Goal: Task Accomplishment & Management: Manage account settings

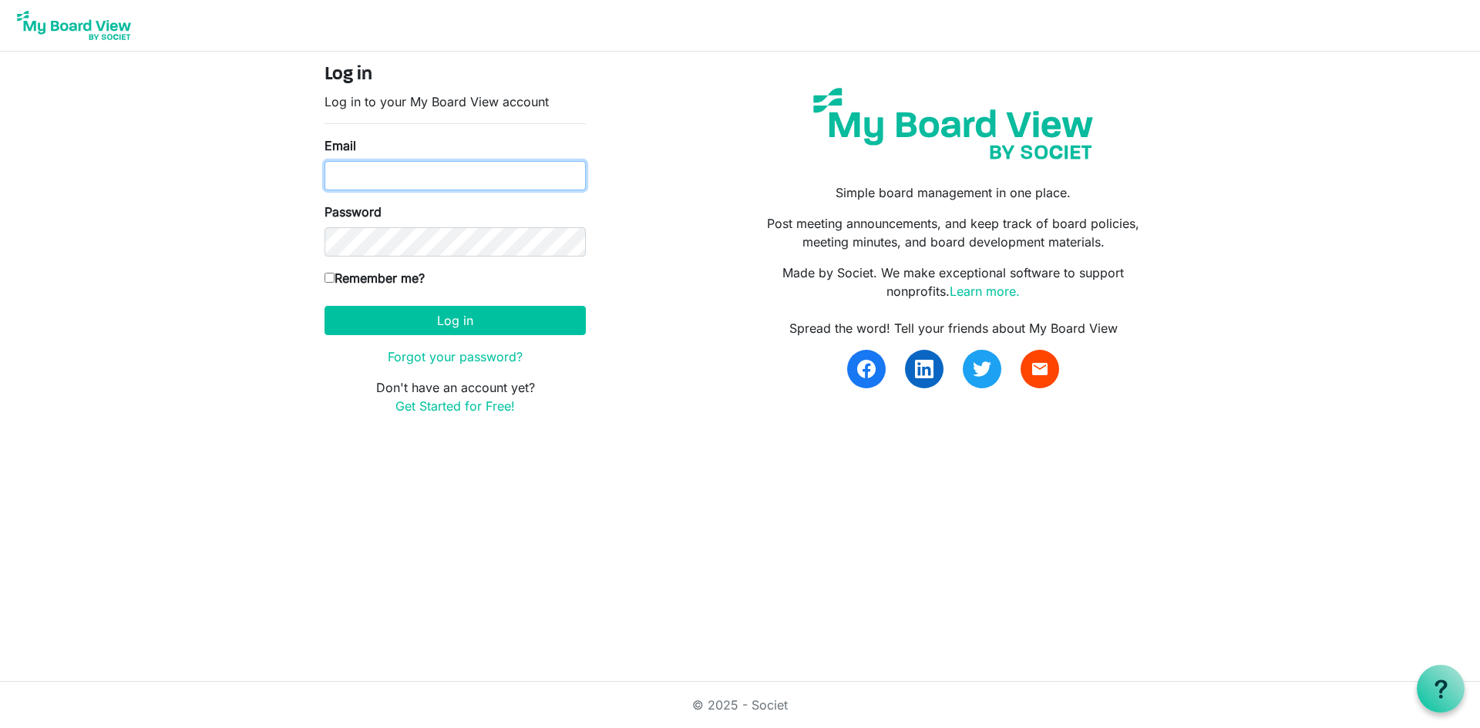
type input "cpletta@4dma.org"
click at [399, 279] on label "Remember me?" at bounding box center [374, 278] width 100 height 18
click at [334, 279] on input "Remember me?" at bounding box center [329, 278] width 10 height 10
checkbox input "true"
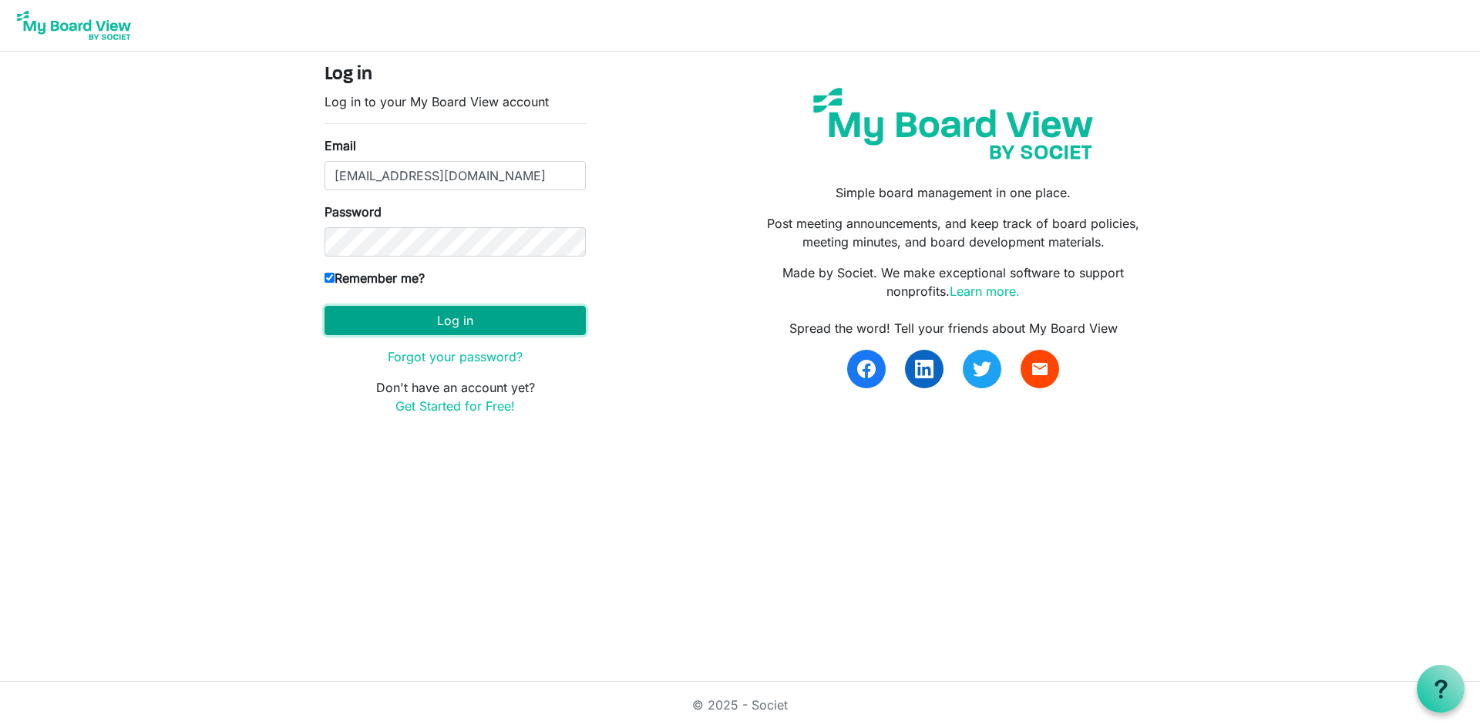
click at [449, 319] on button "Log in" at bounding box center [454, 320] width 261 height 29
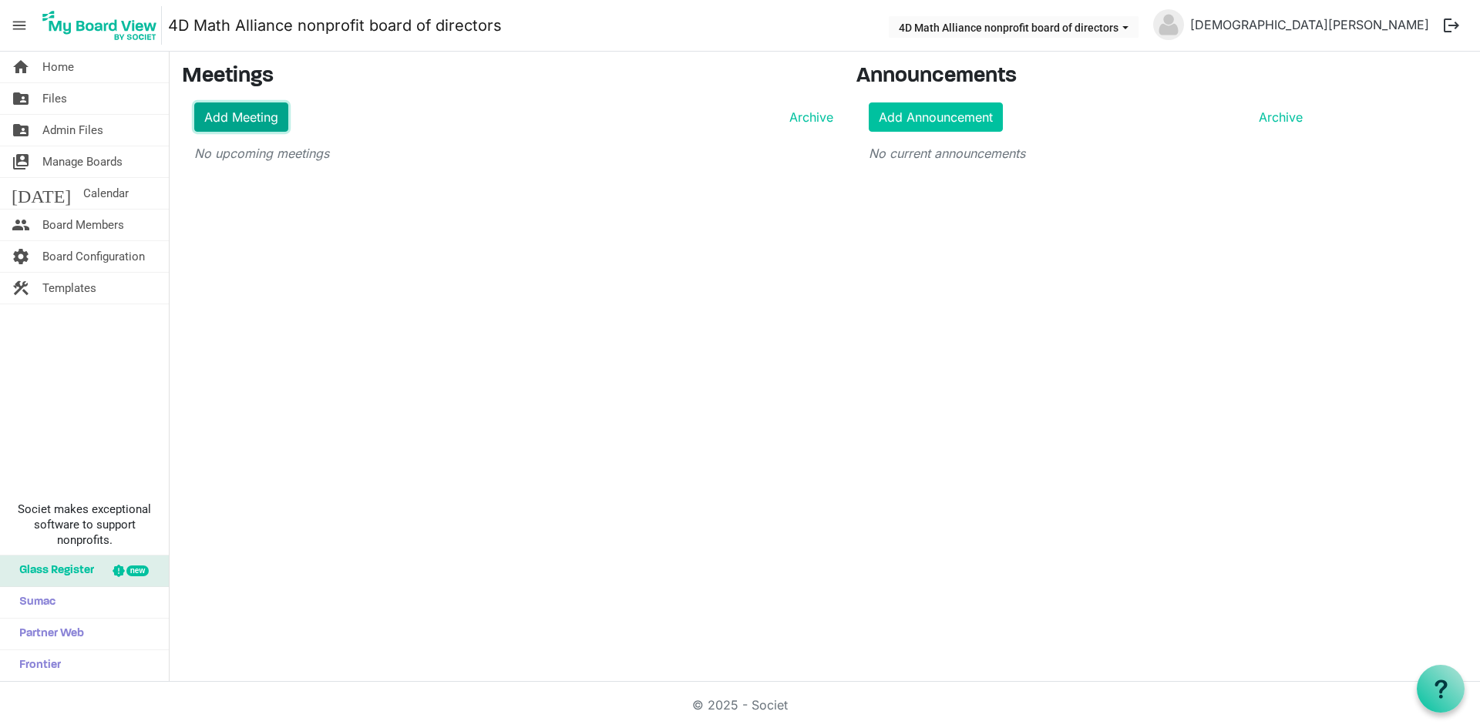
click at [218, 117] on link "Add Meeting" at bounding box center [241, 116] width 94 height 29
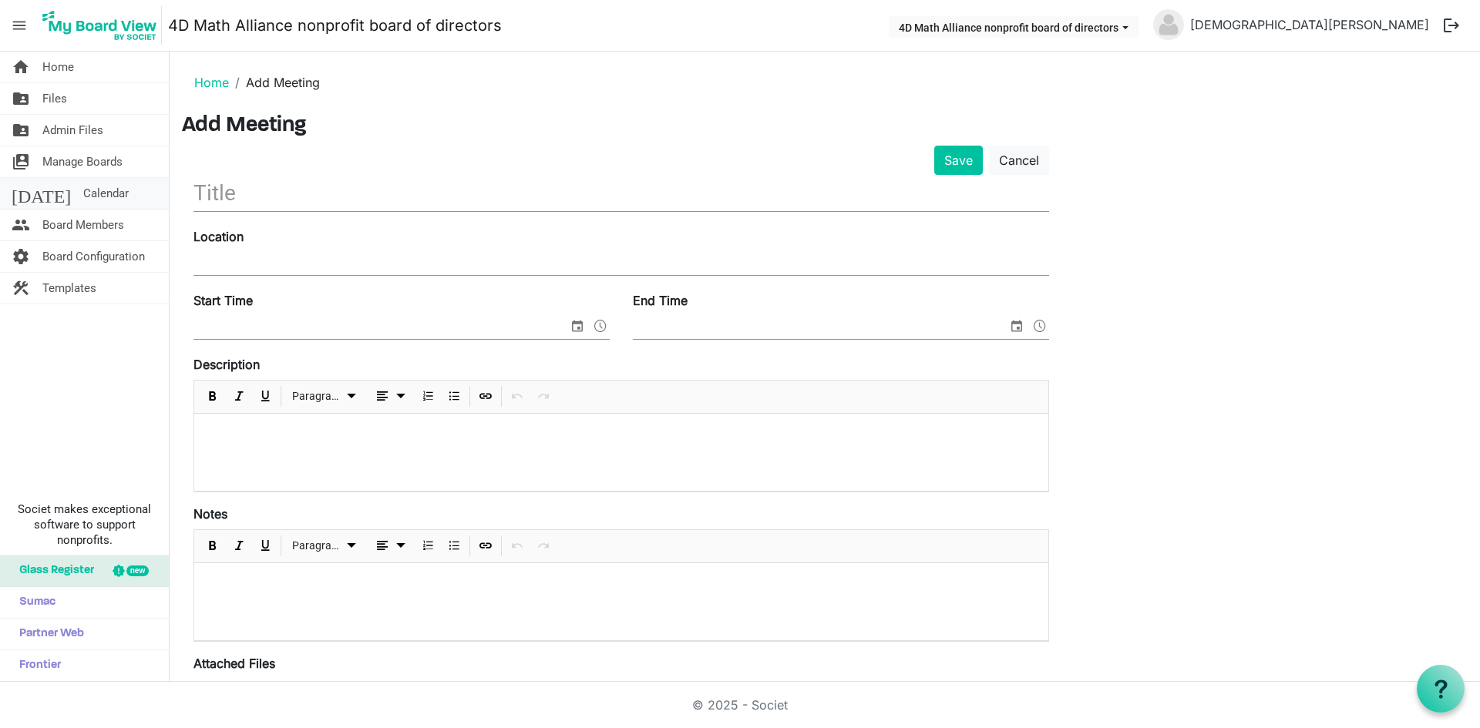
click at [93, 191] on link "today Calendar" at bounding box center [84, 193] width 169 height 31
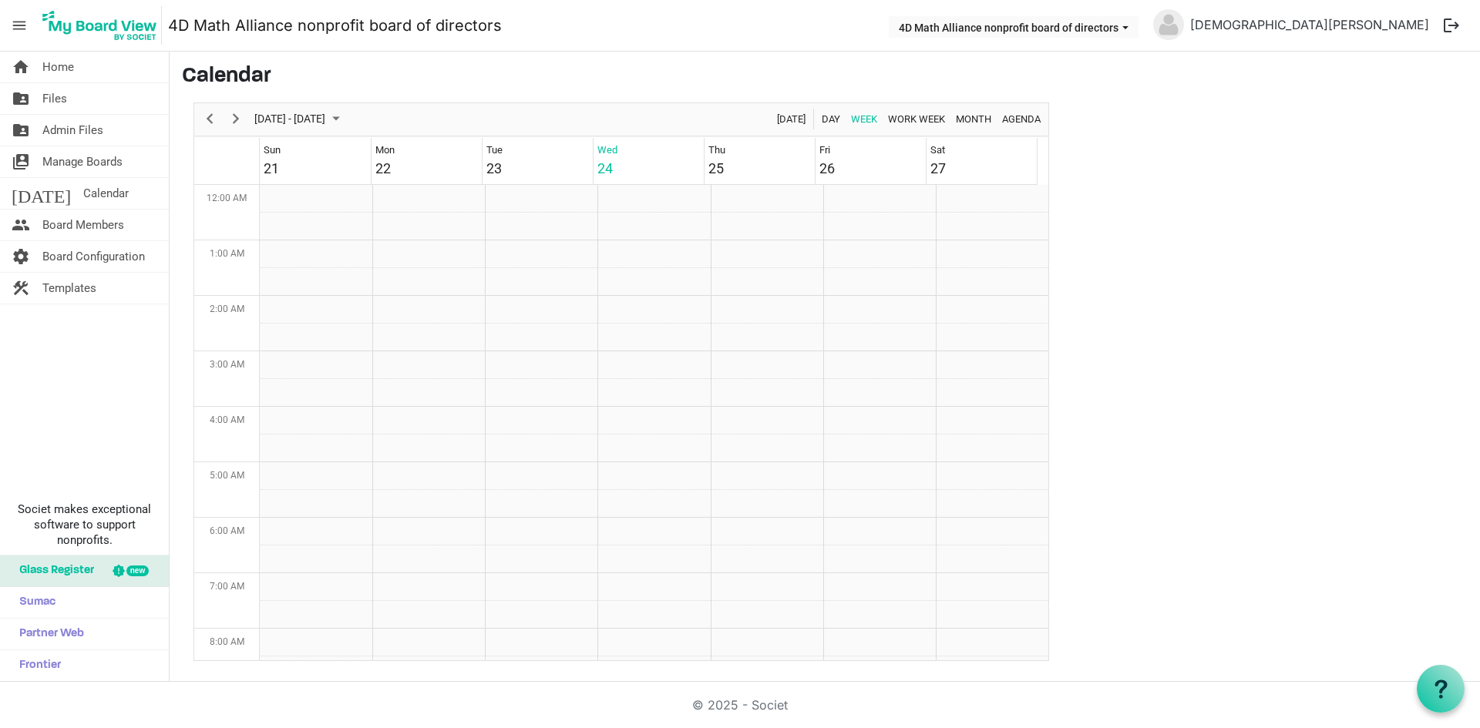
scroll to position [499, 0]
click at [240, 124] on span "Next" at bounding box center [236, 118] width 18 height 19
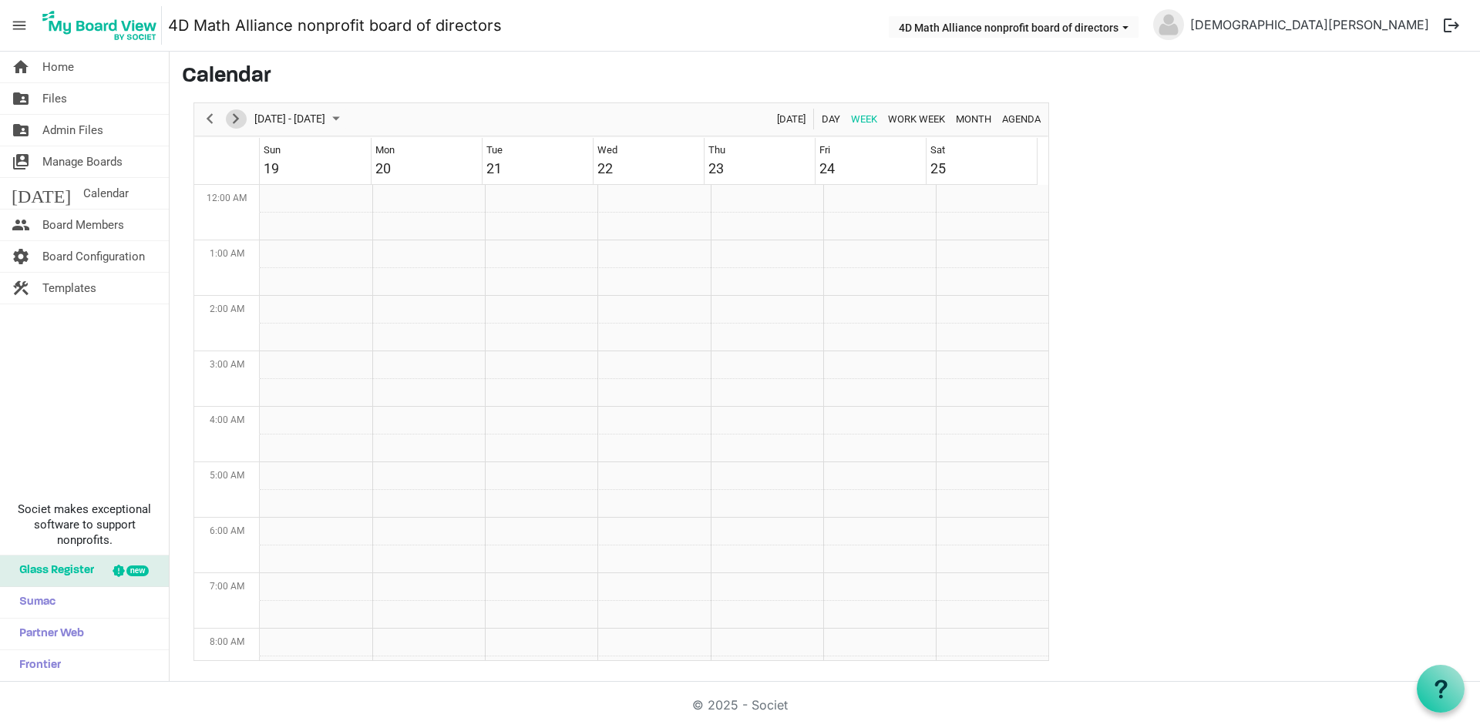
click at [240, 124] on span "Next" at bounding box center [236, 118] width 18 height 19
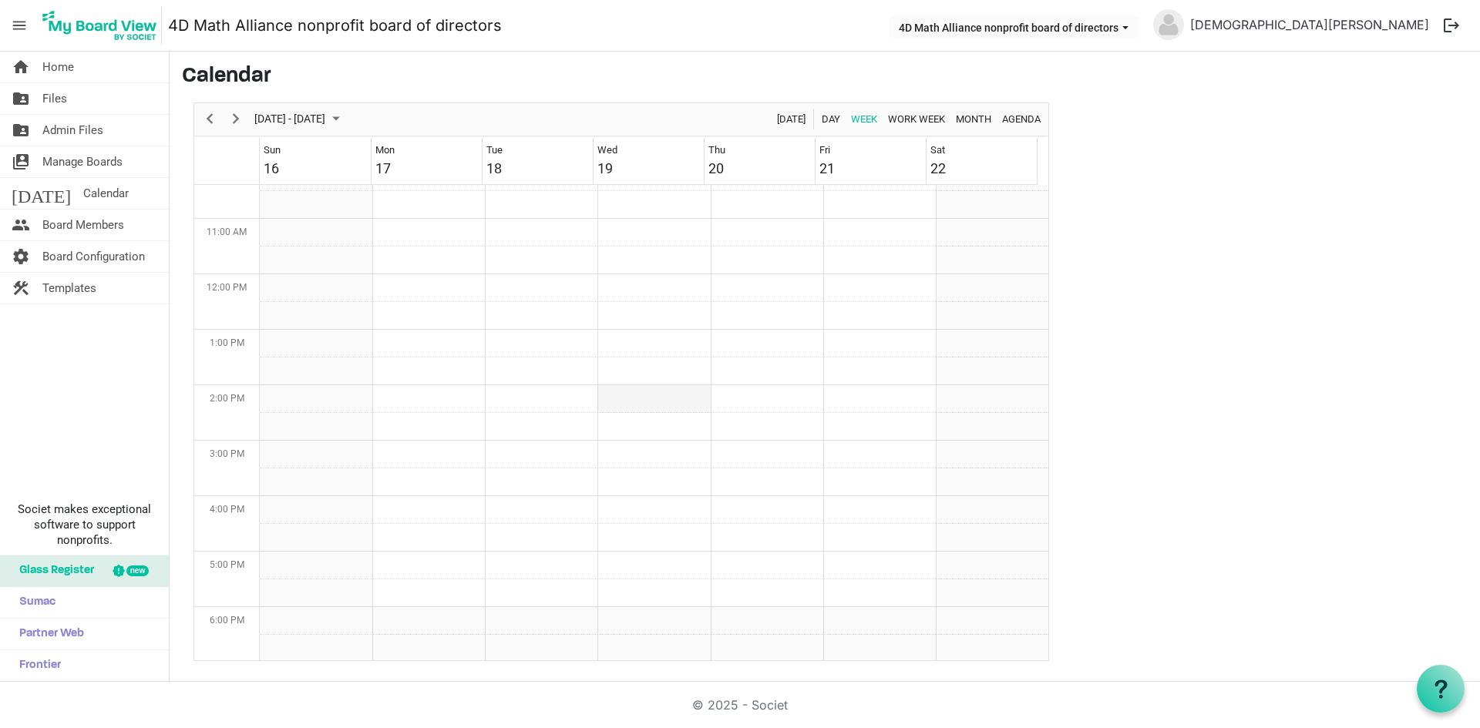
click at [657, 401] on td "Week of November 19, 2025" at bounding box center [653, 399] width 113 height 28
click at [207, 119] on span "Previous" at bounding box center [209, 118] width 18 height 19
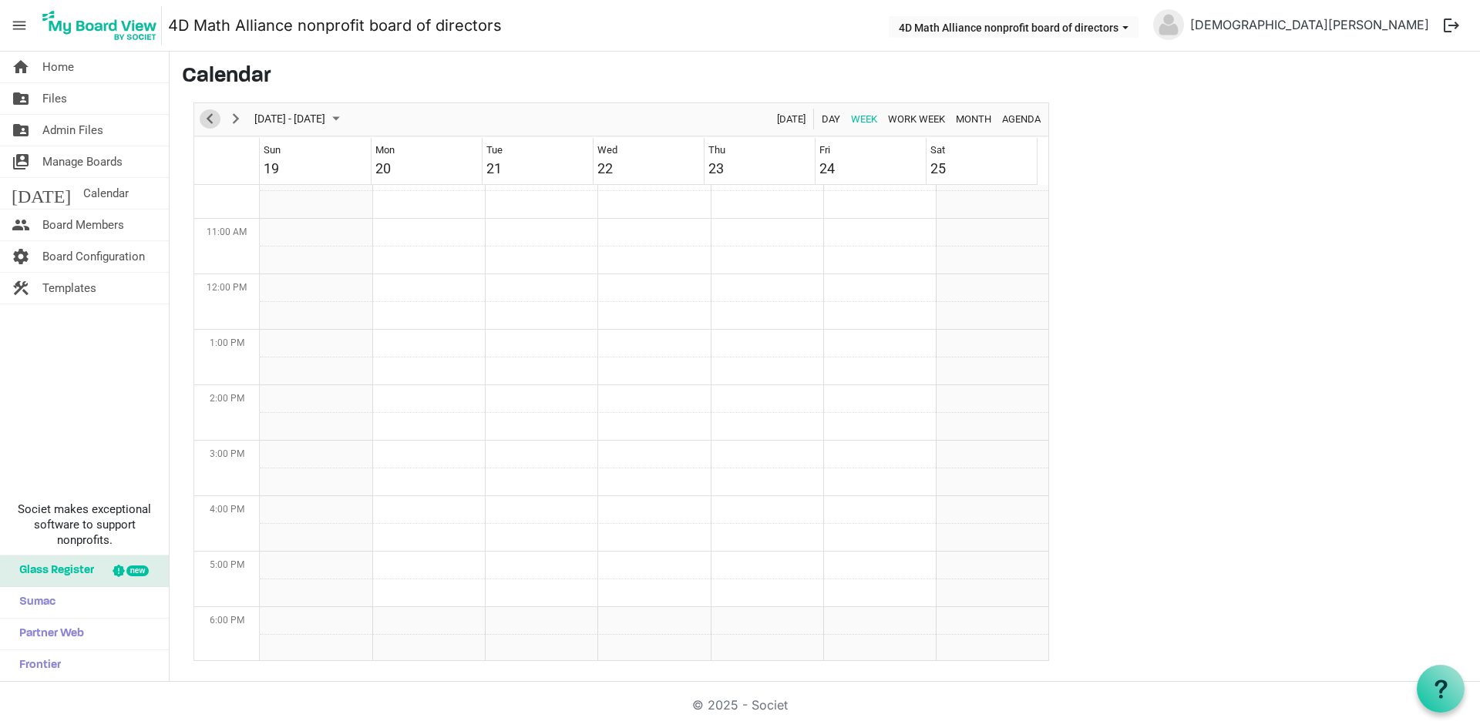
click at [207, 119] on span "Previous" at bounding box center [209, 118] width 18 height 19
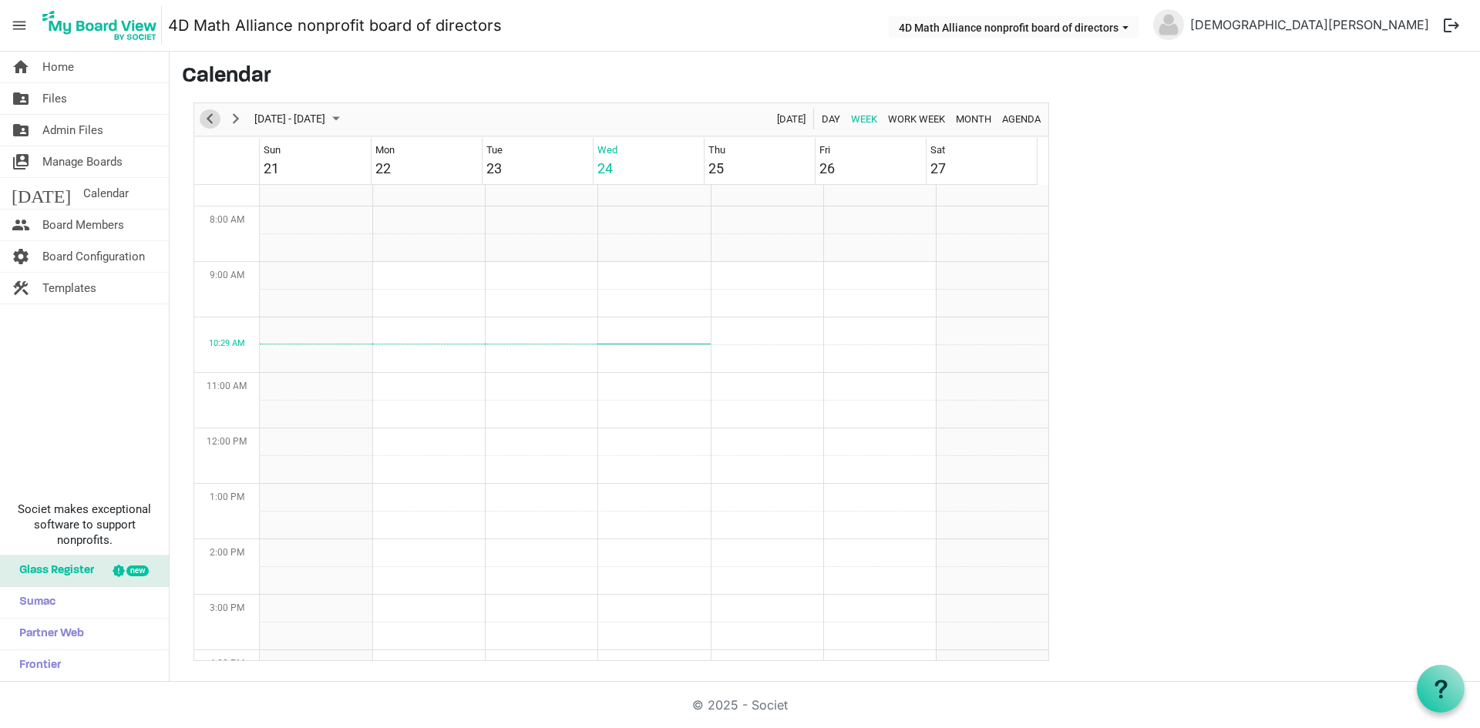
click at [213, 122] on span "Previous" at bounding box center [209, 118] width 18 height 19
click at [715, 412] on div "4DMA Board Meeting" at bounding box center [728, 410] width 28 height 51
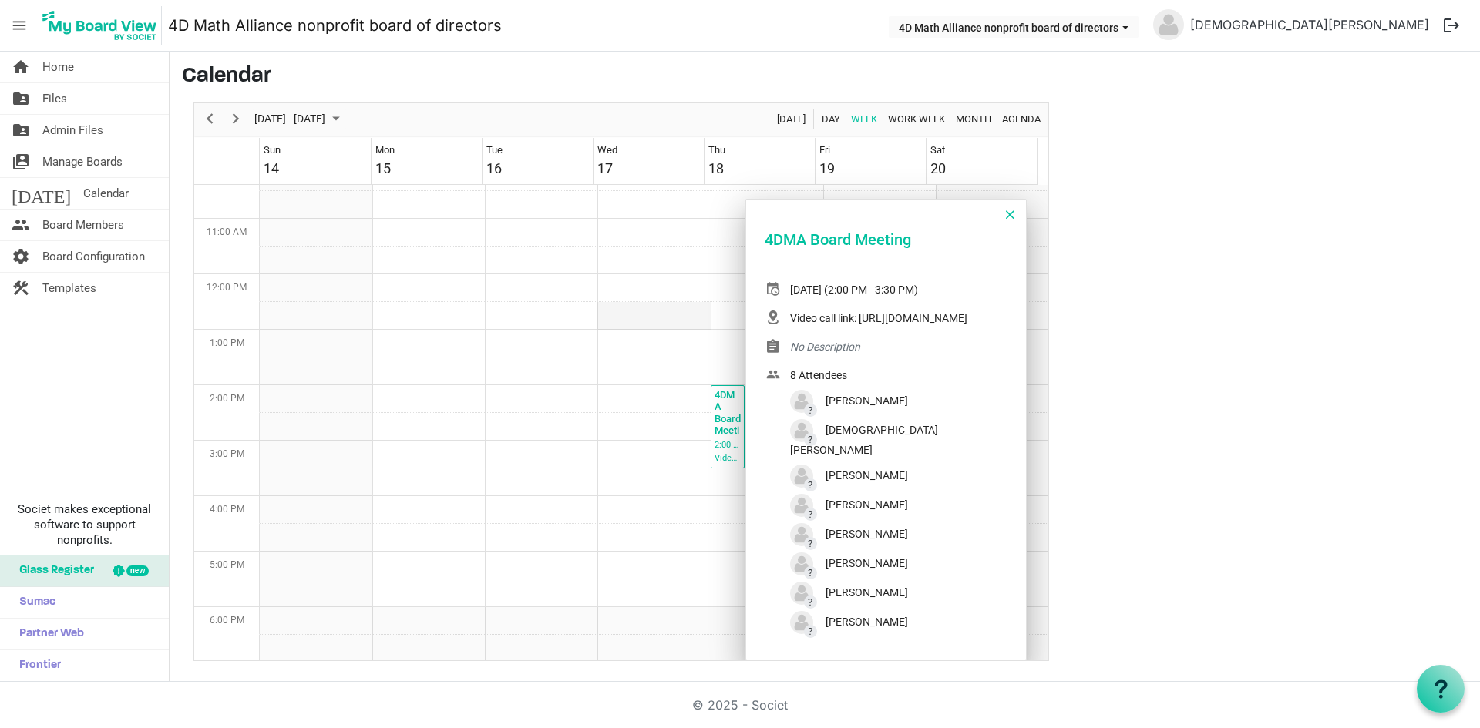
click at [681, 322] on td "Week of September 17, 2025" at bounding box center [653, 316] width 113 height 28
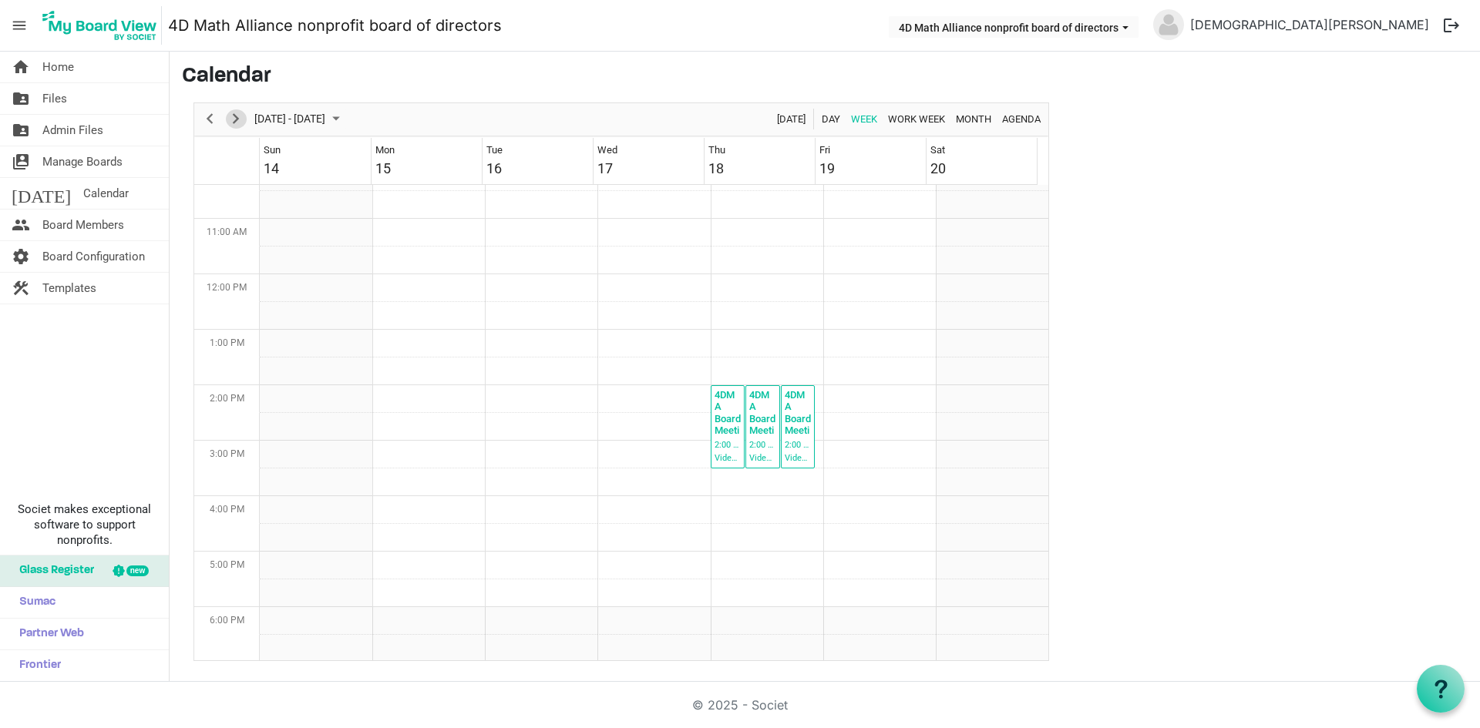
click at [241, 116] on span "Next" at bounding box center [236, 118] width 18 height 19
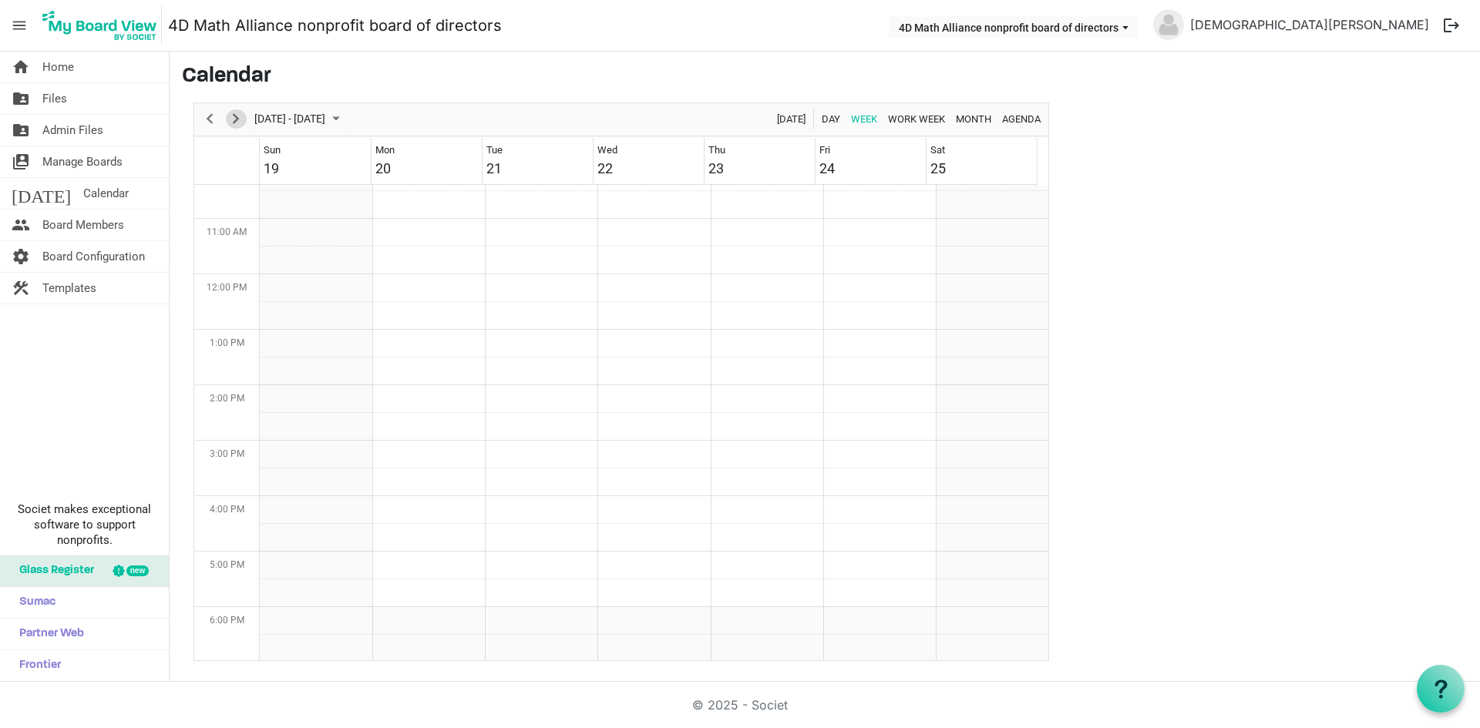
click at [241, 116] on span "Next" at bounding box center [236, 118] width 18 height 19
click at [112, 73] on link "home Home" at bounding box center [84, 67] width 169 height 31
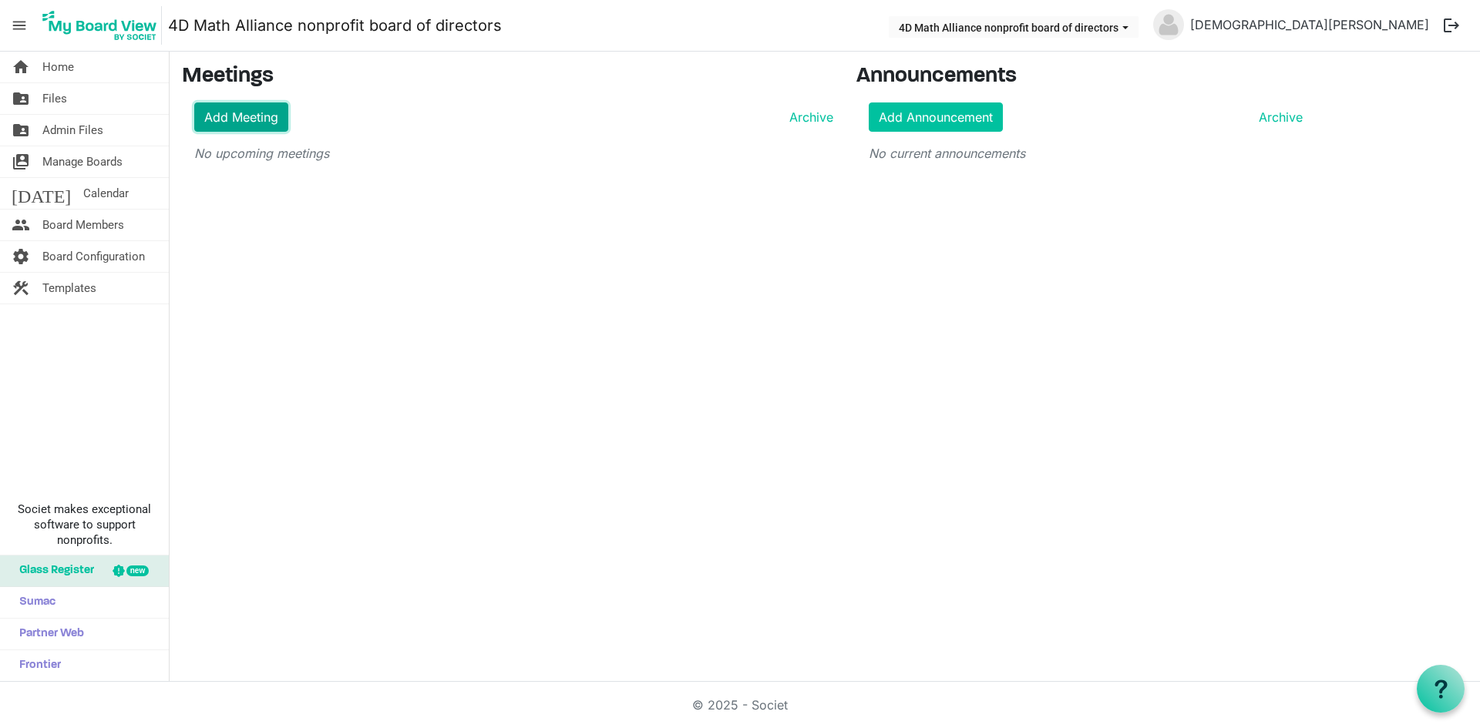
click at [245, 122] on link "Add Meeting" at bounding box center [241, 116] width 94 height 29
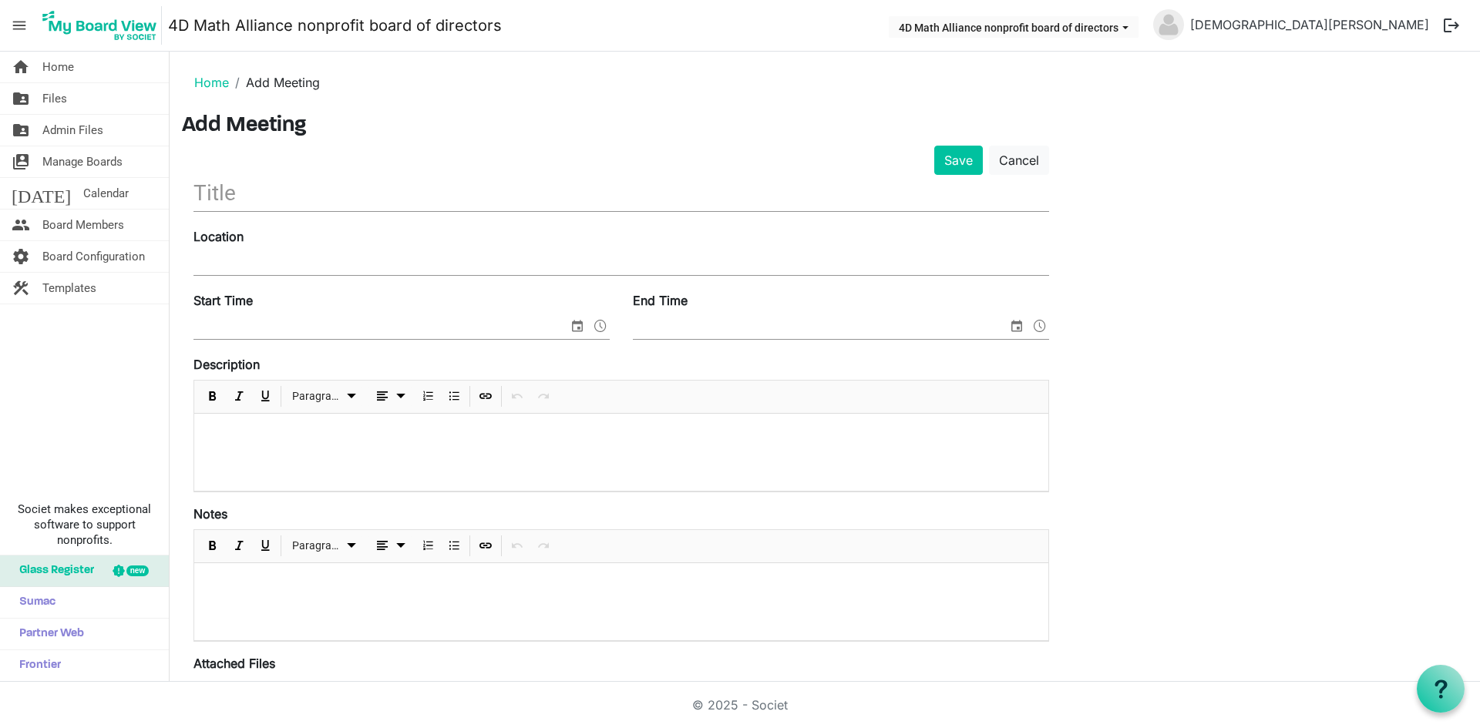
click at [344, 176] on input "text" at bounding box center [620, 193] width 855 height 36
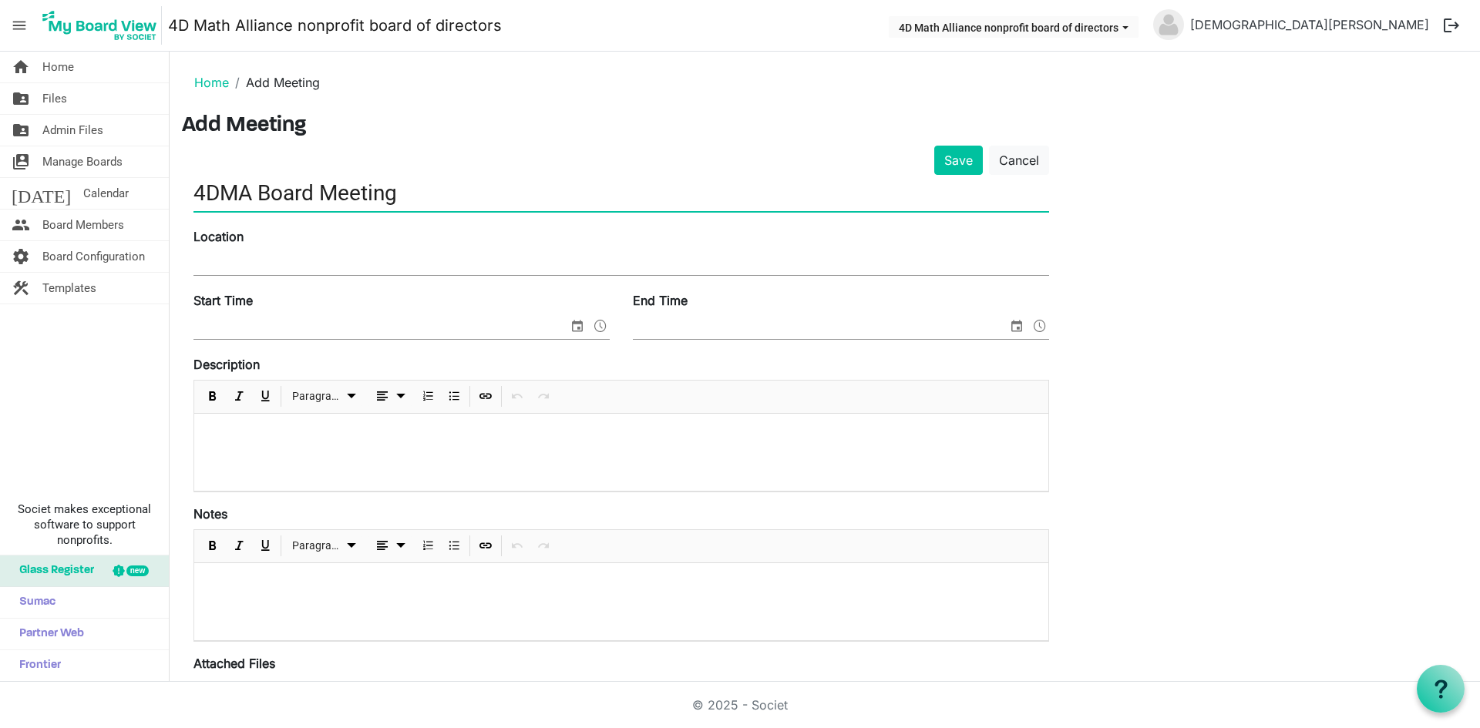
type input "4DMA Board Meeting"
click at [313, 255] on input "Location" at bounding box center [620, 263] width 855 height 23
click at [1174, 204] on div "Save Cancel 4DMA Board Meeting Location Start Time End Time Description Paragra…" at bounding box center [824, 560] width 1285 height 828
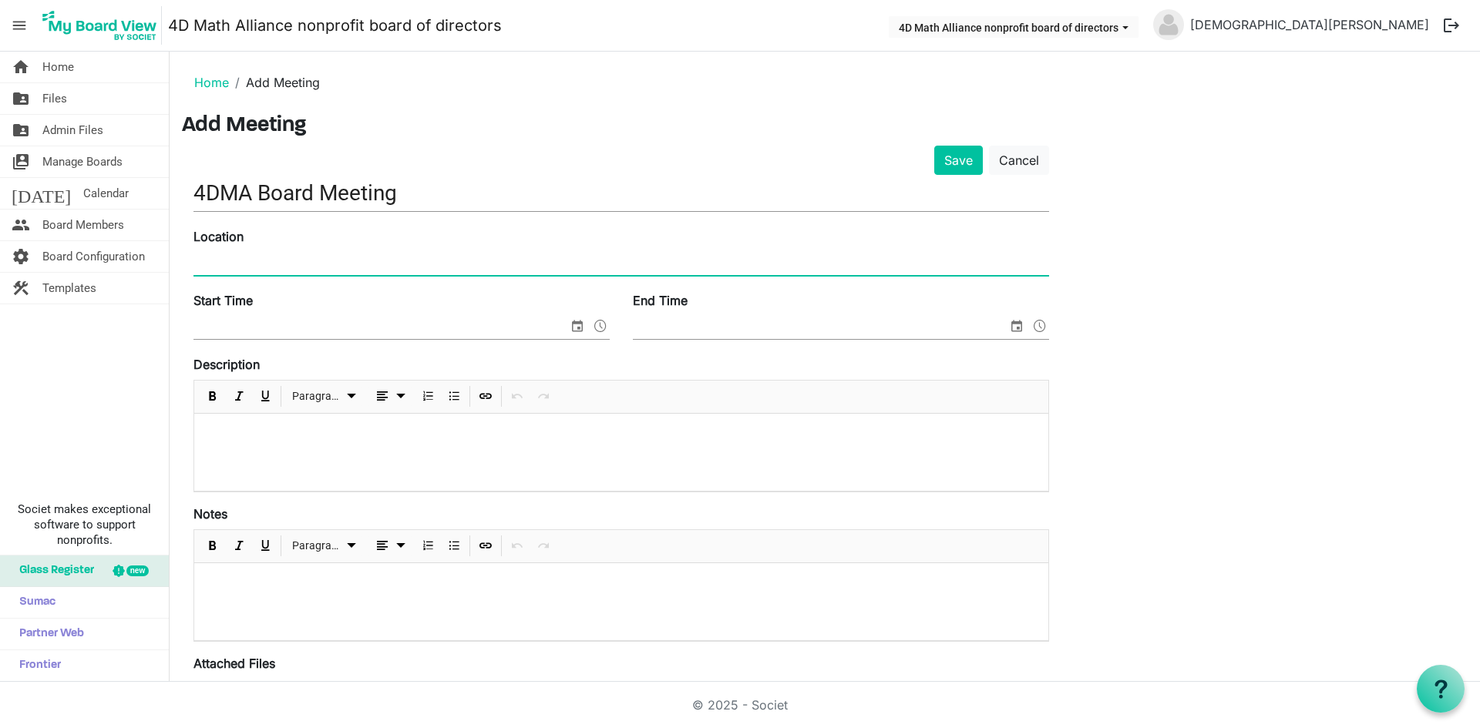
paste input "4DMA Board Meeting Wednesday, November 19 · 2:00 – 3:30pm Time zone: America/Ne…"
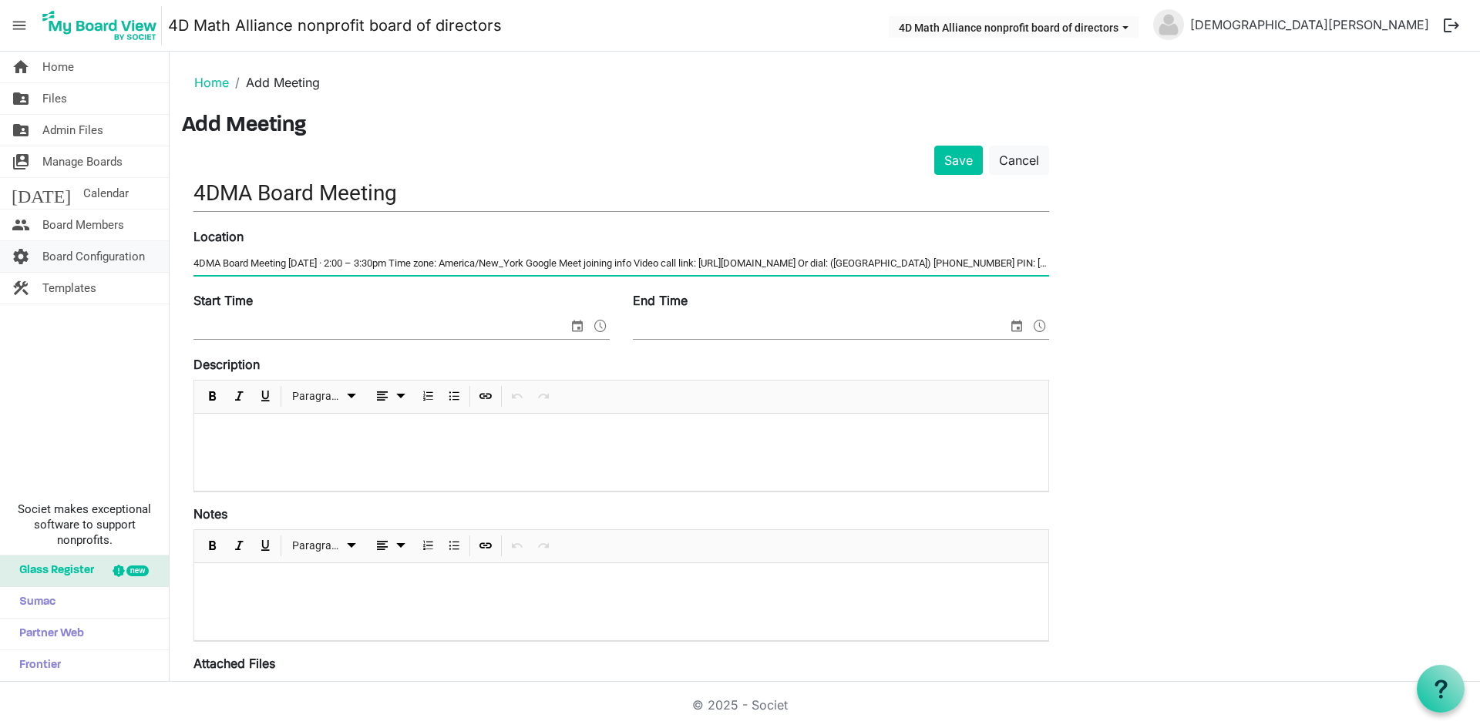
drag, startPoint x: 264, startPoint y: 260, endPoint x: 80, endPoint y: 263, distance: 183.4
click at [80, 263] on div "home Home folder_shared Files folder_shared Admin Files switch_account Manage B…" at bounding box center [740, 367] width 1480 height 630
click at [616, 260] on input "4DMA Board Meeting Wednesday, November 19 · 2:00 – 3:30pm Time zone: America/Ne…" at bounding box center [620, 263] width 855 height 23
drag, startPoint x: 618, startPoint y: 260, endPoint x: 170, endPoint y: 270, distance: 448.6
click at [170, 270] on main "Home Add Meeting Add Meeting Save Cancel 4DMA Board Meeting Location 4DMA Board…" at bounding box center [825, 518] width 1310 height 933
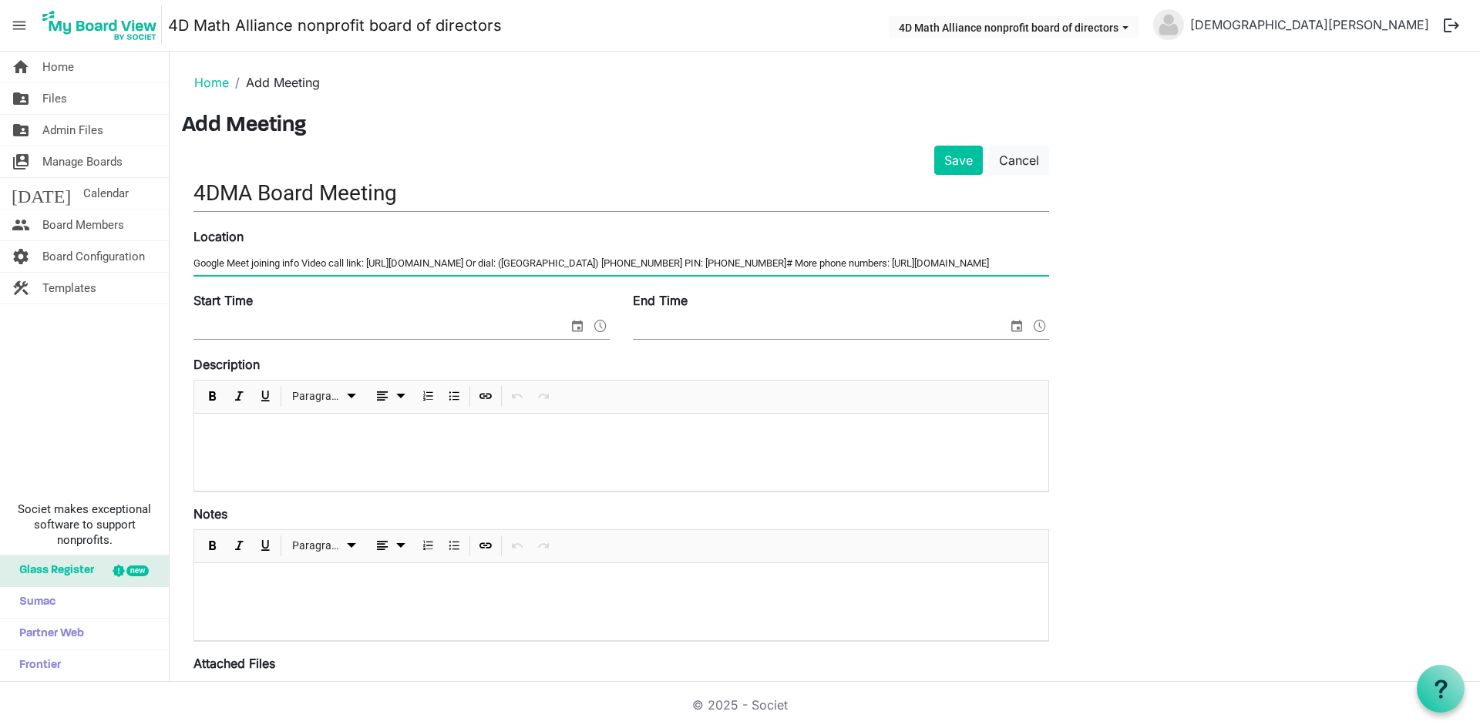
scroll to position [0, 42]
drag, startPoint x: 545, startPoint y: 263, endPoint x: 1184, endPoint y: 263, distance: 639.6
click at [1184, 263] on div "Save Cancel 4DMA Board Meeting Location Google Meet joining info Video call lin…" at bounding box center [824, 560] width 1285 height 828
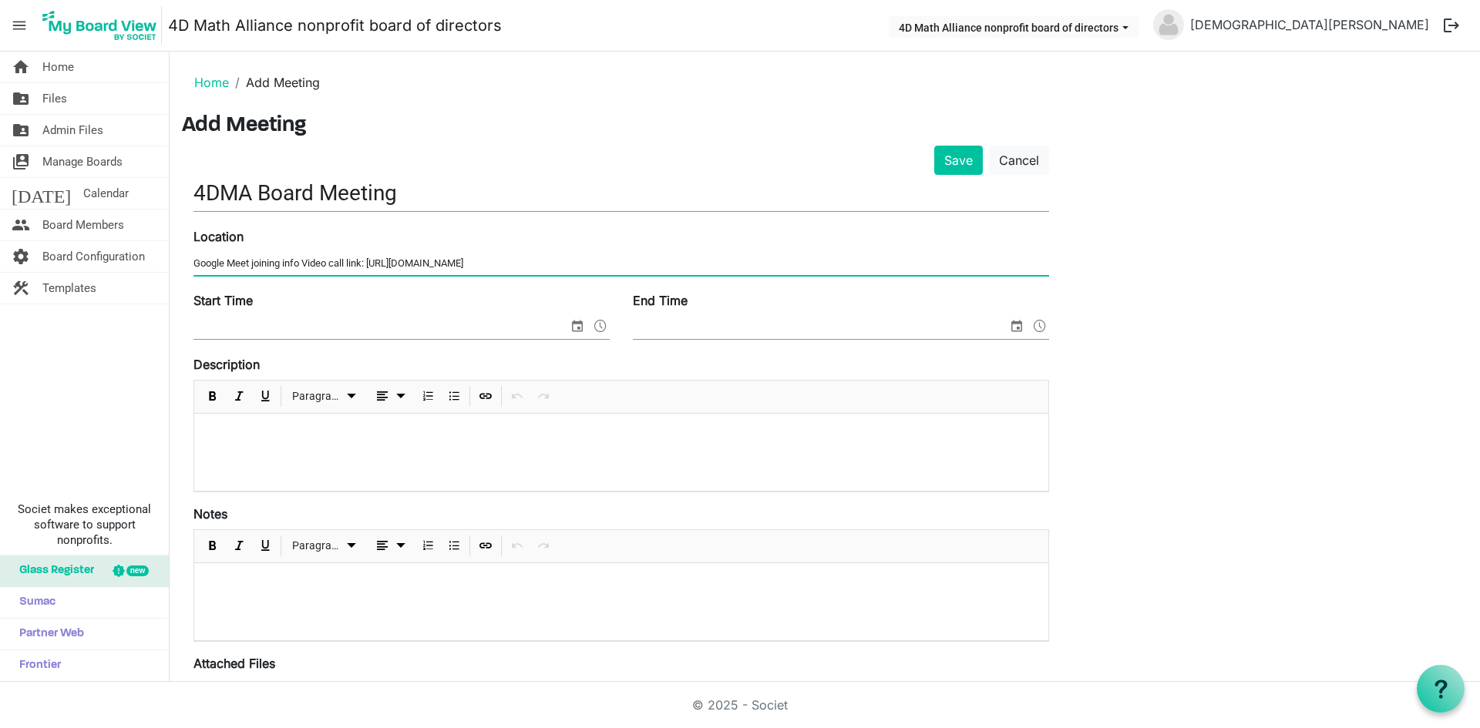
scroll to position [0, 0]
type input "Google Meet joining info Video call link: [URL][DOMAIN_NAME]"
click at [1120, 231] on div "Save Cancel 4DMA Board Meeting Location Google Meet joining info Video call lin…" at bounding box center [824, 560] width 1285 height 828
click at [582, 322] on span "select" at bounding box center [577, 326] width 18 height 20
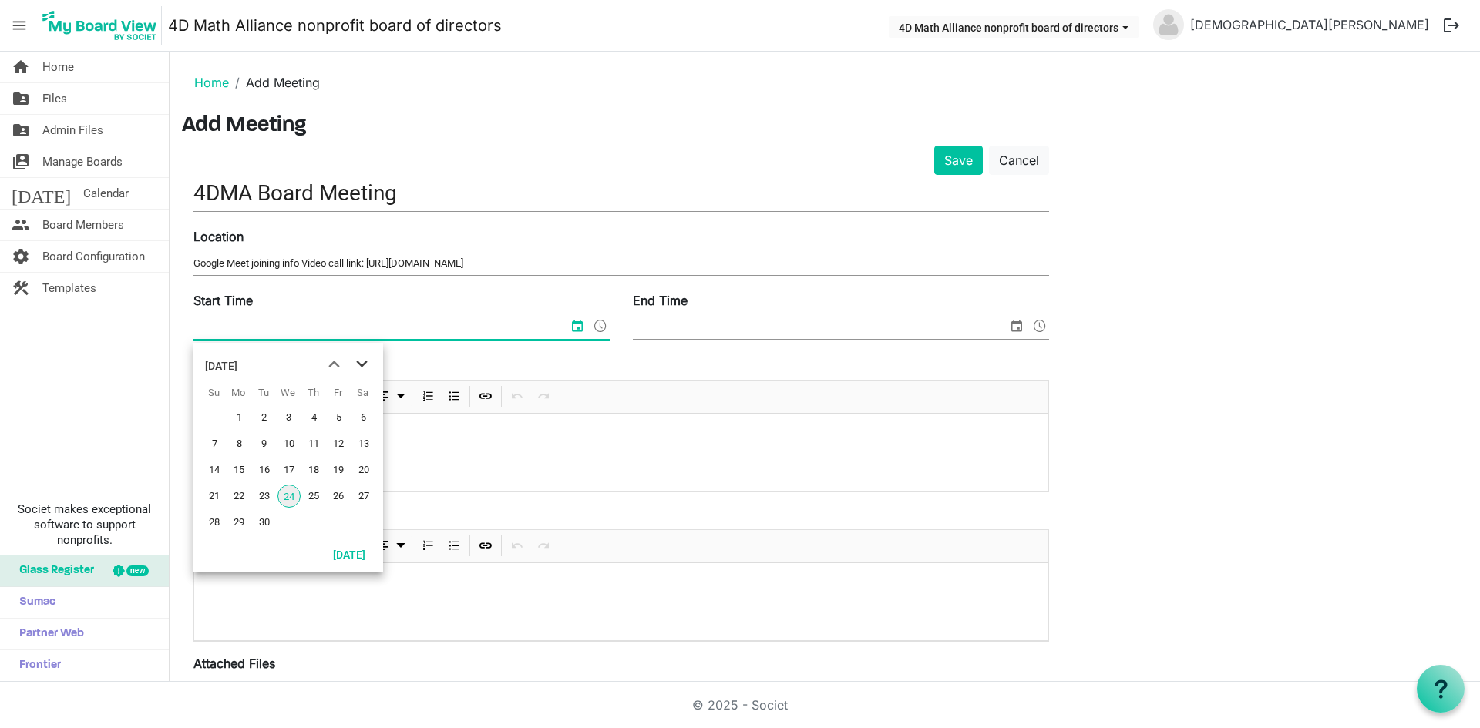
click at [358, 361] on span "next month" at bounding box center [361, 365] width 27 height 28
click at [293, 499] on span "19" at bounding box center [288, 496] width 23 height 23
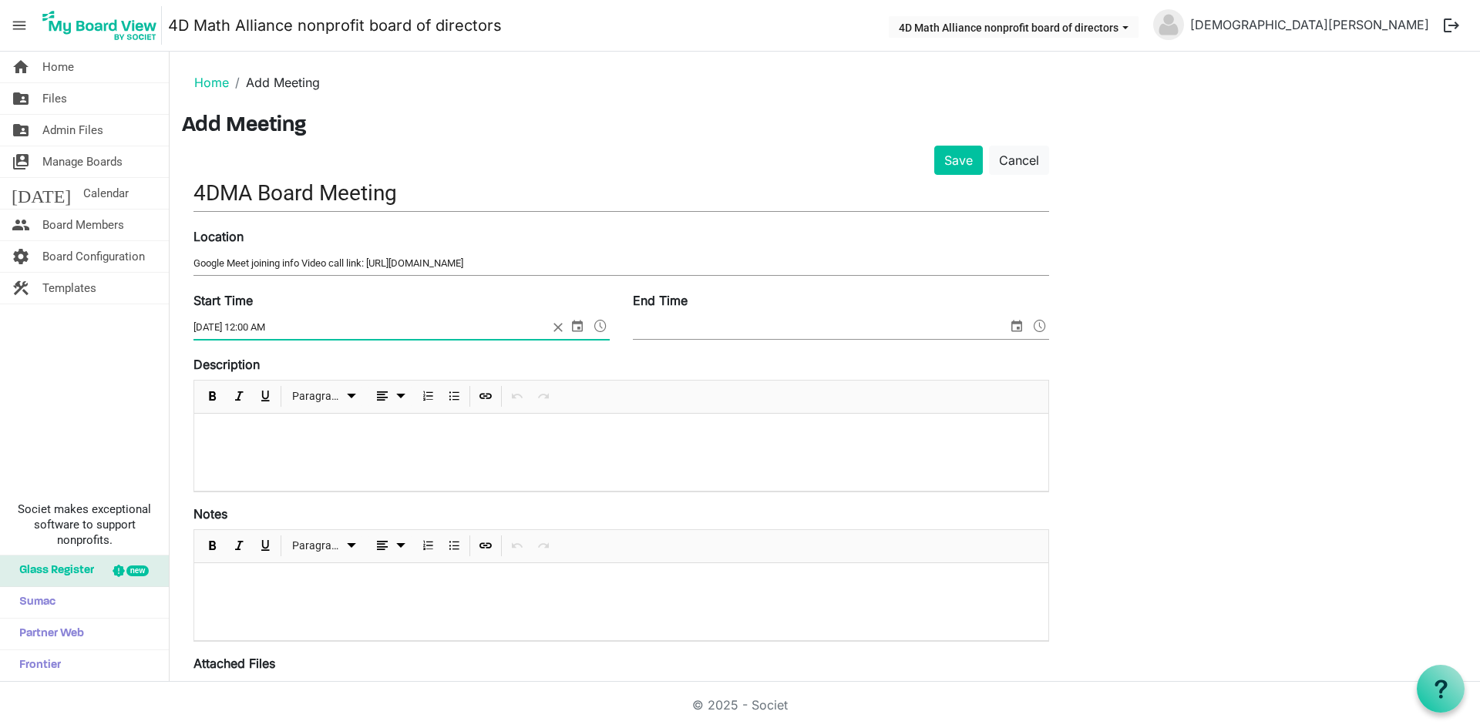
click at [274, 325] on input "11/19/2025 12:00 AM" at bounding box center [370, 327] width 354 height 23
click at [294, 322] on input "11/19/2025 12:00 AM" at bounding box center [370, 327] width 354 height 23
click at [274, 324] on input "11/19/2025 12:00 AM" at bounding box center [370, 327] width 354 height 23
click at [597, 325] on span at bounding box center [600, 326] width 18 height 20
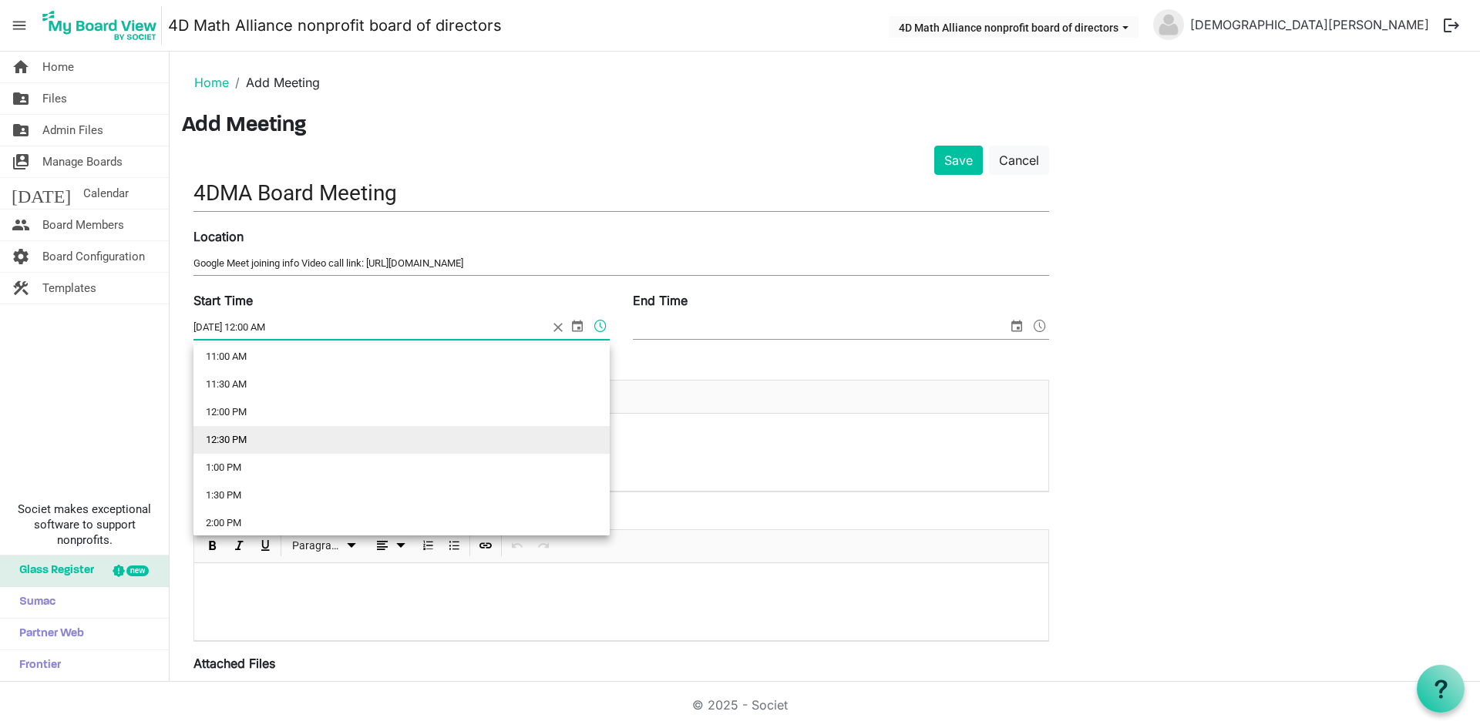
scroll to position [694, 0]
click at [271, 438] on li "2:00 PM" at bounding box center [401, 446] width 416 height 28
type input "11/19/2025 2:00 PM"
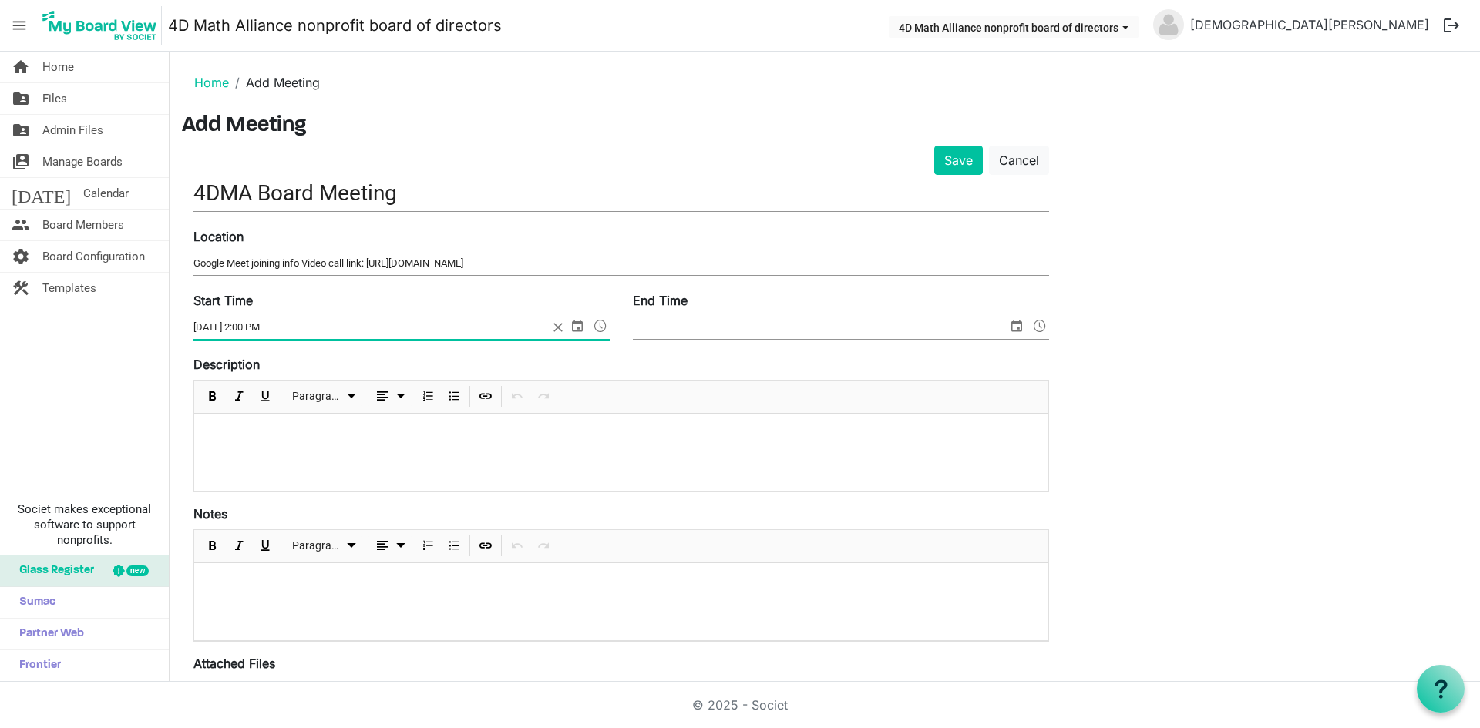
click at [1013, 326] on span "select" at bounding box center [1016, 326] width 18 height 20
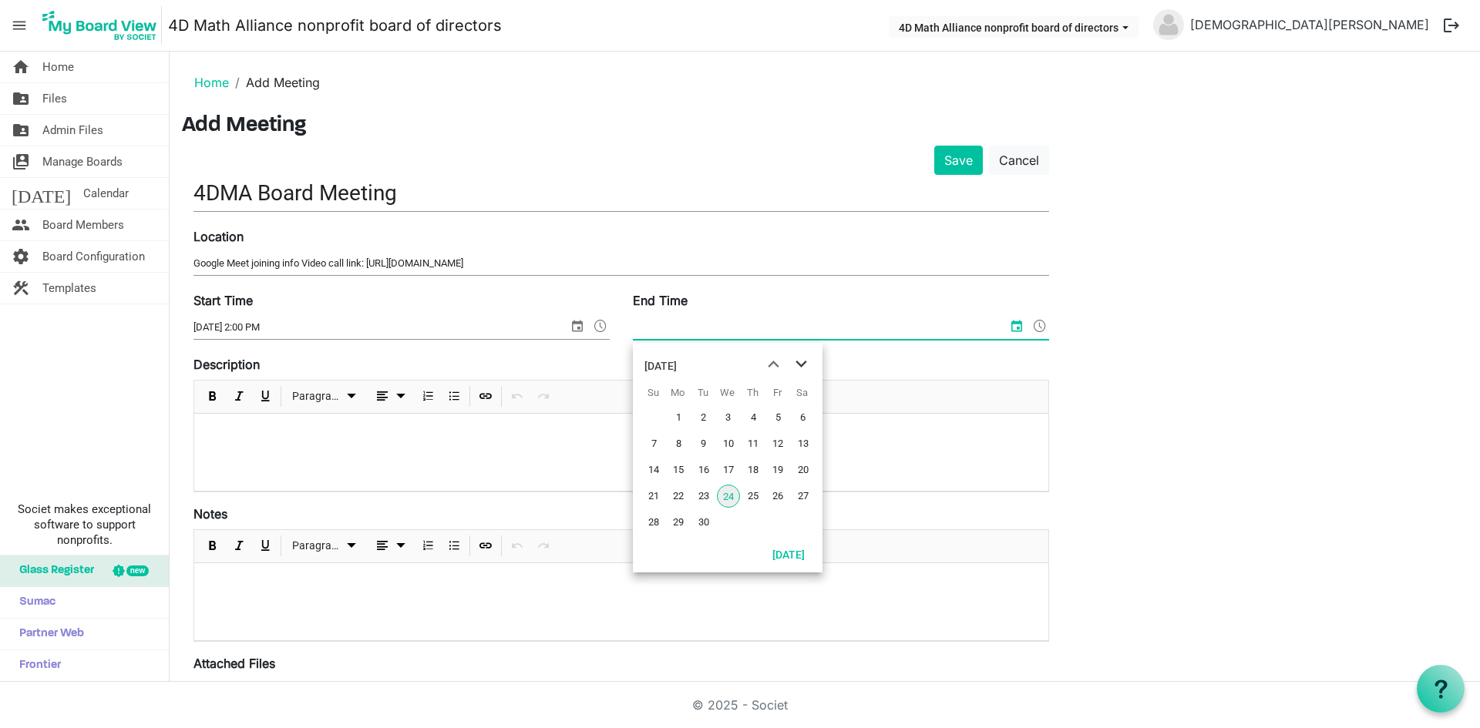
click at [798, 361] on span "next month" at bounding box center [801, 365] width 27 height 28
click at [805, 369] on span "next month" at bounding box center [801, 365] width 27 height 28
click at [731, 494] on span "19" at bounding box center [728, 496] width 23 height 23
click at [1043, 322] on span at bounding box center [1039, 326] width 18 height 20
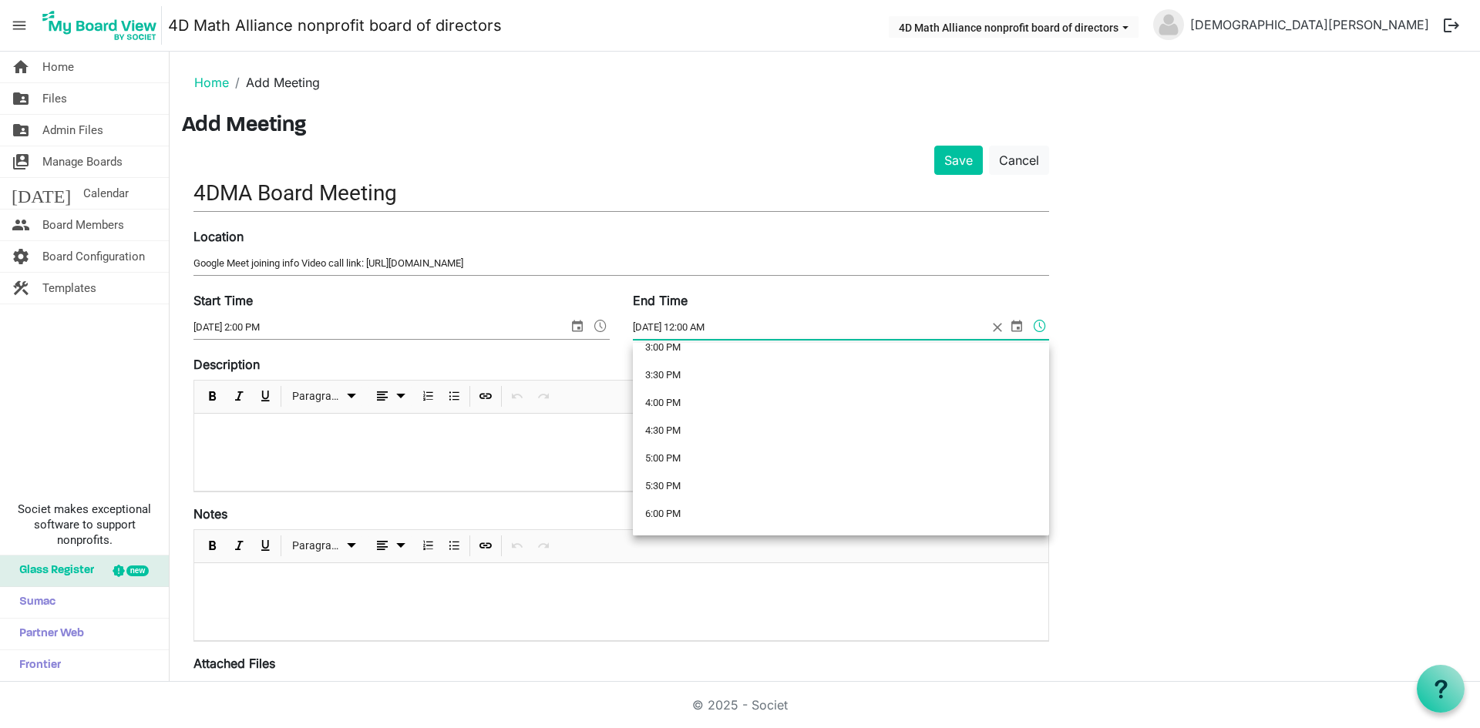
scroll to position [771, 0]
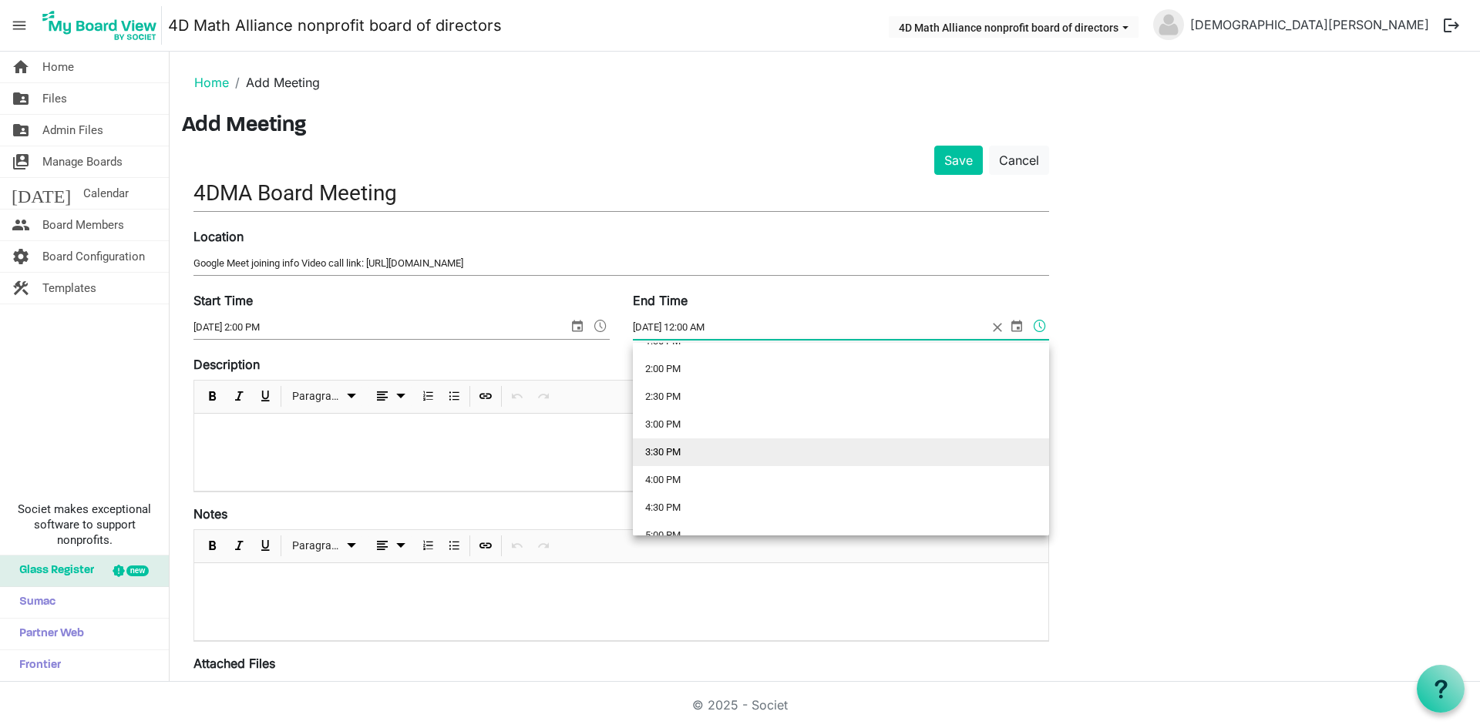
click at [708, 444] on li "3:30 PM" at bounding box center [841, 452] width 416 height 28
type input "11/19/2025 3:30 PM"
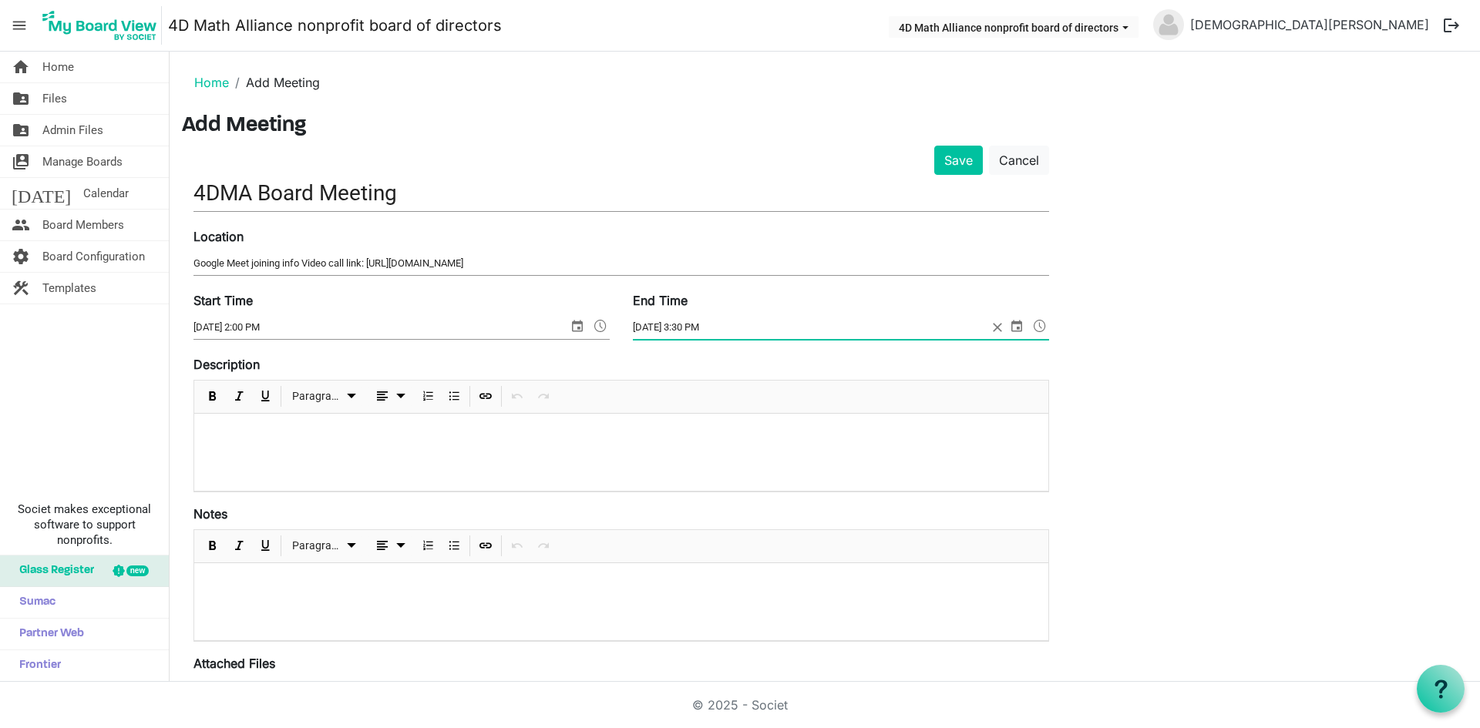
click at [1116, 355] on div "Save Cancel 4DMA Board Meeting Location Google Meet joining info Video call lin…" at bounding box center [824, 560] width 1285 height 828
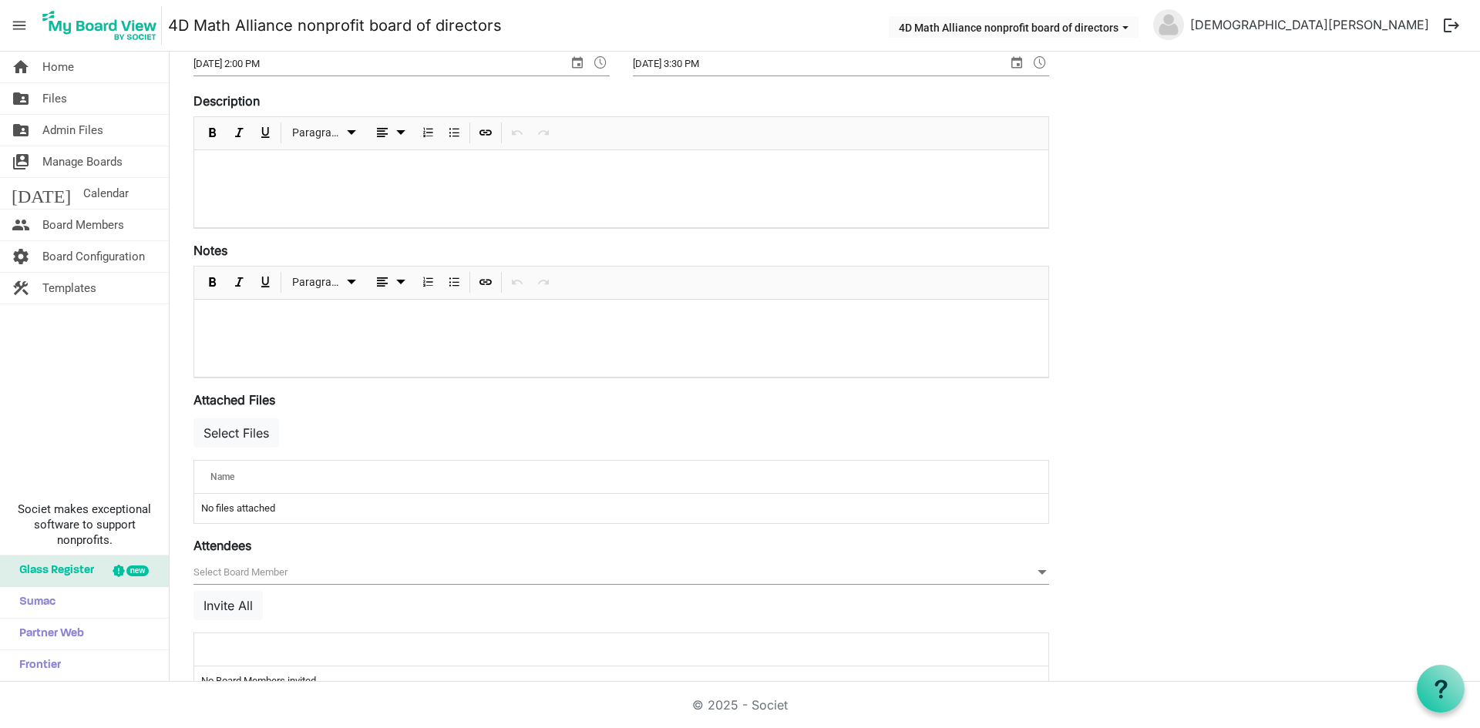
scroll to position [303, 0]
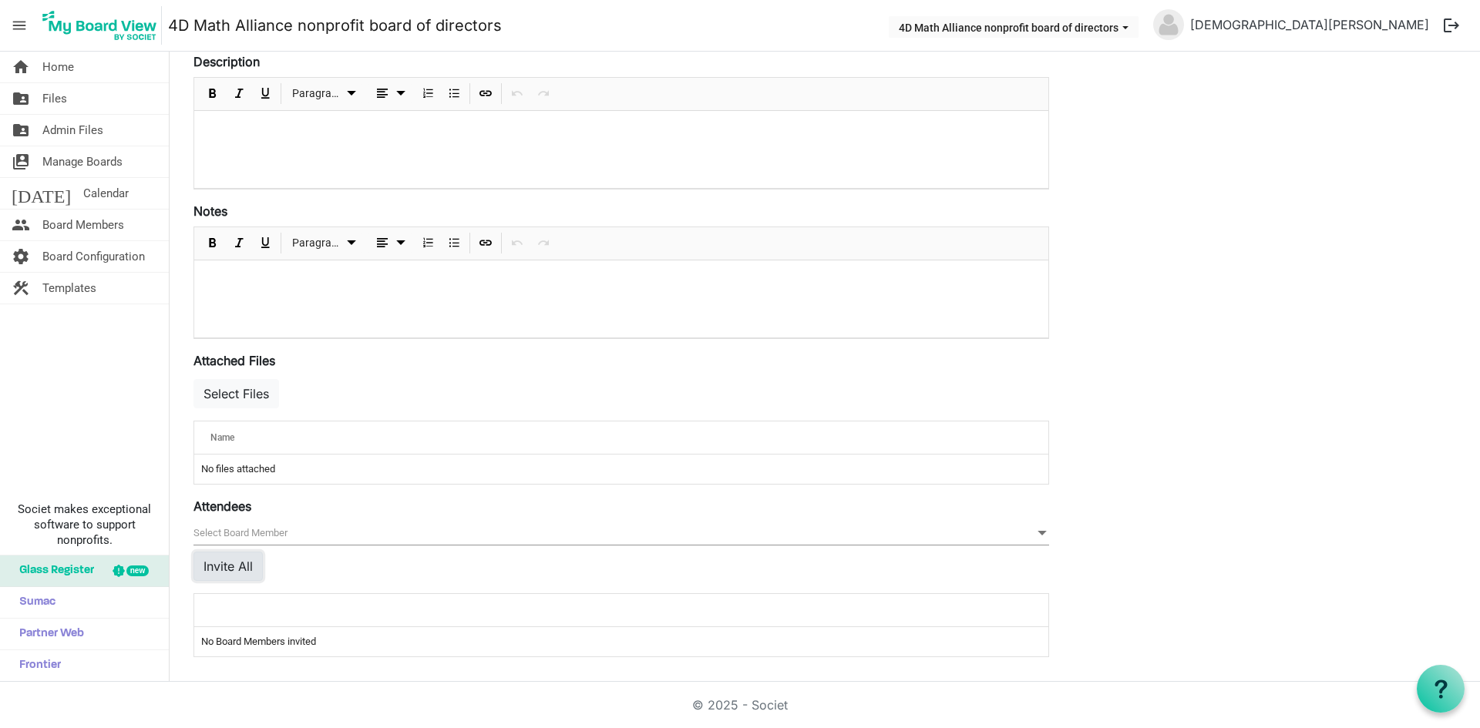
click at [237, 562] on button "Invite All" at bounding box center [227, 566] width 69 height 29
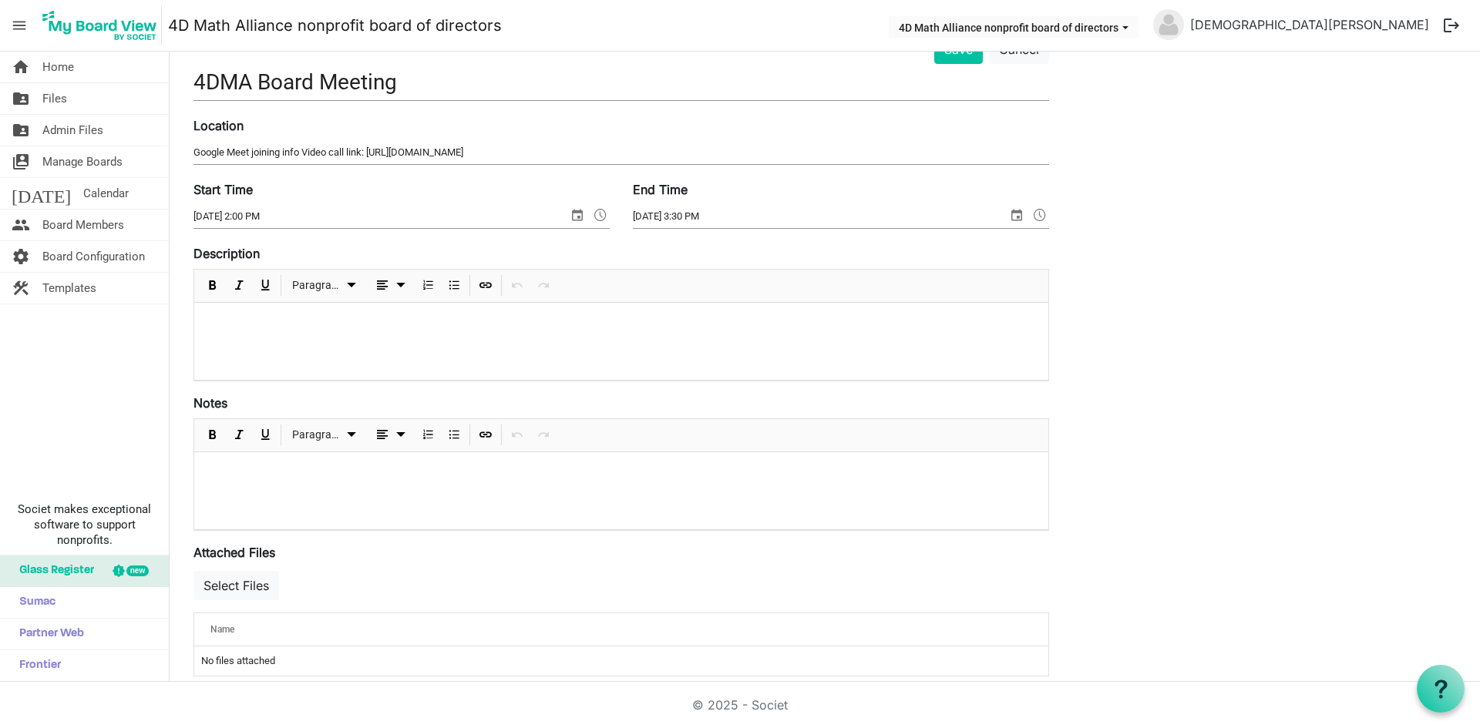
scroll to position [0, 0]
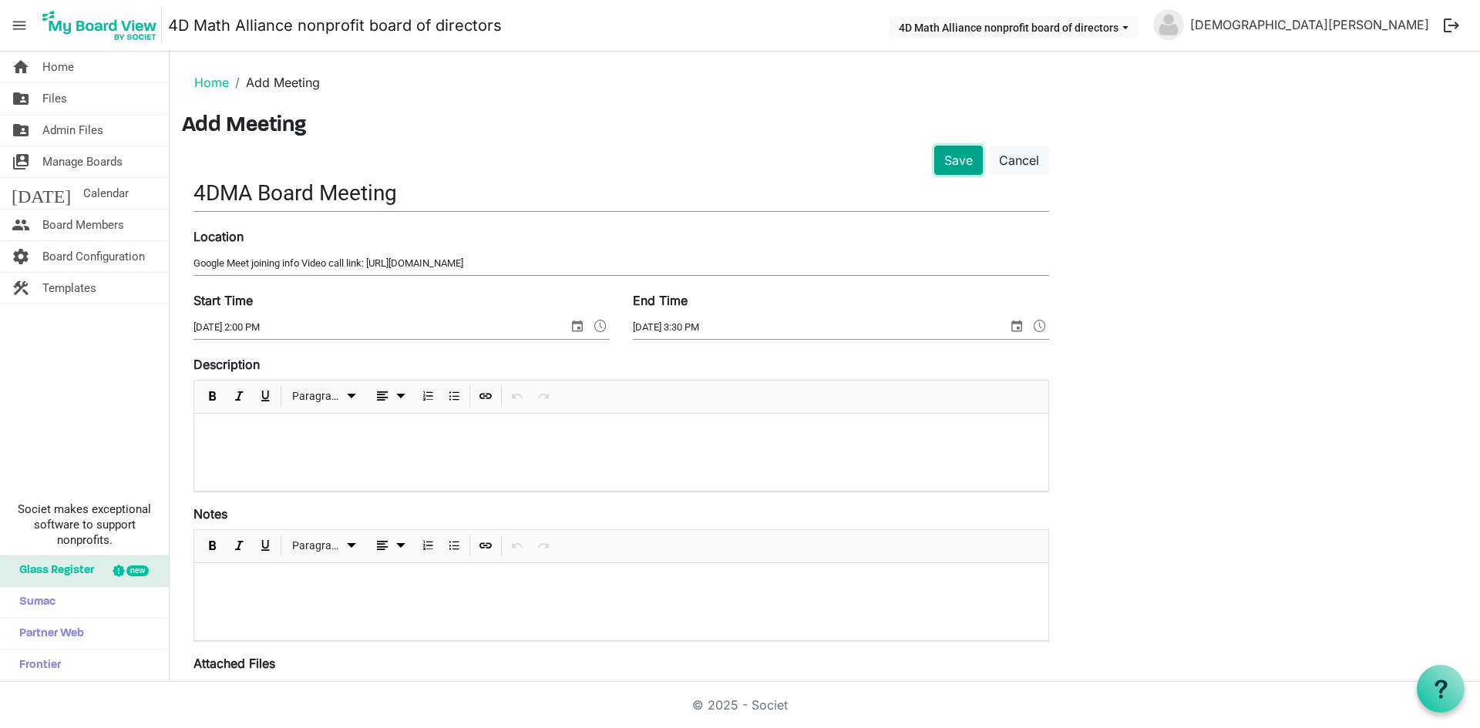
click at [961, 162] on button "Save" at bounding box center [958, 160] width 49 height 29
click at [956, 158] on button "Save" at bounding box center [958, 160] width 49 height 29
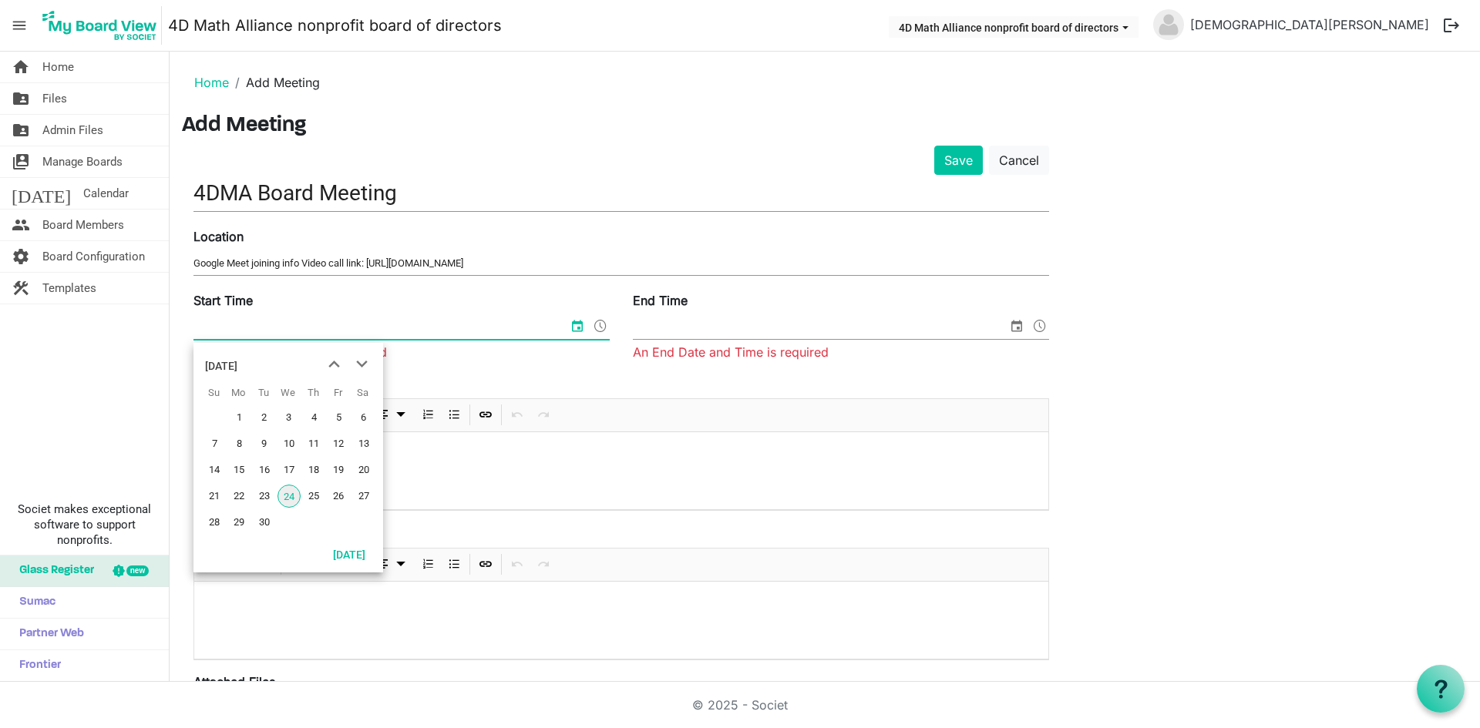
click at [605, 152] on div "Save Cancel" at bounding box center [621, 160] width 878 height 29
click at [576, 321] on span "select" at bounding box center [577, 326] width 18 height 20
click at [365, 368] on span "next month" at bounding box center [361, 365] width 27 height 28
click at [293, 494] on span "19" at bounding box center [288, 496] width 23 height 23
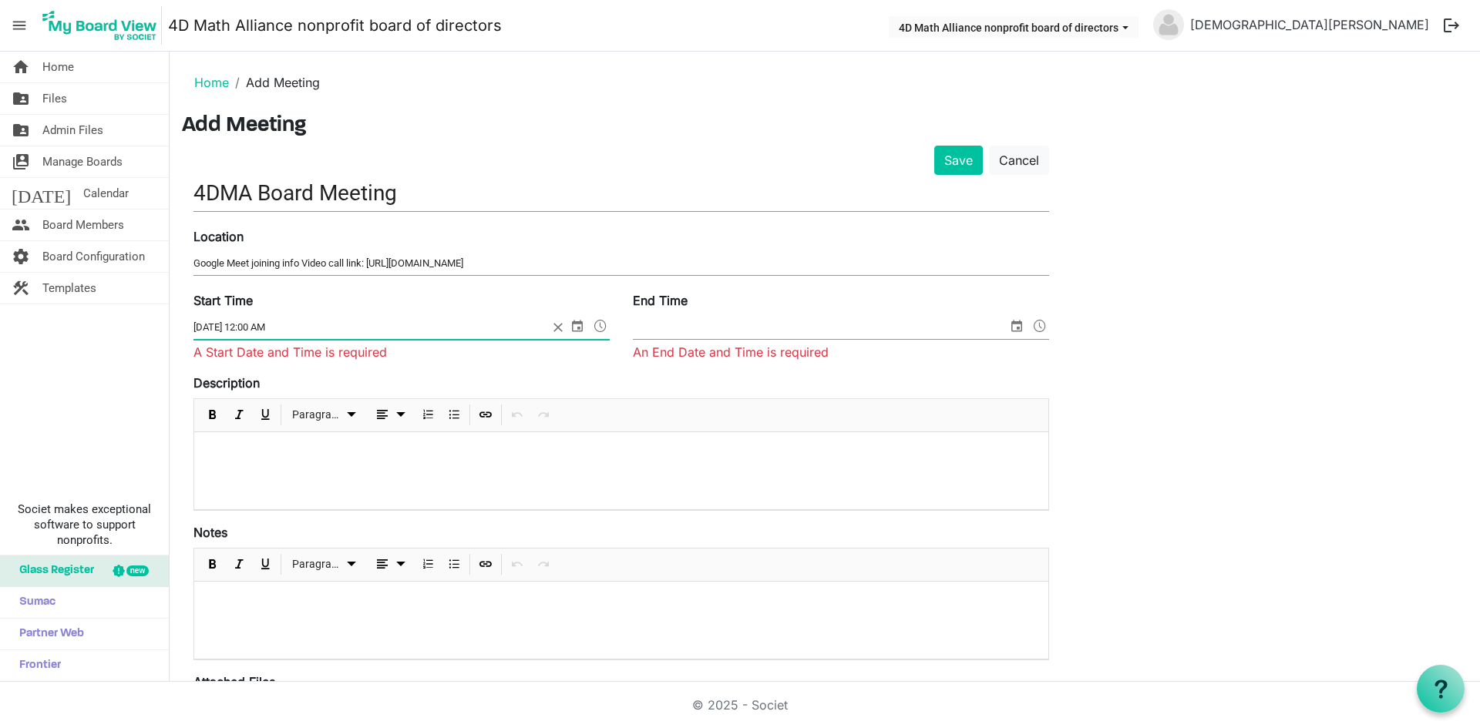
click at [596, 329] on span at bounding box center [600, 326] width 18 height 20
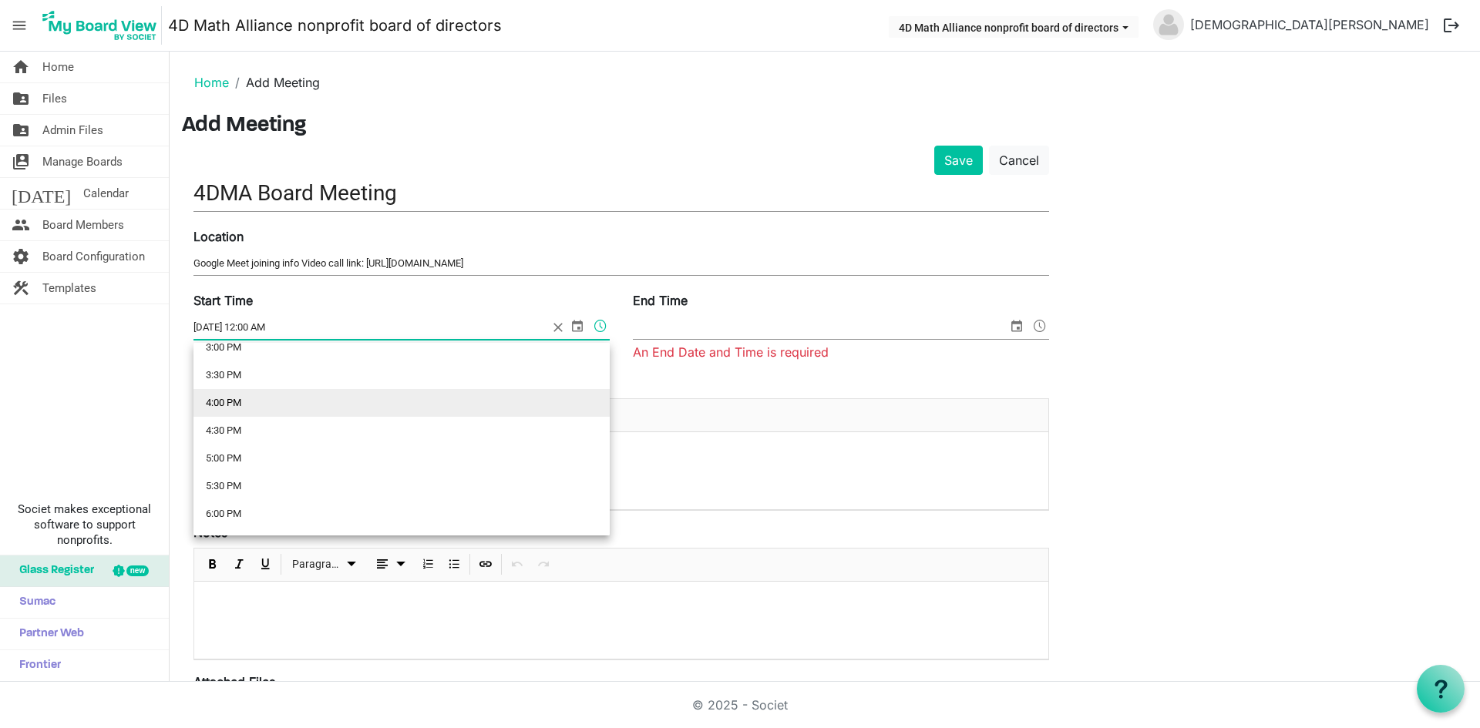
scroll to position [771, 0]
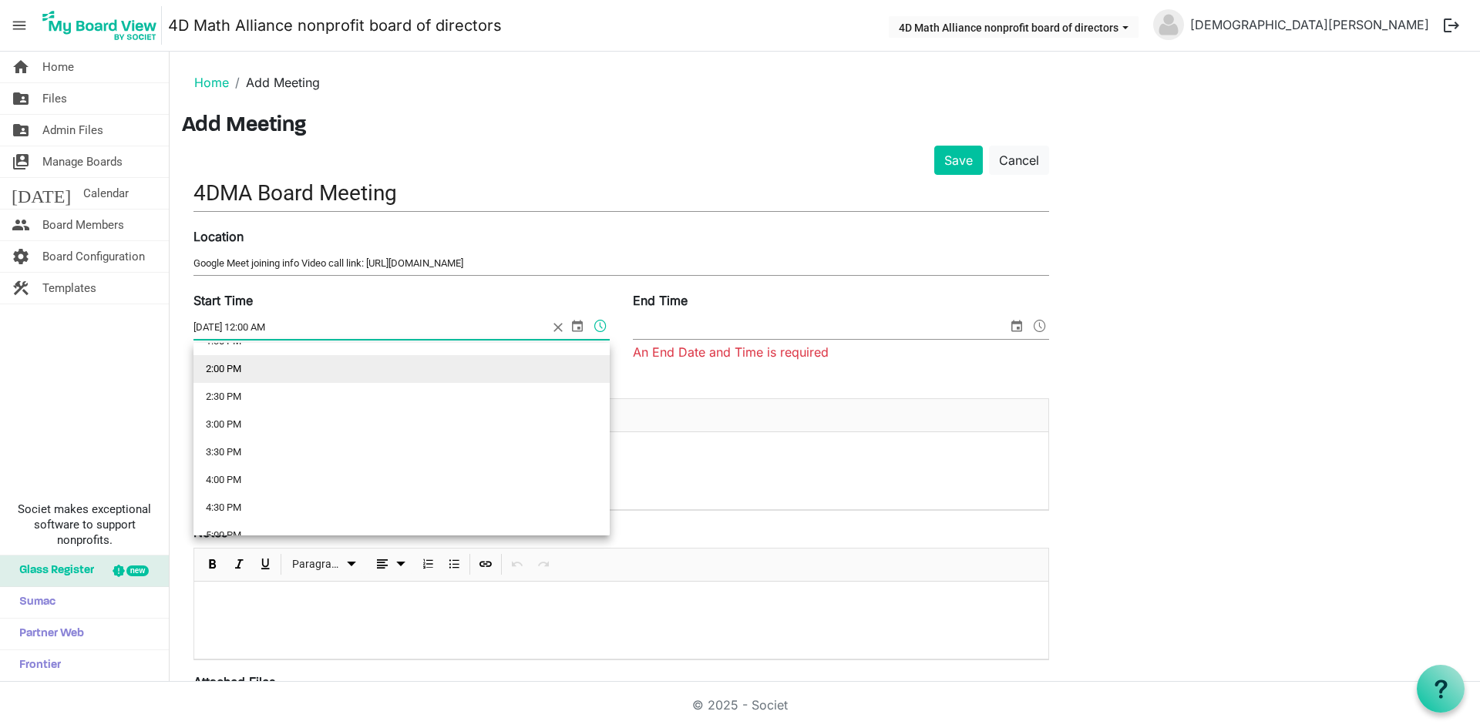
click at [386, 379] on li "2:00 PM" at bounding box center [401, 369] width 416 height 28
type input "11/19/2025 2:00 PM"
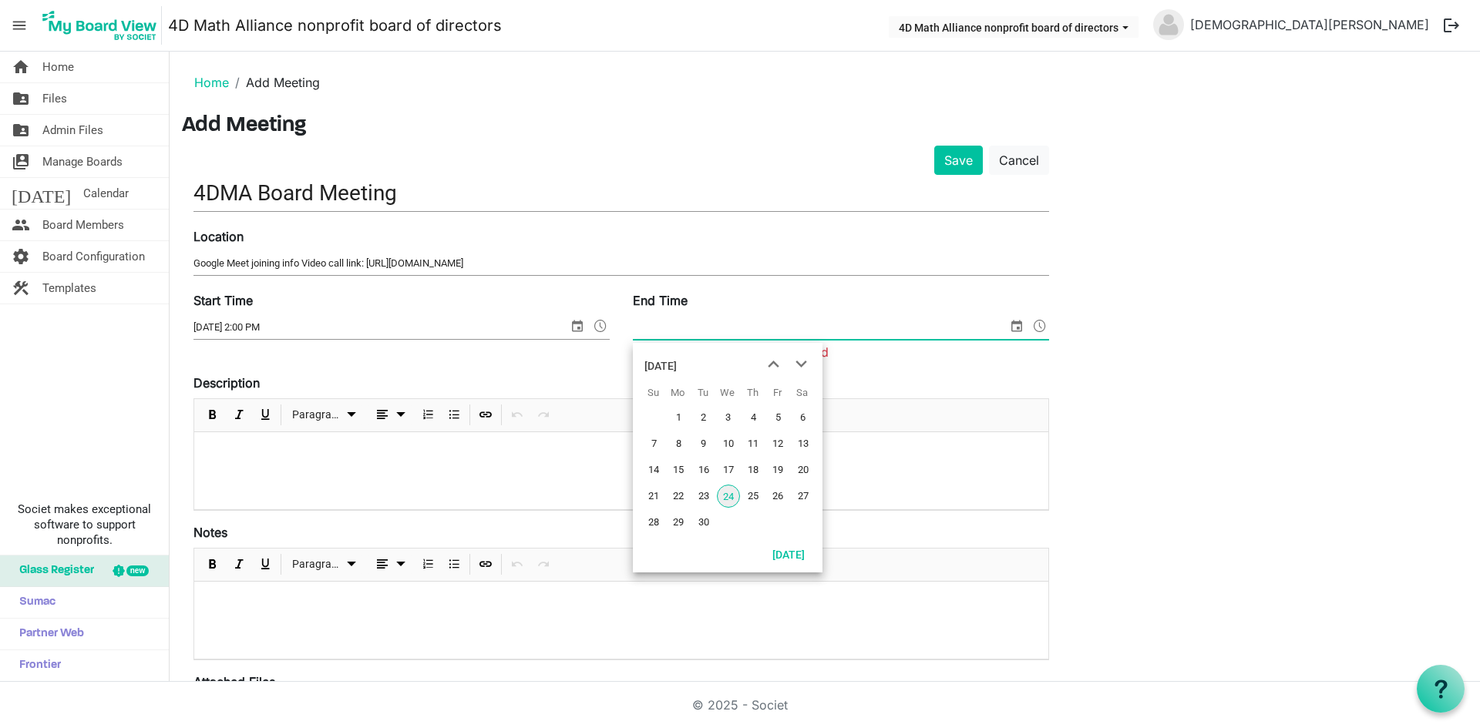
click at [1016, 331] on span "select" at bounding box center [1016, 326] width 18 height 20
click at [798, 362] on span "next month" at bounding box center [801, 365] width 27 height 28
click at [727, 498] on span "19" at bounding box center [728, 496] width 23 height 23
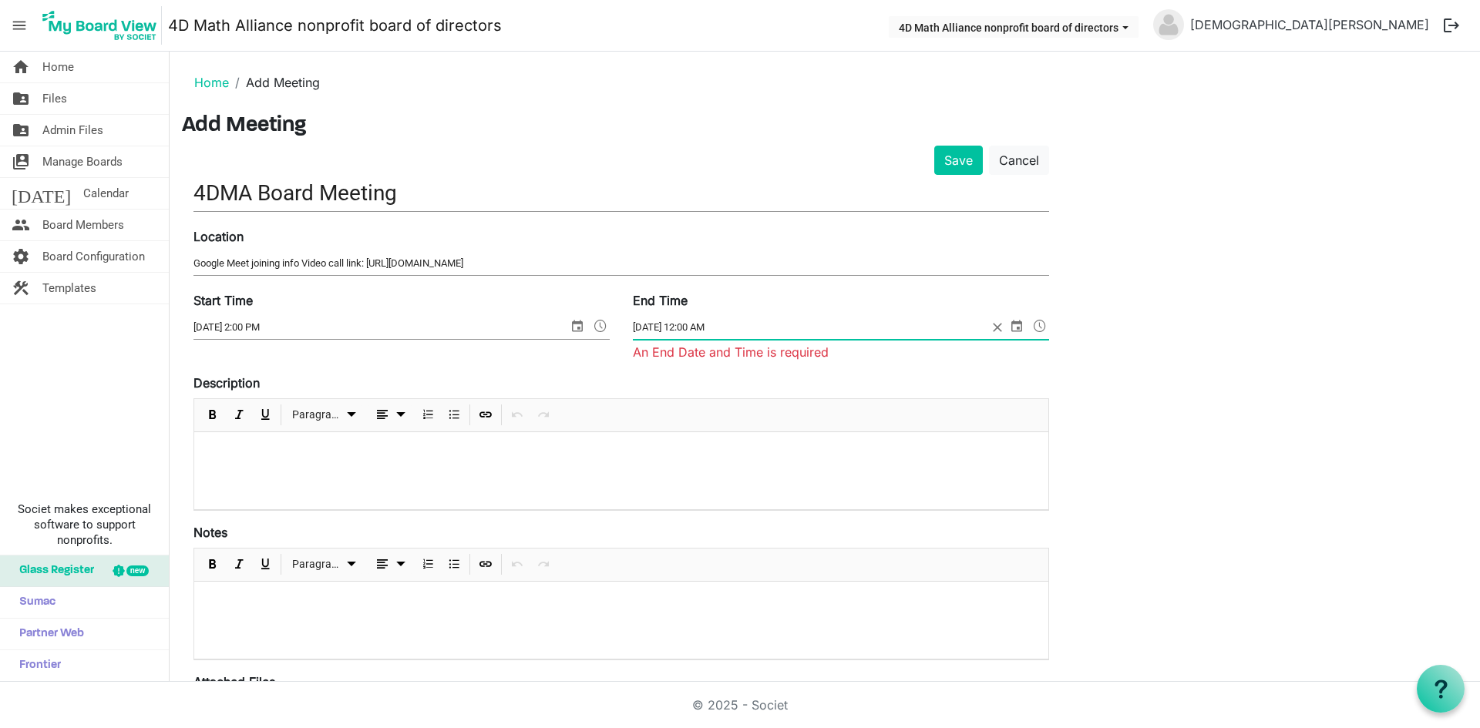
click at [1032, 331] on span at bounding box center [1039, 326] width 18 height 20
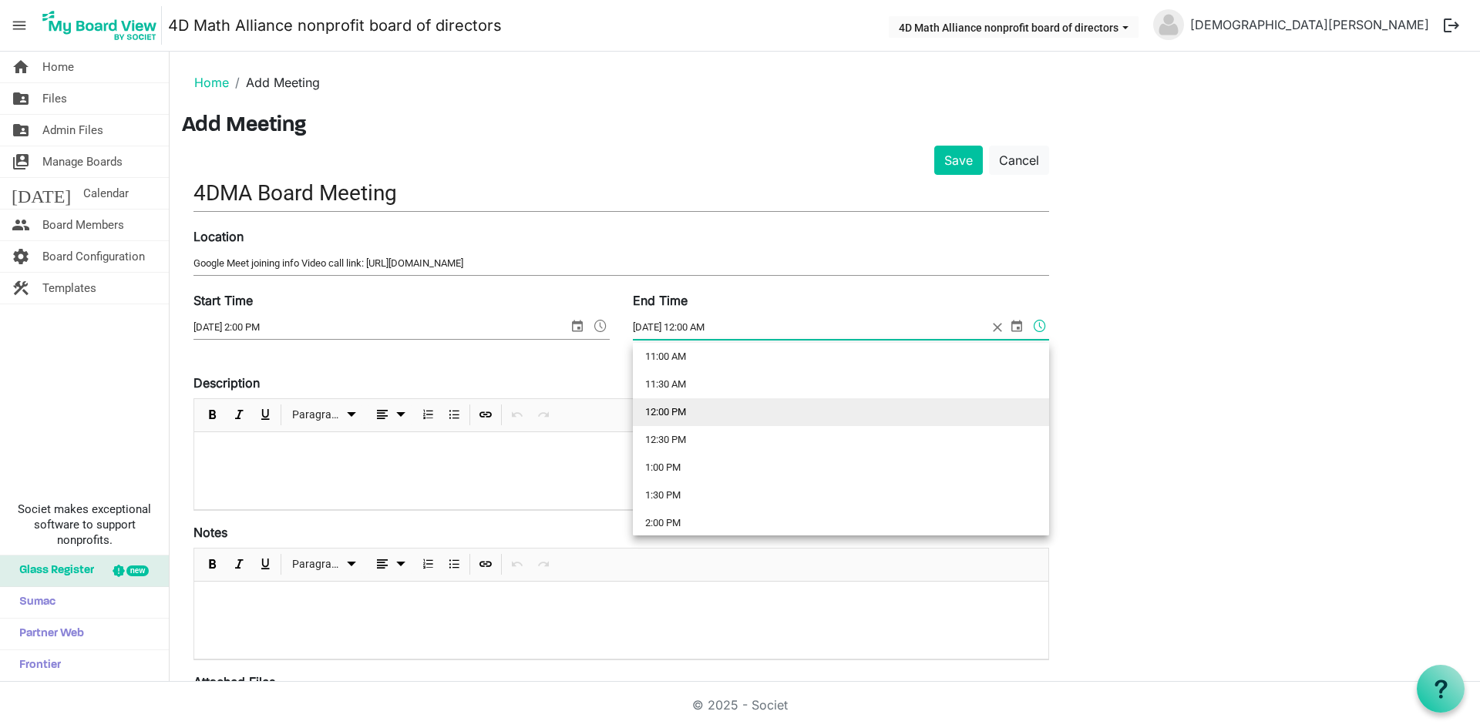
scroll to position [694, 0]
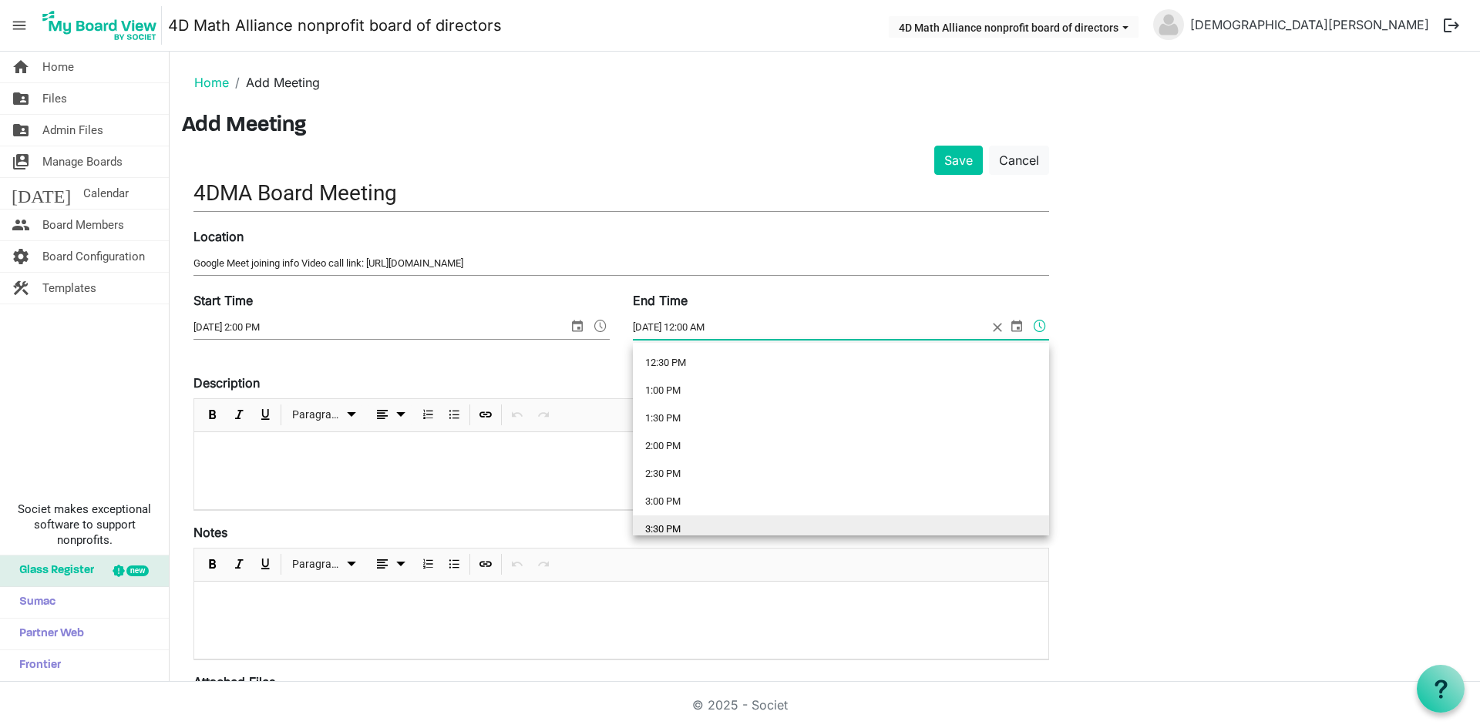
click at [715, 519] on li "3:30 PM" at bounding box center [841, 530] width 416 height 28
type input "[DATE] 3:30 PM"
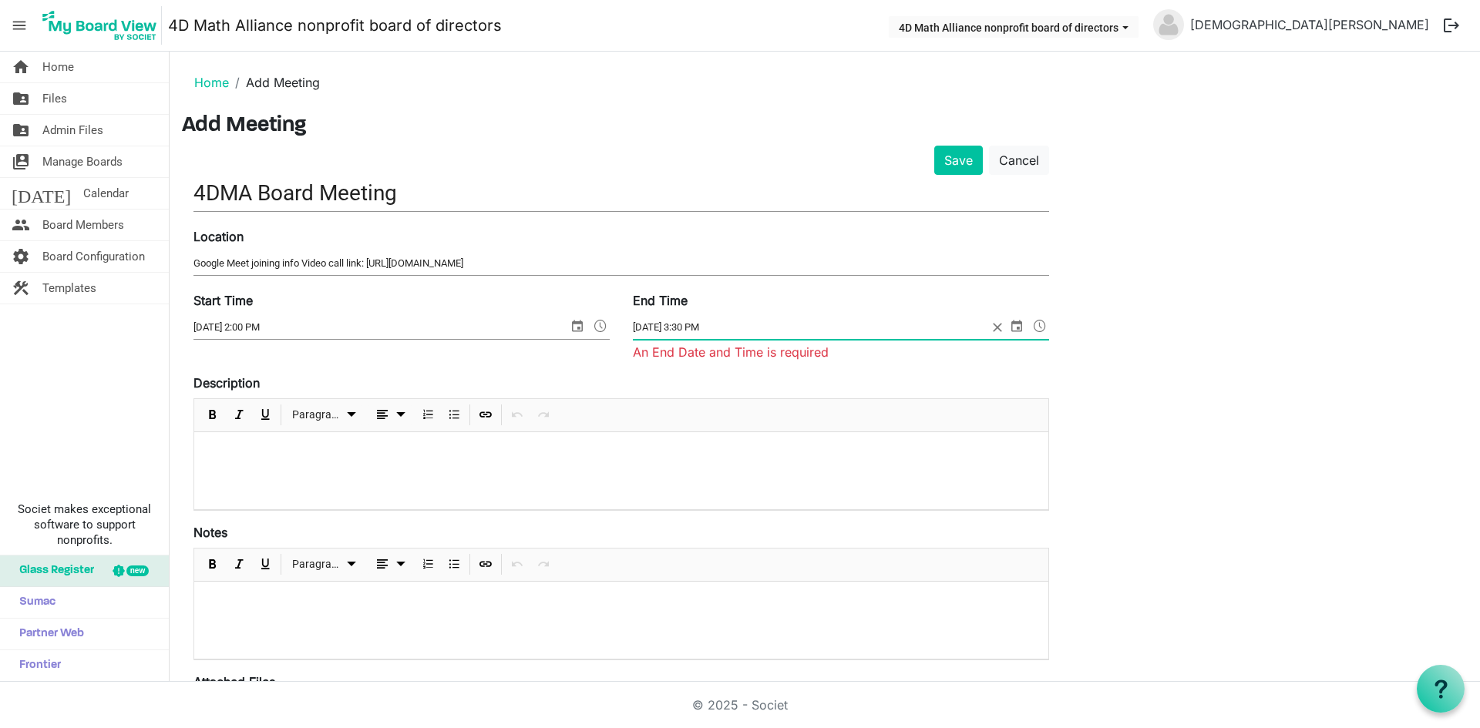
click at [1077, 362] on div "Save Cancel 4DMA Board Meeting Location Google Meet joining info Video call lin…" at bounding box center [824, 569] width 1285 height 846
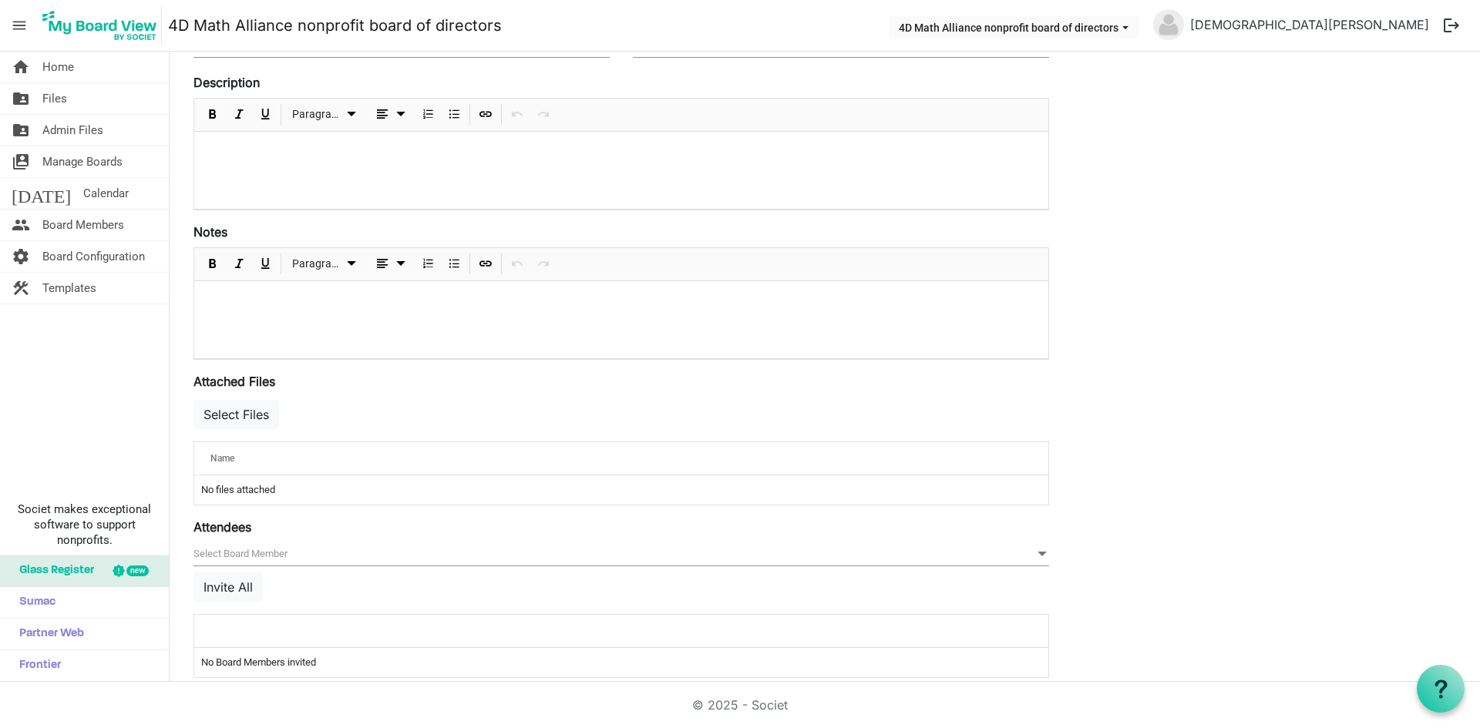
scroll to position [303, 0]
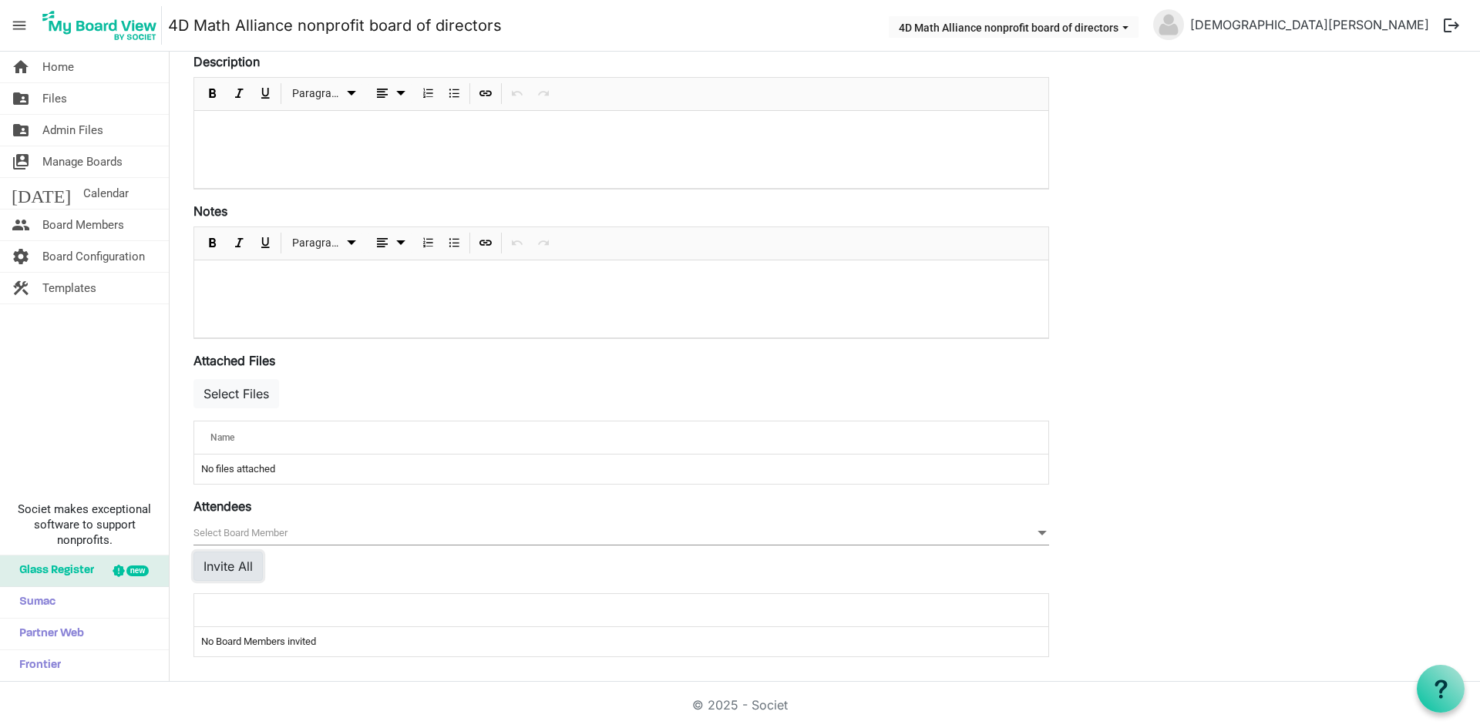
click at [239, 567] on button "Invite All" at bounding box center [227, 566] width 69 height 29
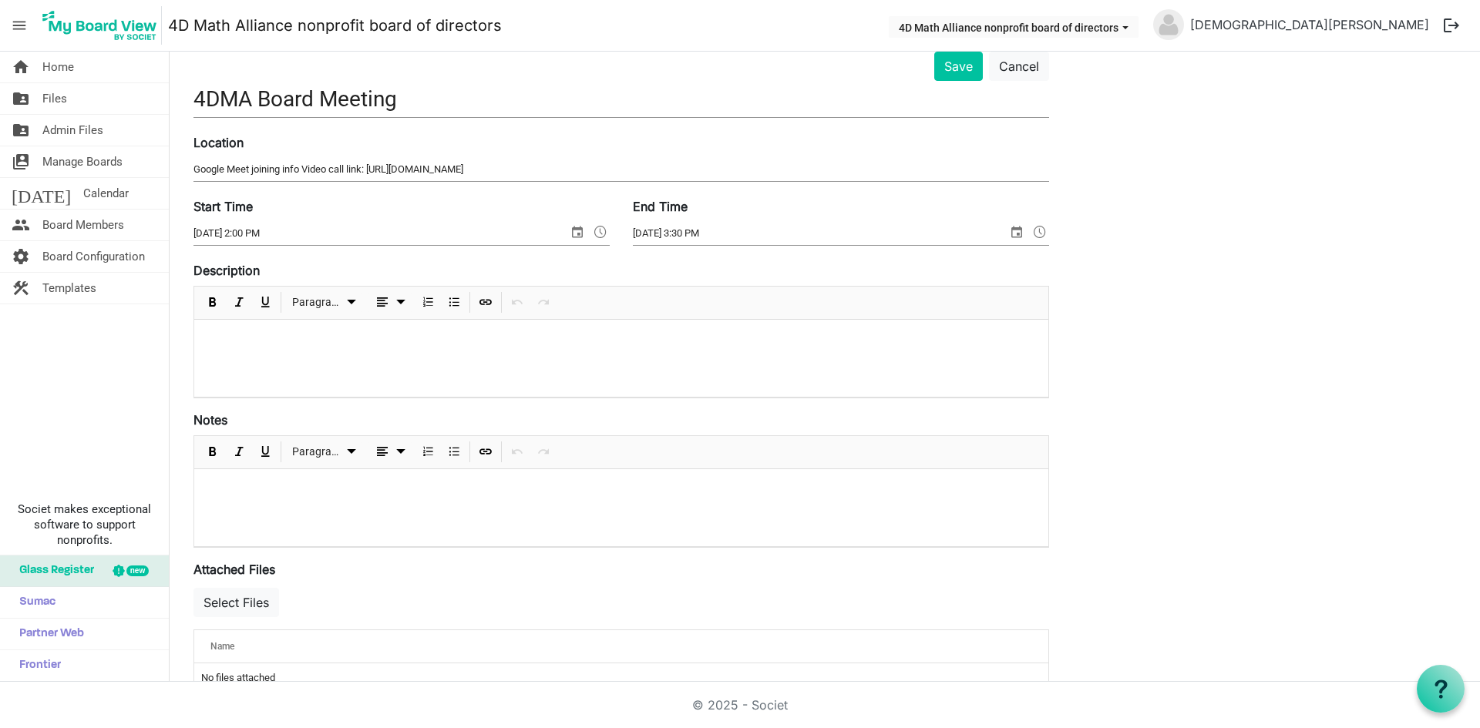
scroll to position [0, 0]
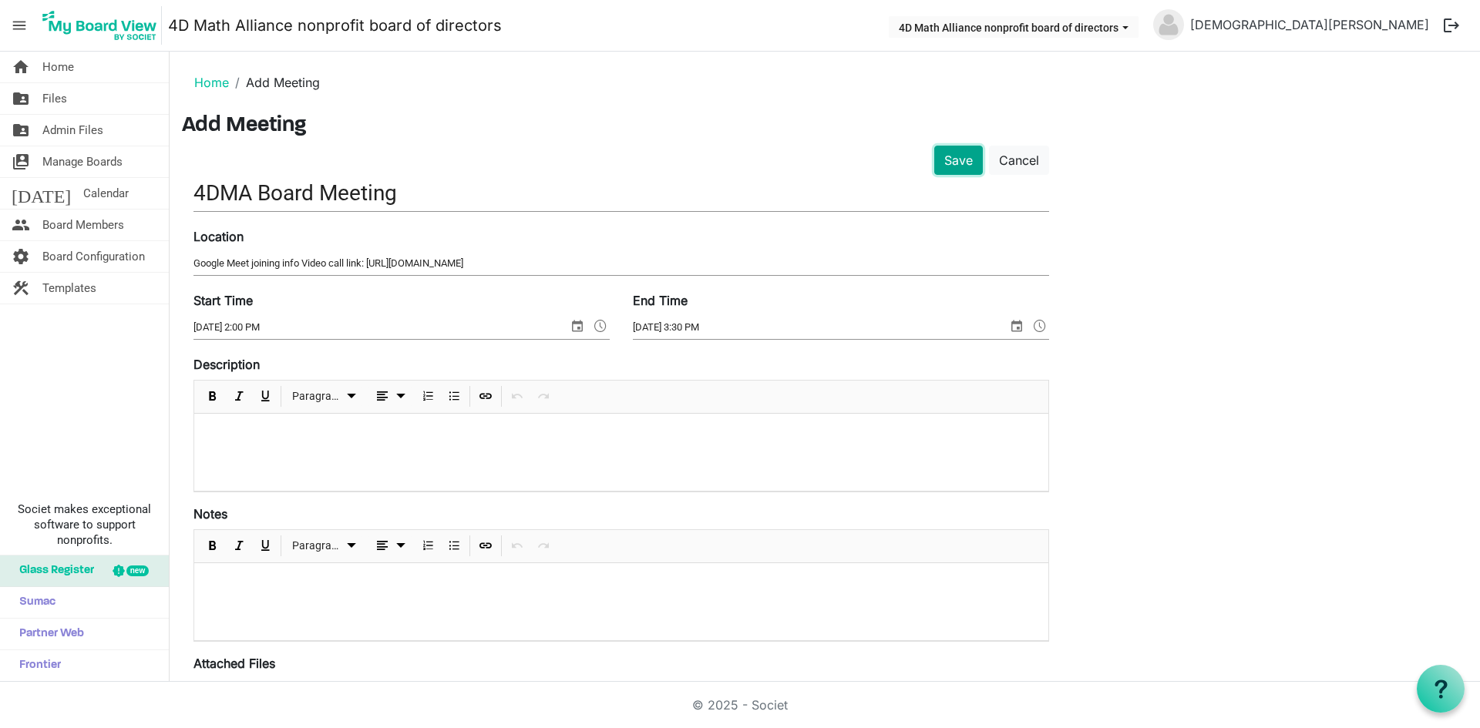
click at [936, 159] on button "Save" at bounding box center [958, 160] width 49 height 29
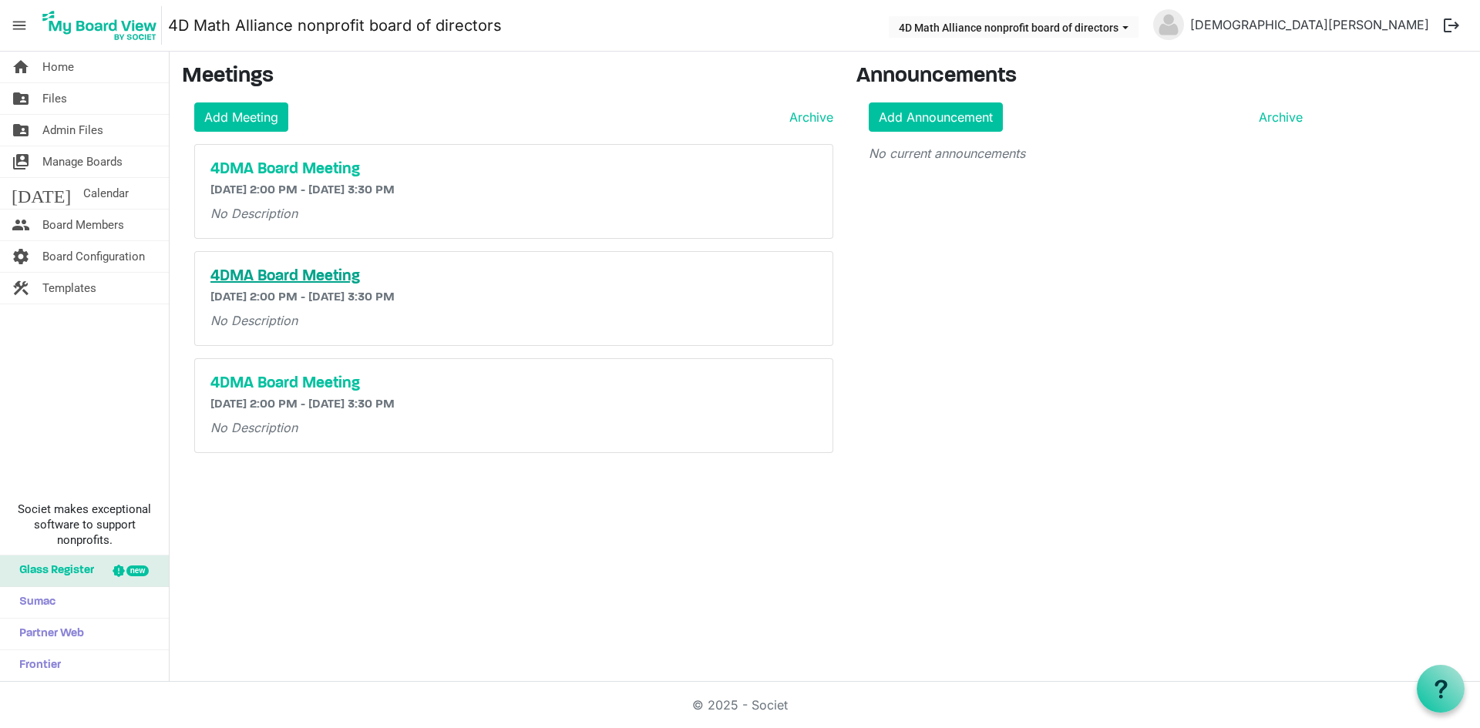
click at [357, 276] on h5 "4DMA Board Meeting" at bounding box center [513, 276] width 606 height 18
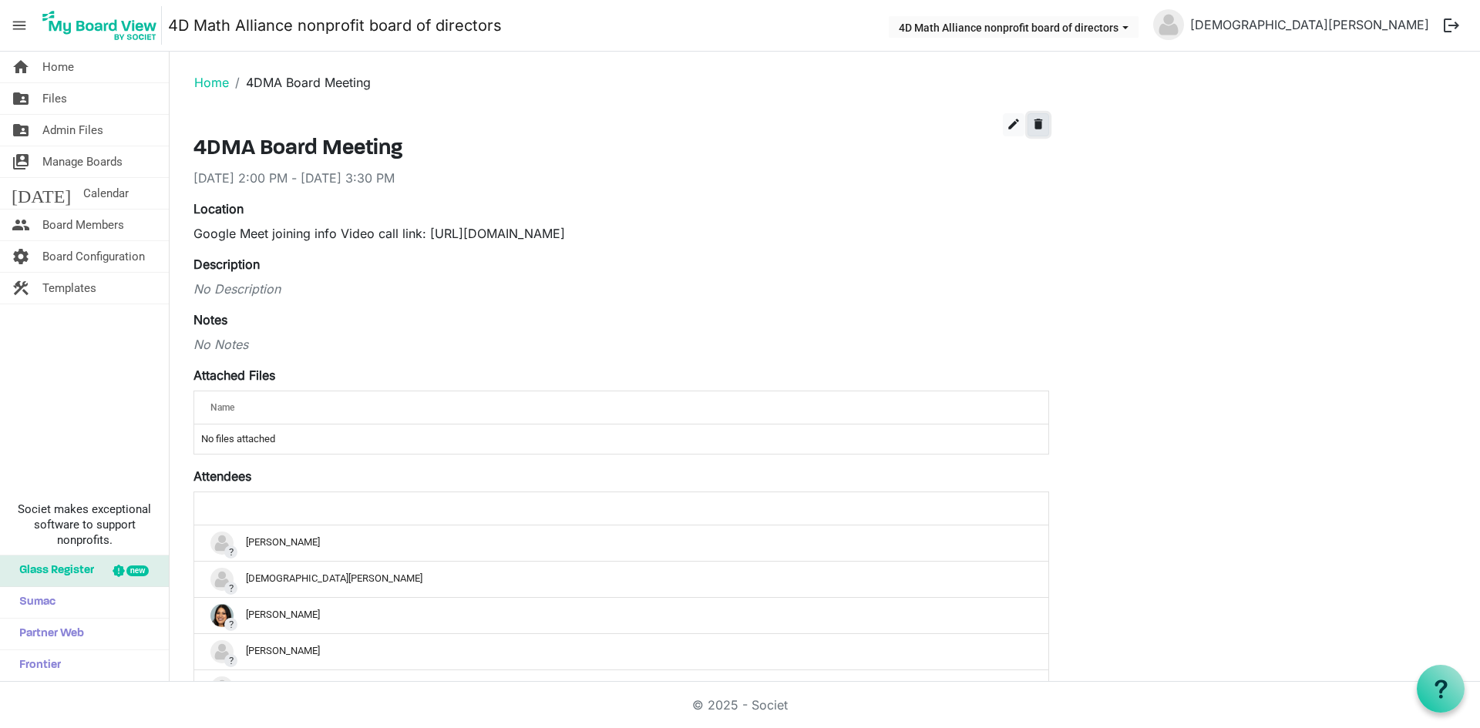
click at [1036, 122] on span "delete" at bounding box center [1038, 124] width 14 height 14
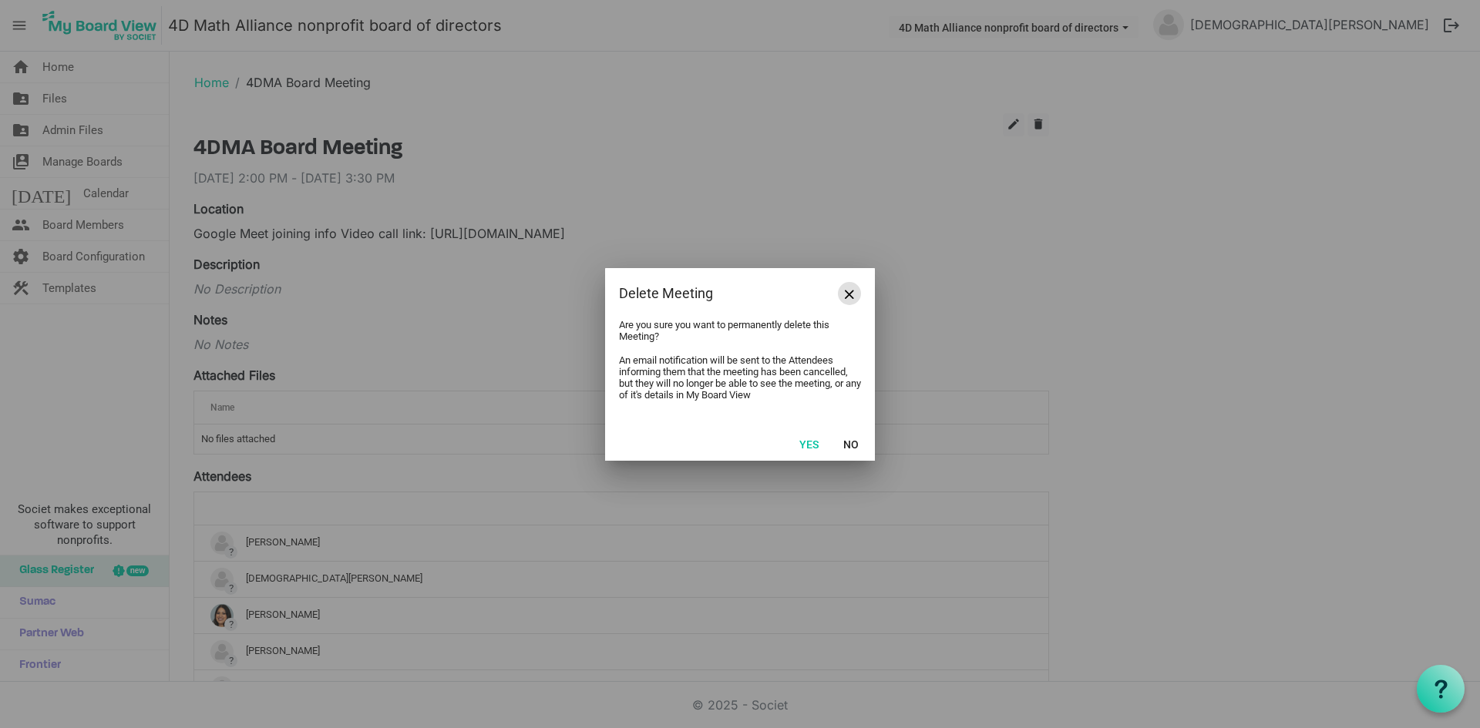
click at [846, 291] on span "Close" at bounding box center [849, 294] width 9 height 9
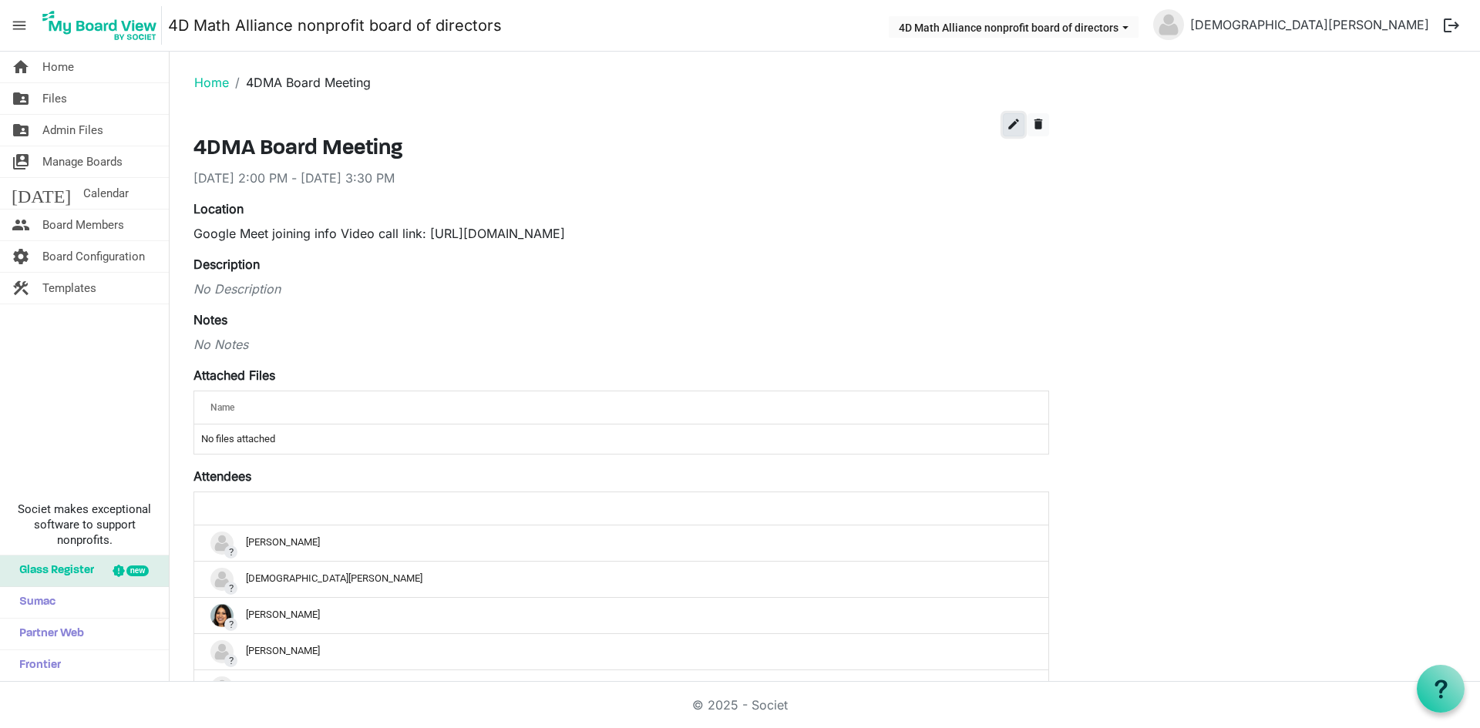
click at [1013, 124] on span "edit" at bounding box center [1013, 124] width 14 height 14
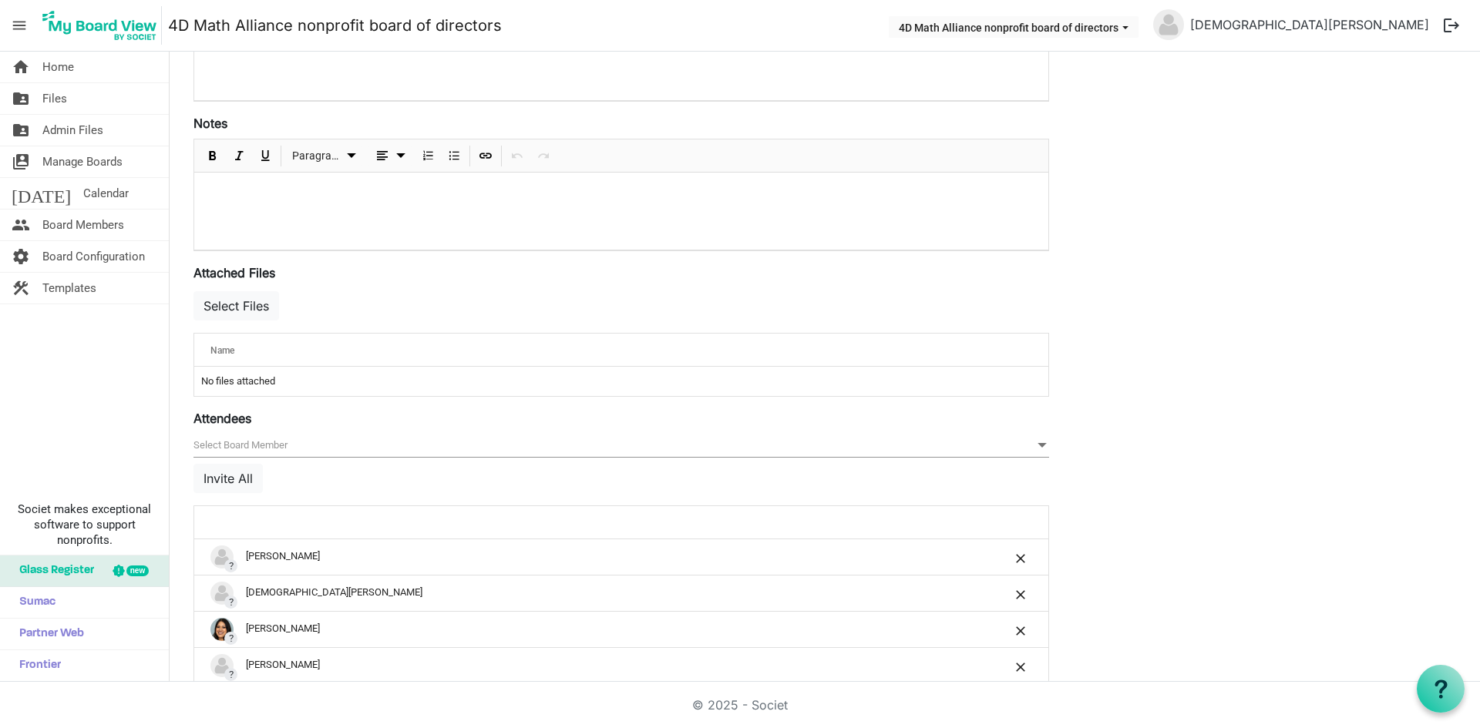
scroll to position [385, 0]
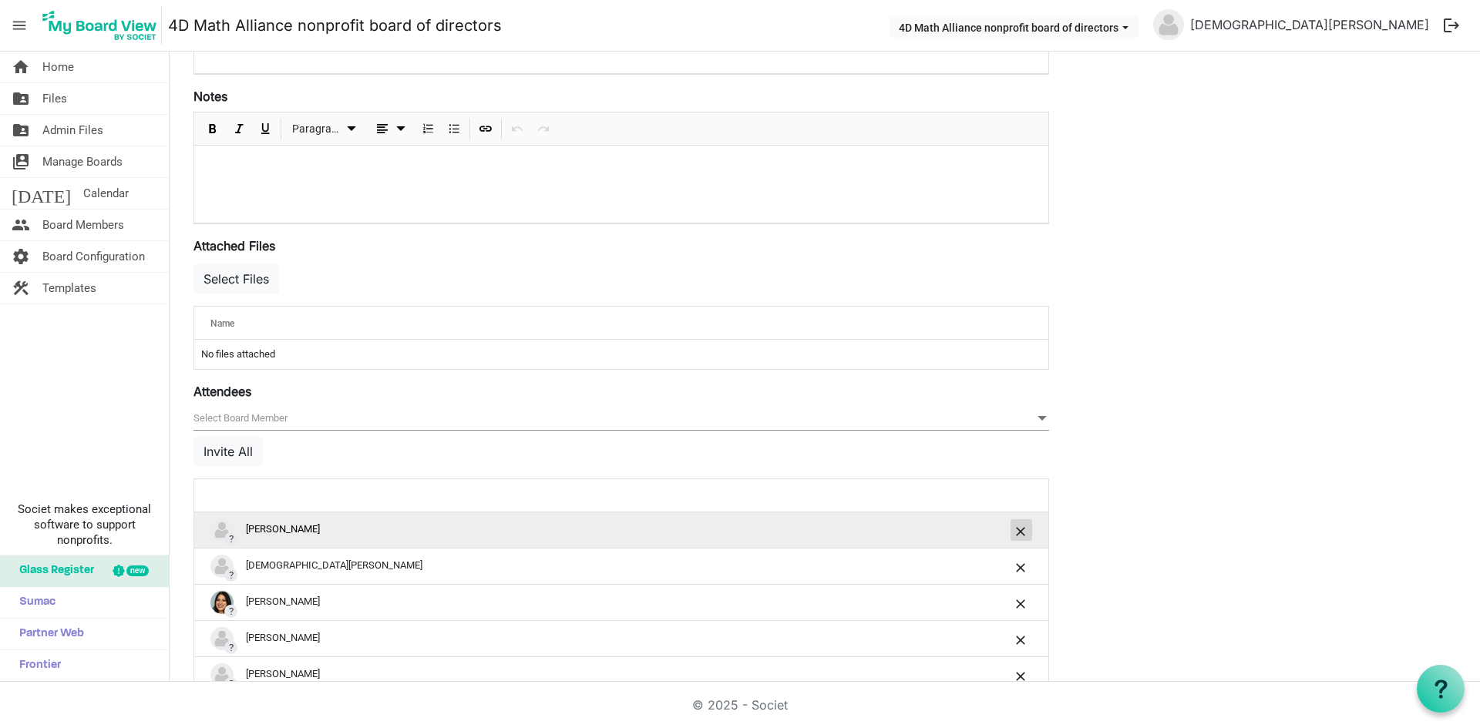
click at [1016, 529] on span "is Command column column header" at bounding box center [1020, 531] width 9 height 9
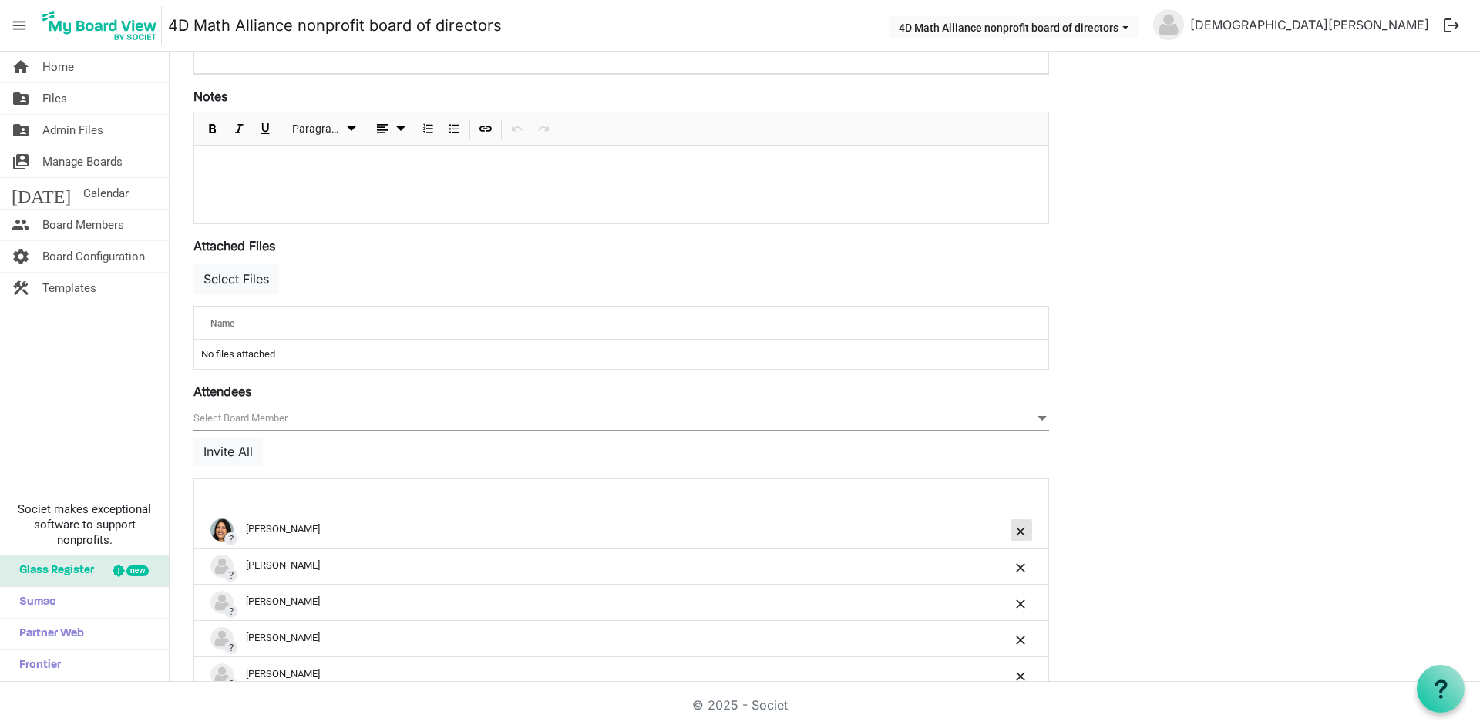
click at [1016, 529] on span "is Command column column header" at bounding box center [1020, 531] width 9 height 9
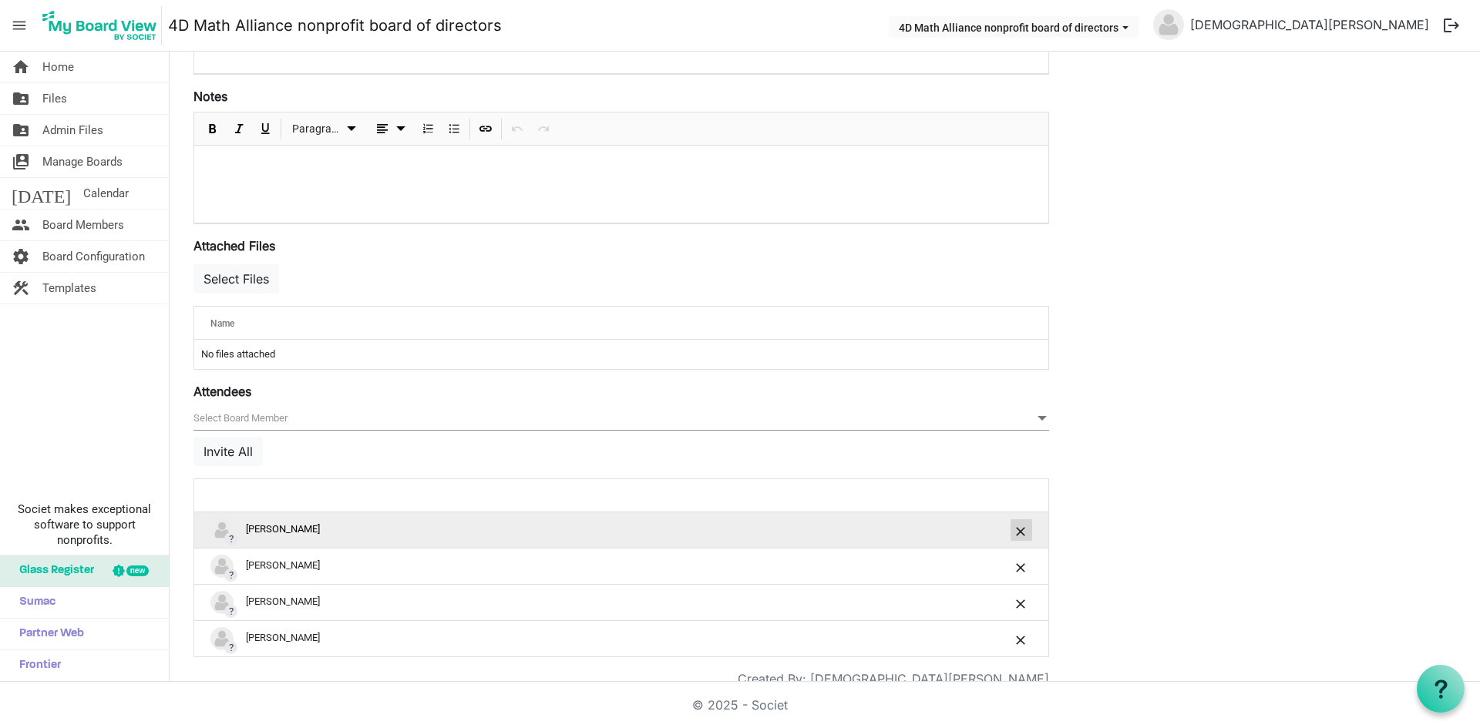
click at [1009, 529] on div "is Command column column header" at bounding box center [1021, 530] width 27 height 22
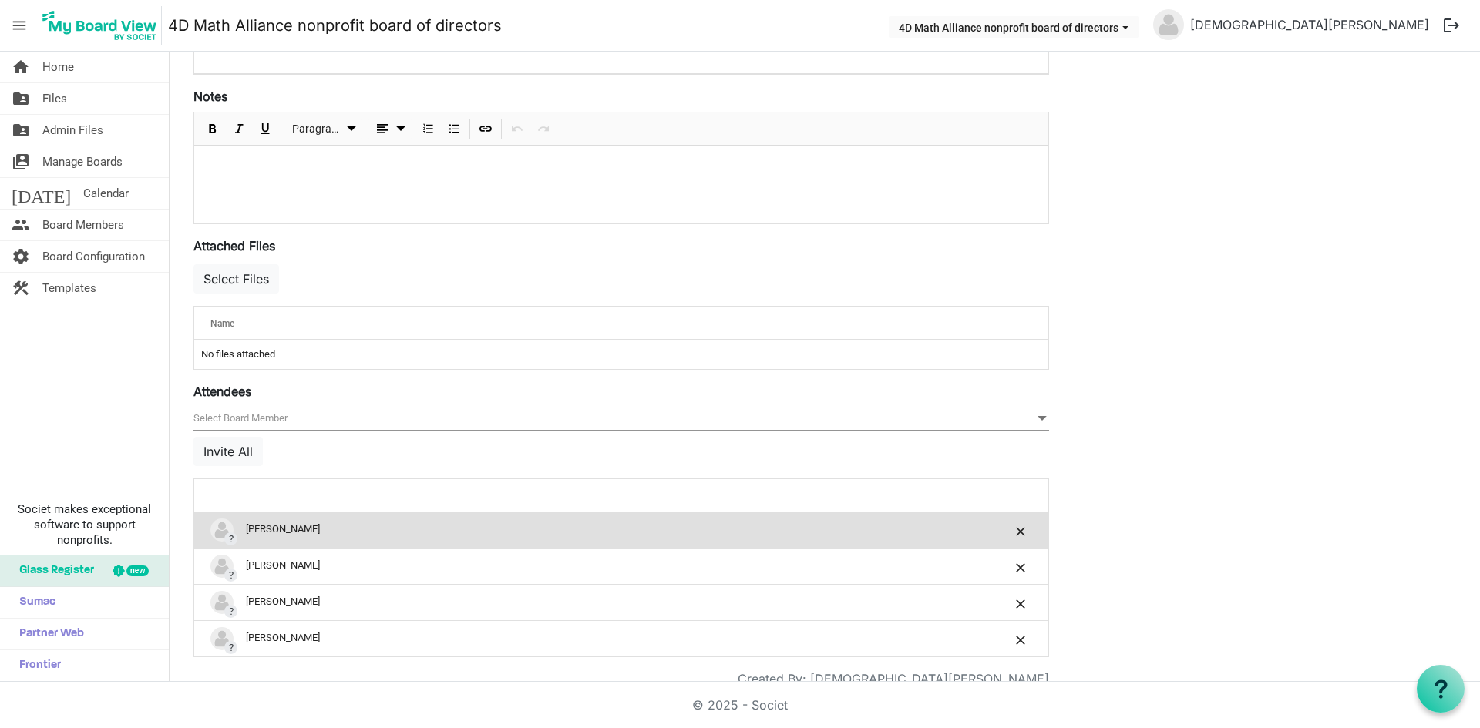
click at [1009, 529] on div "is Command column column header" at bounding box center [1021, 530] width 27 height 22
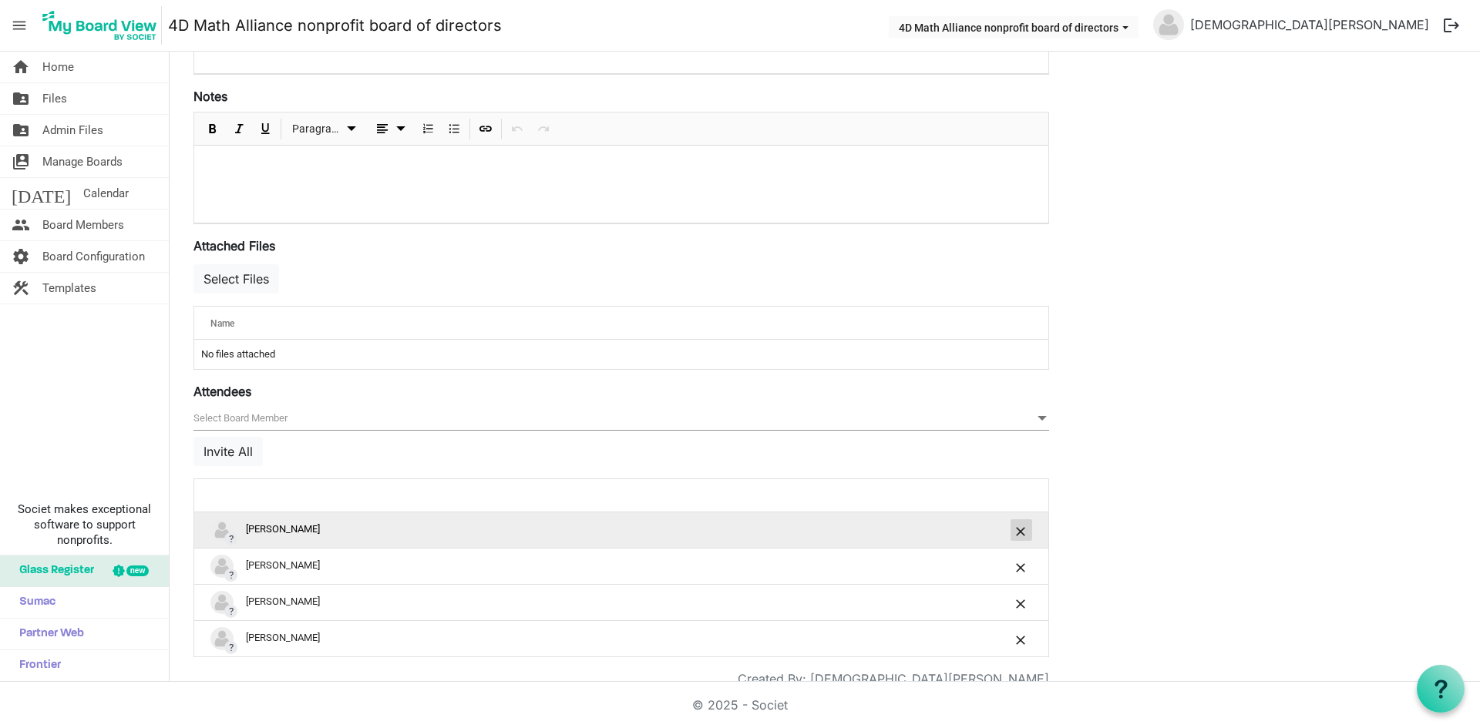
click at [1018, 528] on span "is Command column column header" at bounding box center [1020, 531] width 9 height 9
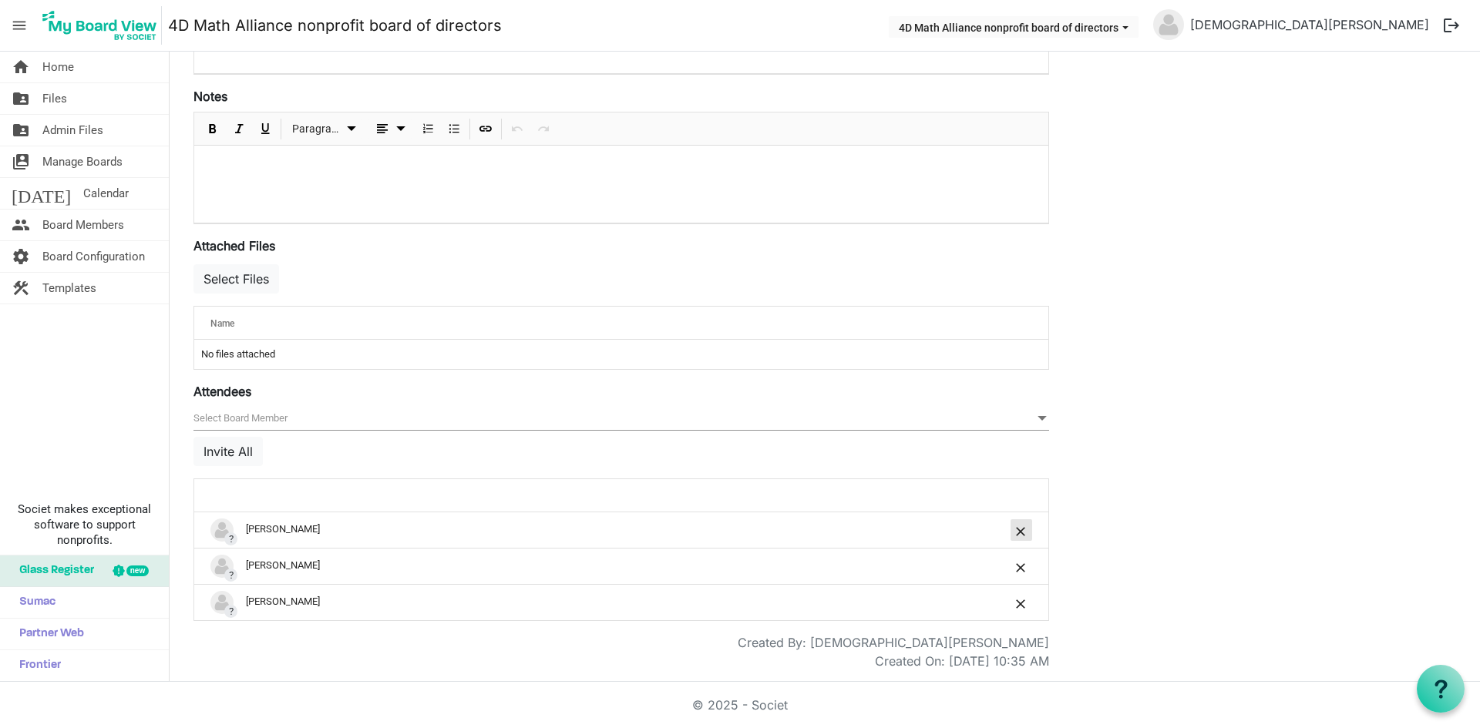
click at [1018, 528] on span "is Command column column header" at bounding box center [1020, 531] width 9 height 9
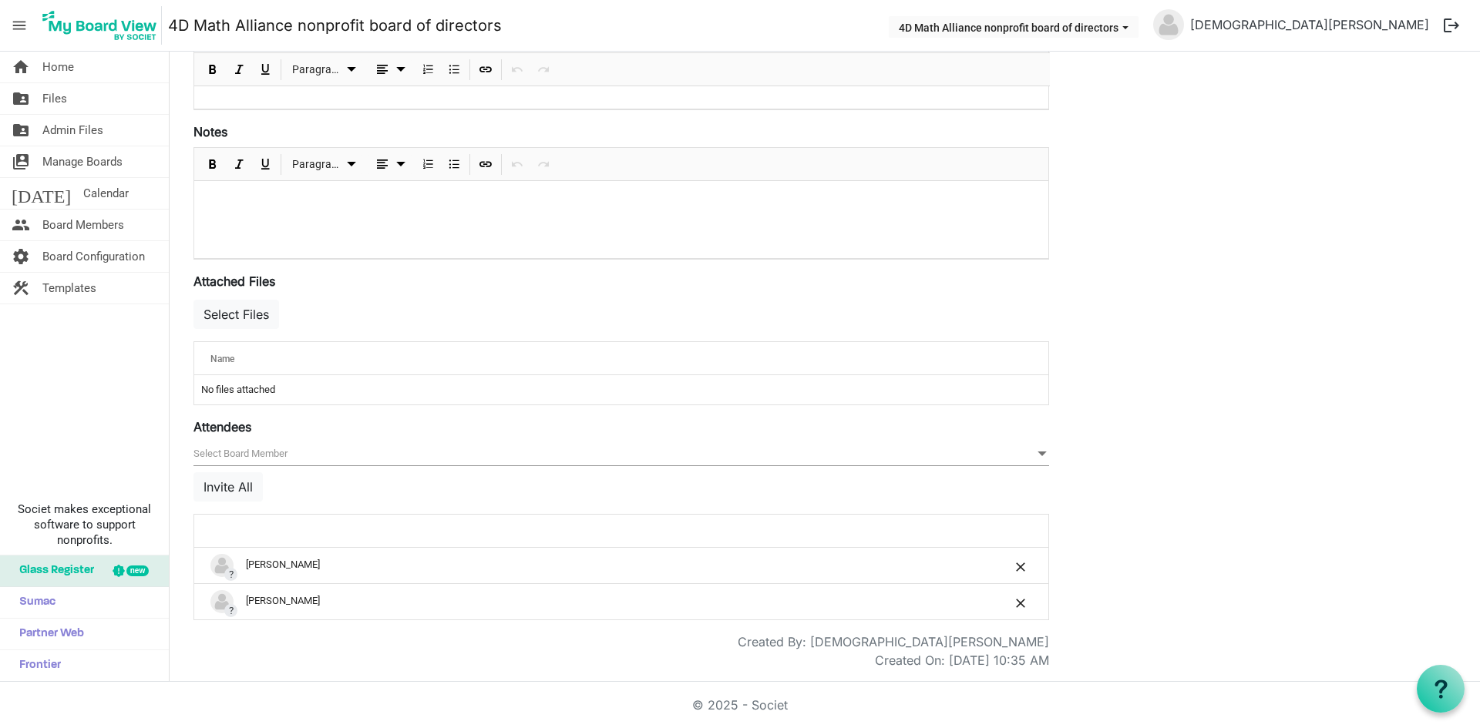
click at [1018, 528] on div at bounding box center [999, 531] width 75 height 22
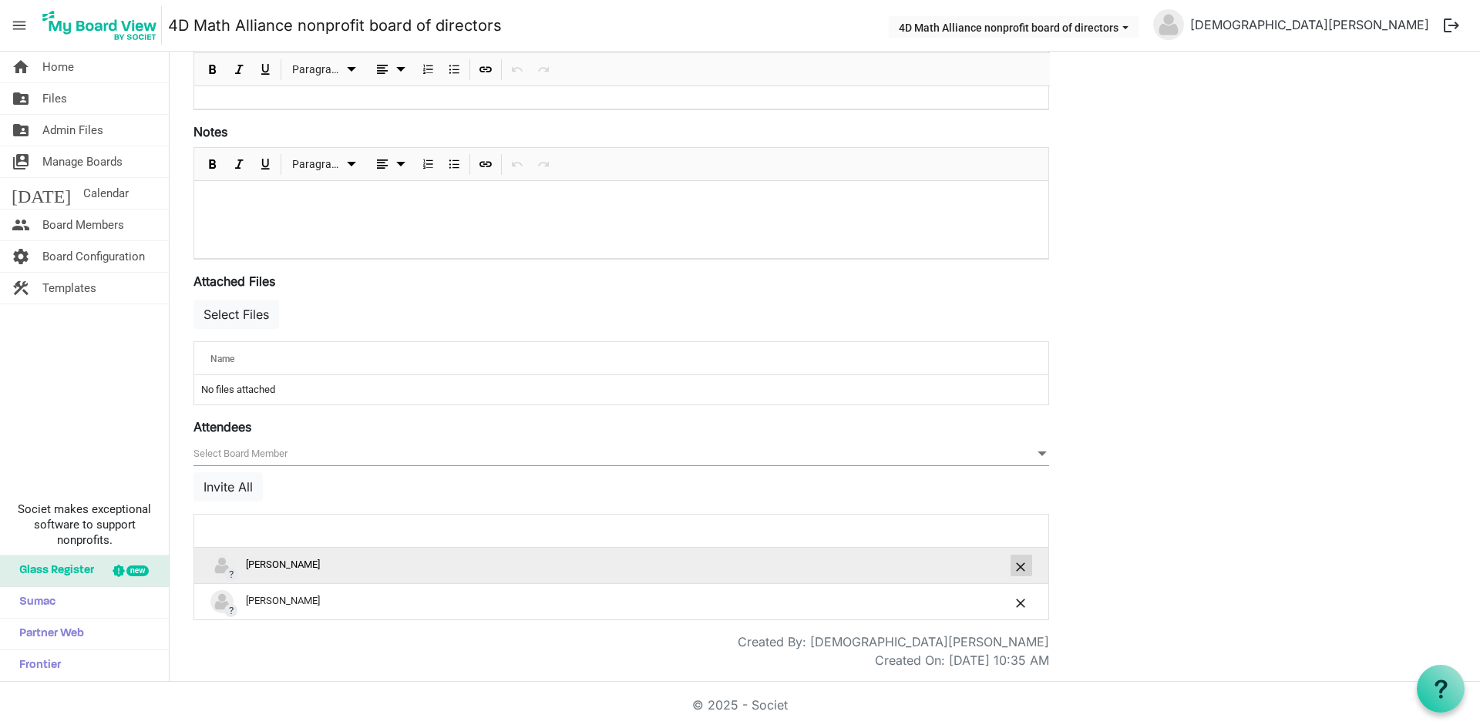
click at [1014, 560] on button "is Command column column header" at bounding box center [1021, 566] width 22 height 22
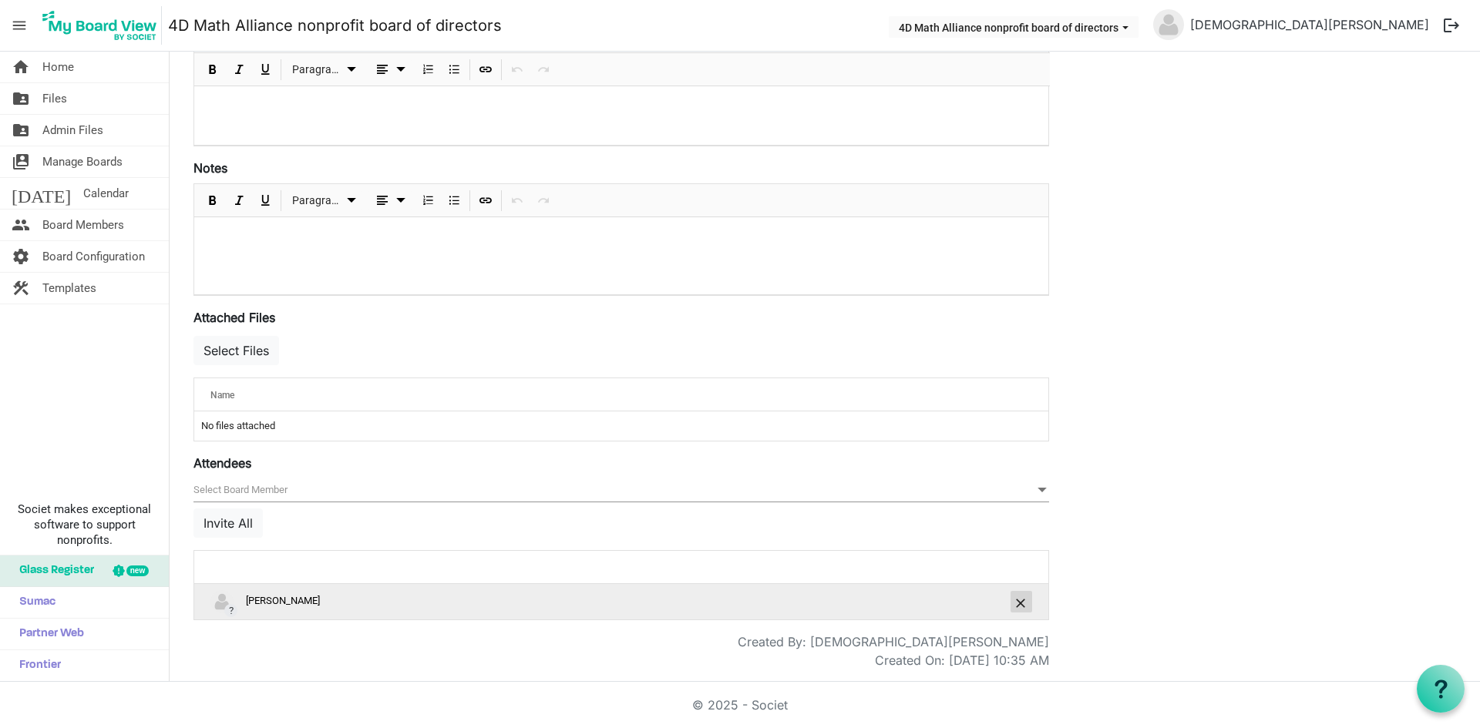
click at [1017, 599] on span "is Command column column header" at bounding box center [1020, 603] width 9 height 9
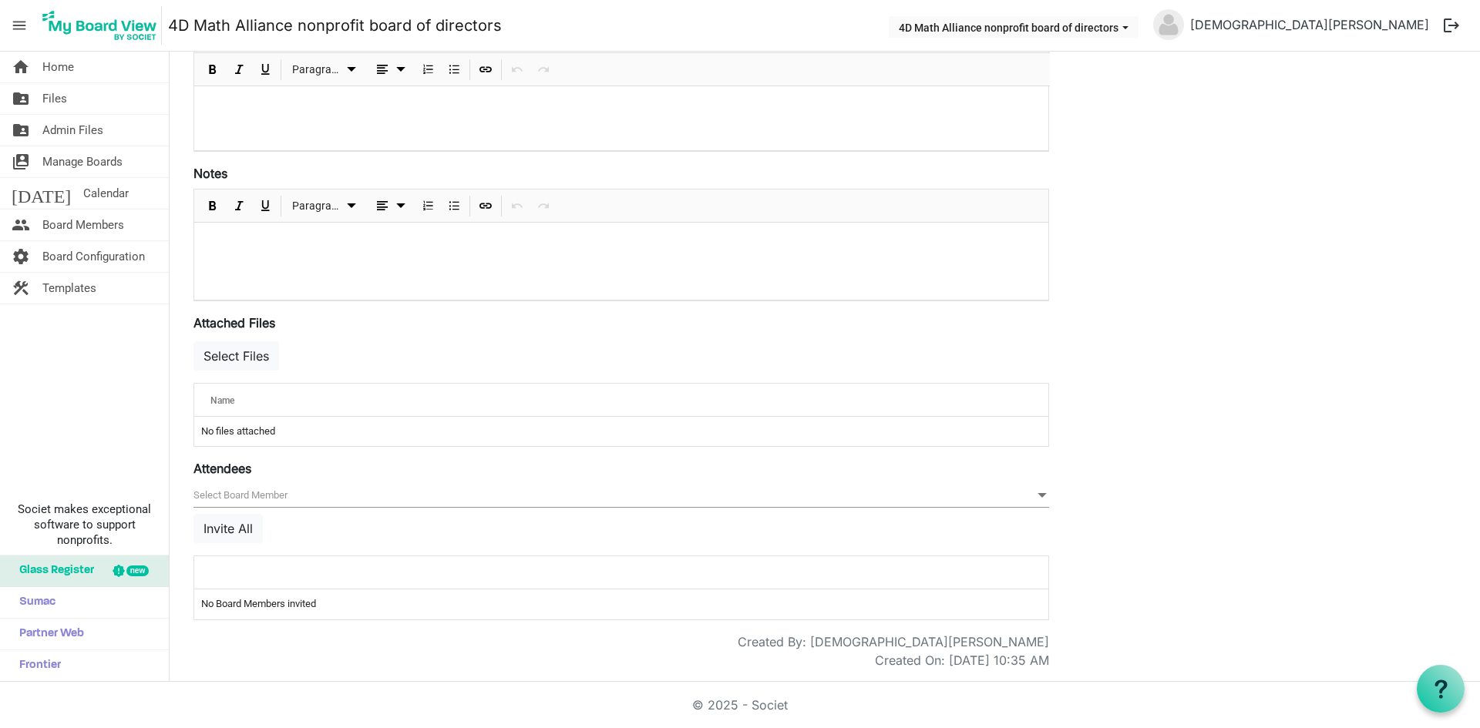
click at [1152, 523] on div "Save Cancel 4DMA Board Meeting Start Time [DATE] 2:00 PM End Time [DATE] 3:30 P…" at bounding box center [824, 237] width 1285 height 865
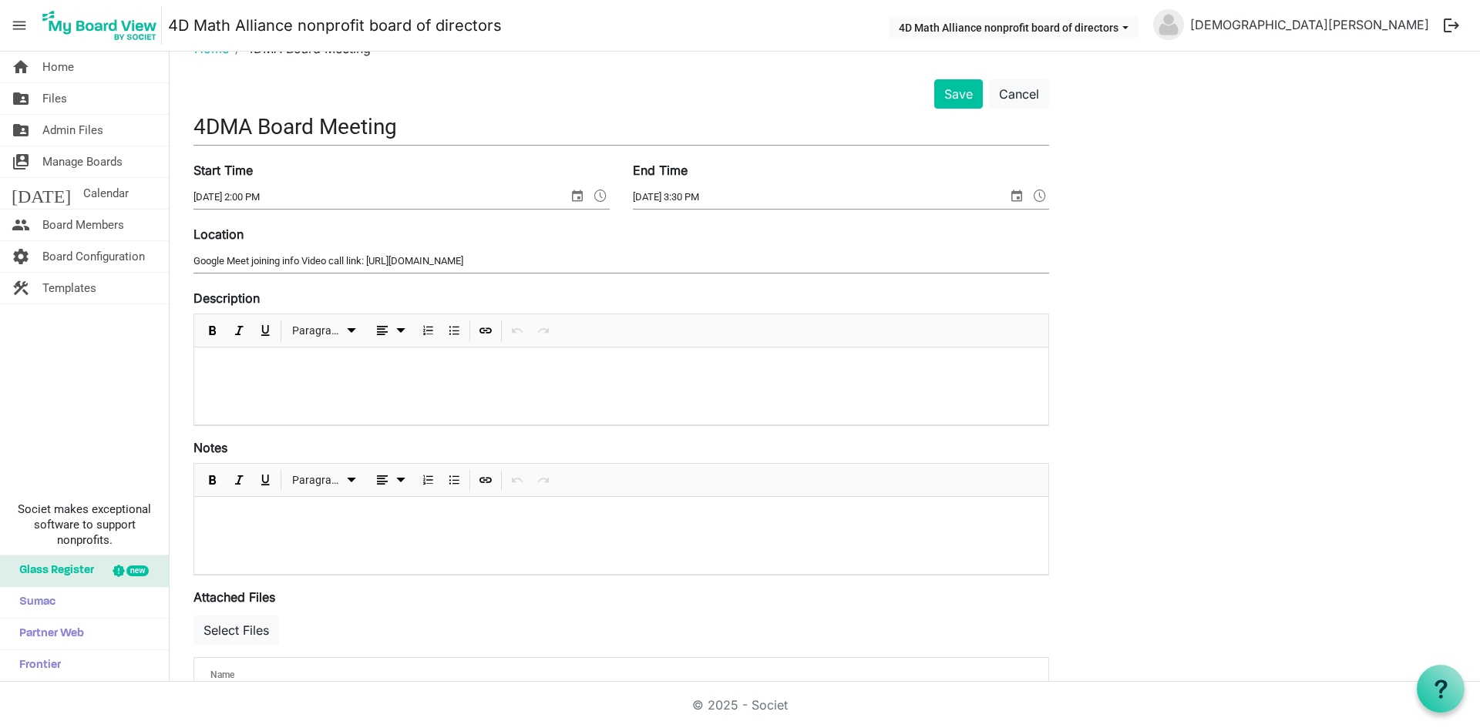
scroll to position [0, 0]
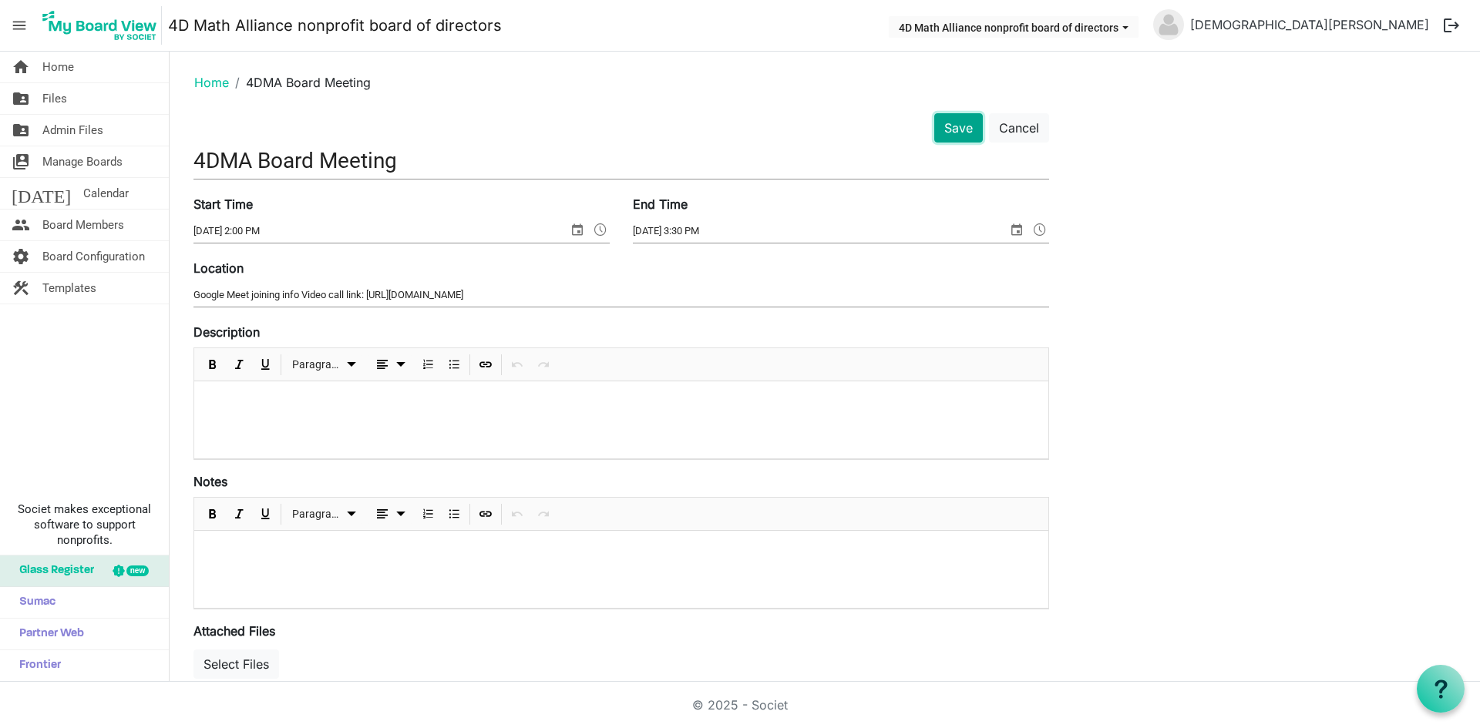
click at [939, 120] on button "Save" at bounding box center [958, 127] width 49 height 29
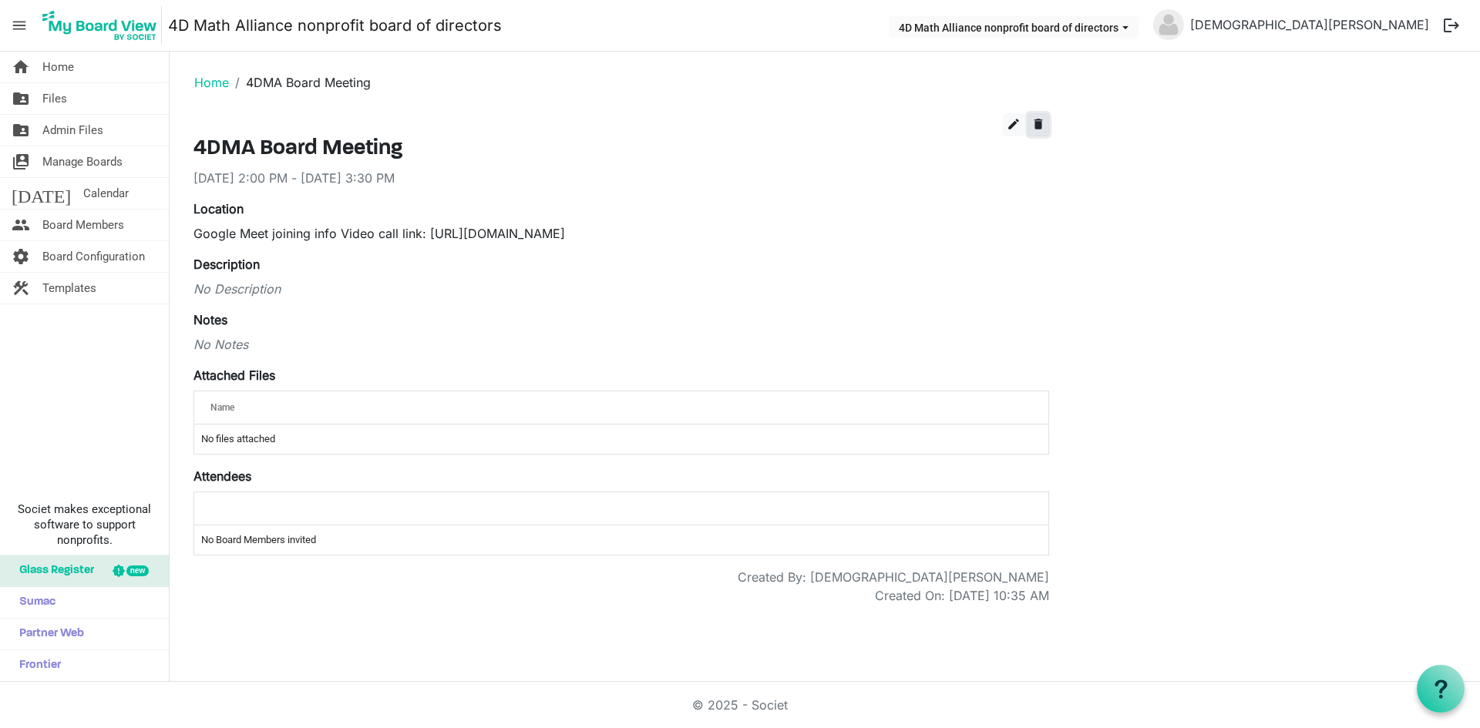
click at [1040, 125] on span "delete" at bounding box center [1038, 124] width 14 height 14
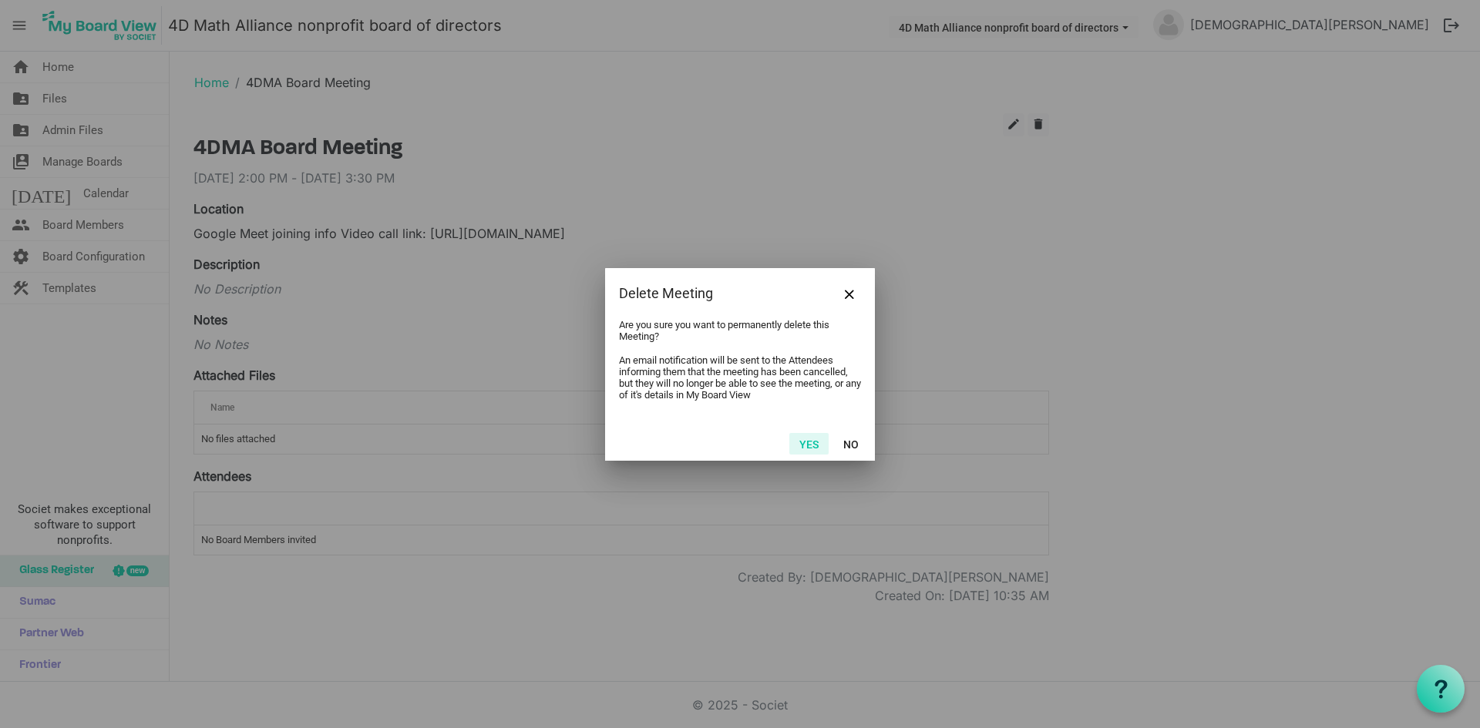
click at [806, 446] on button "Yes" at bounding box center [808, 444] width 39 height 22
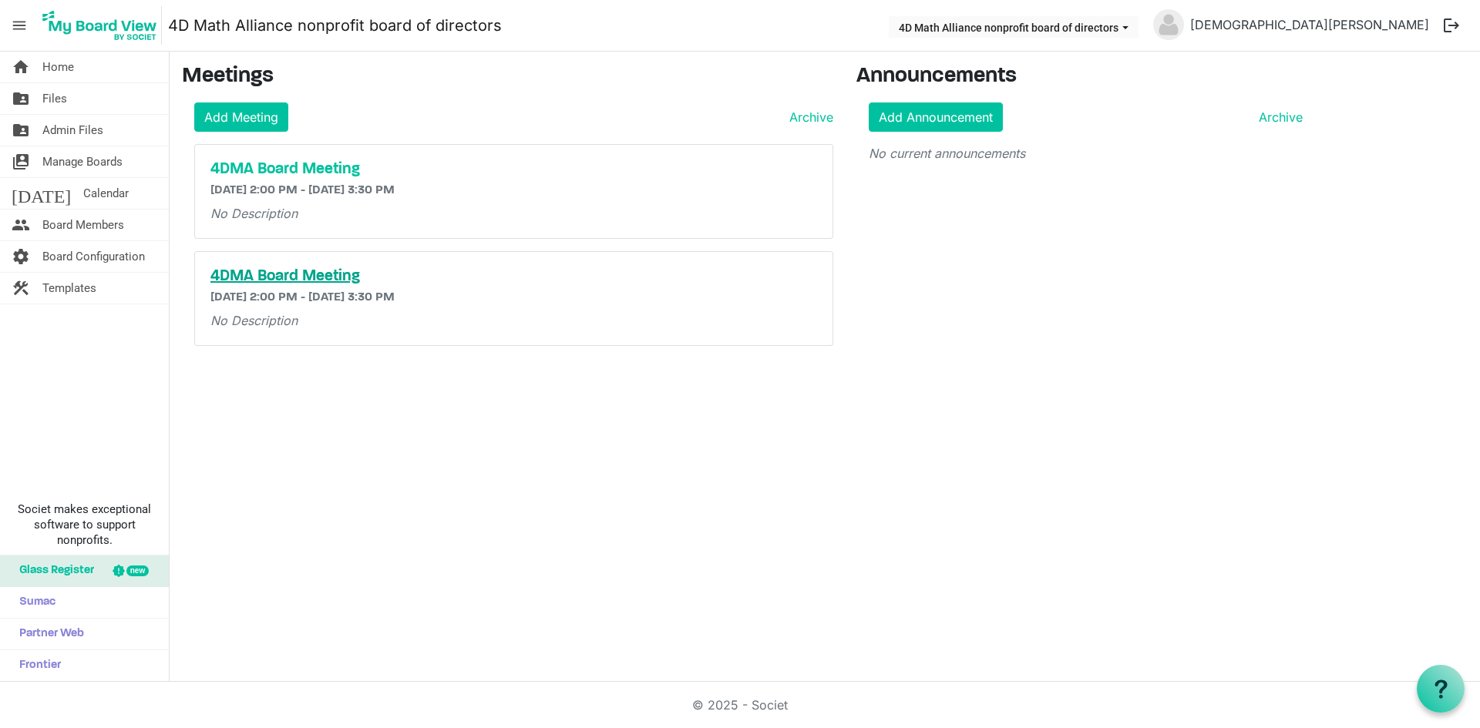
click at [287, 271] on h5 "4DMA Board Meeting" at bounding box center [513, 276] width 606 height 18
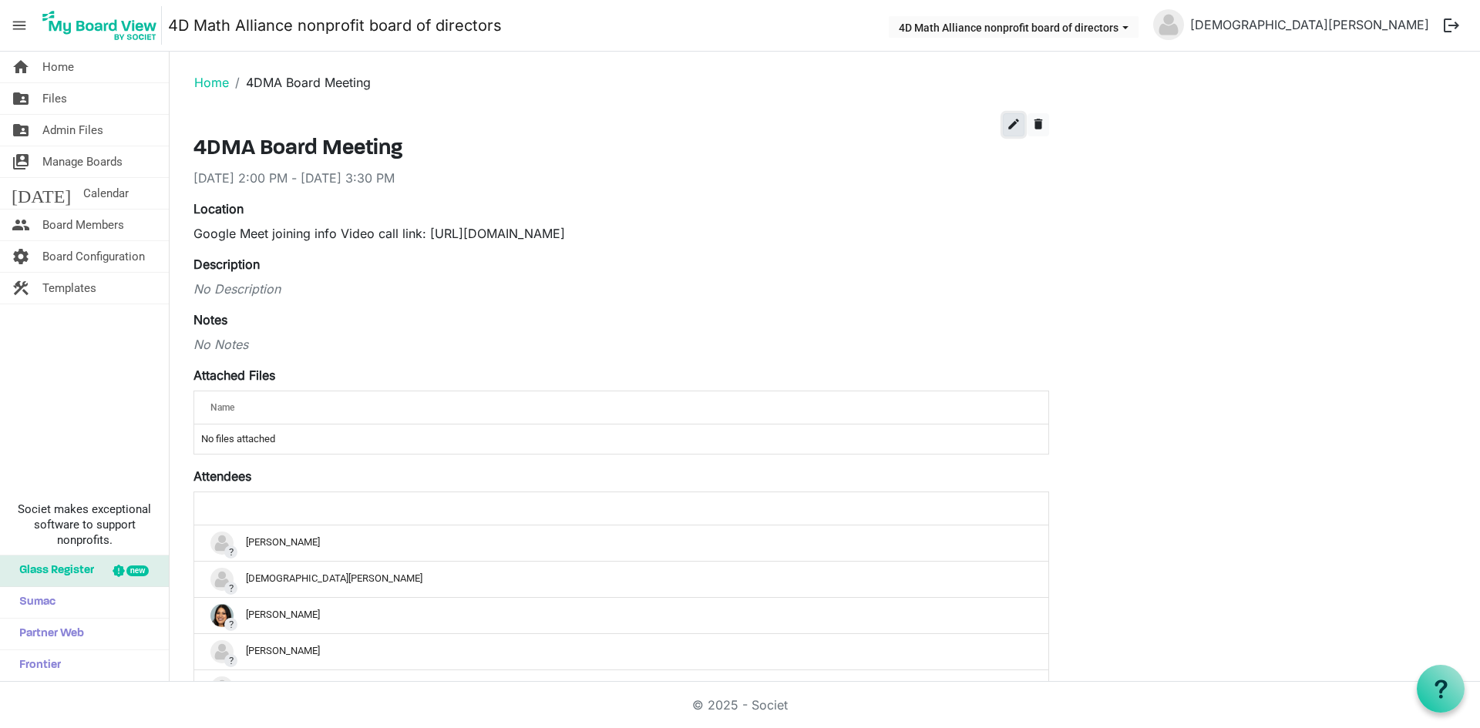
click at [1013, 126] on span "edit" at bounding box center [1013, 124] width 14 height 14
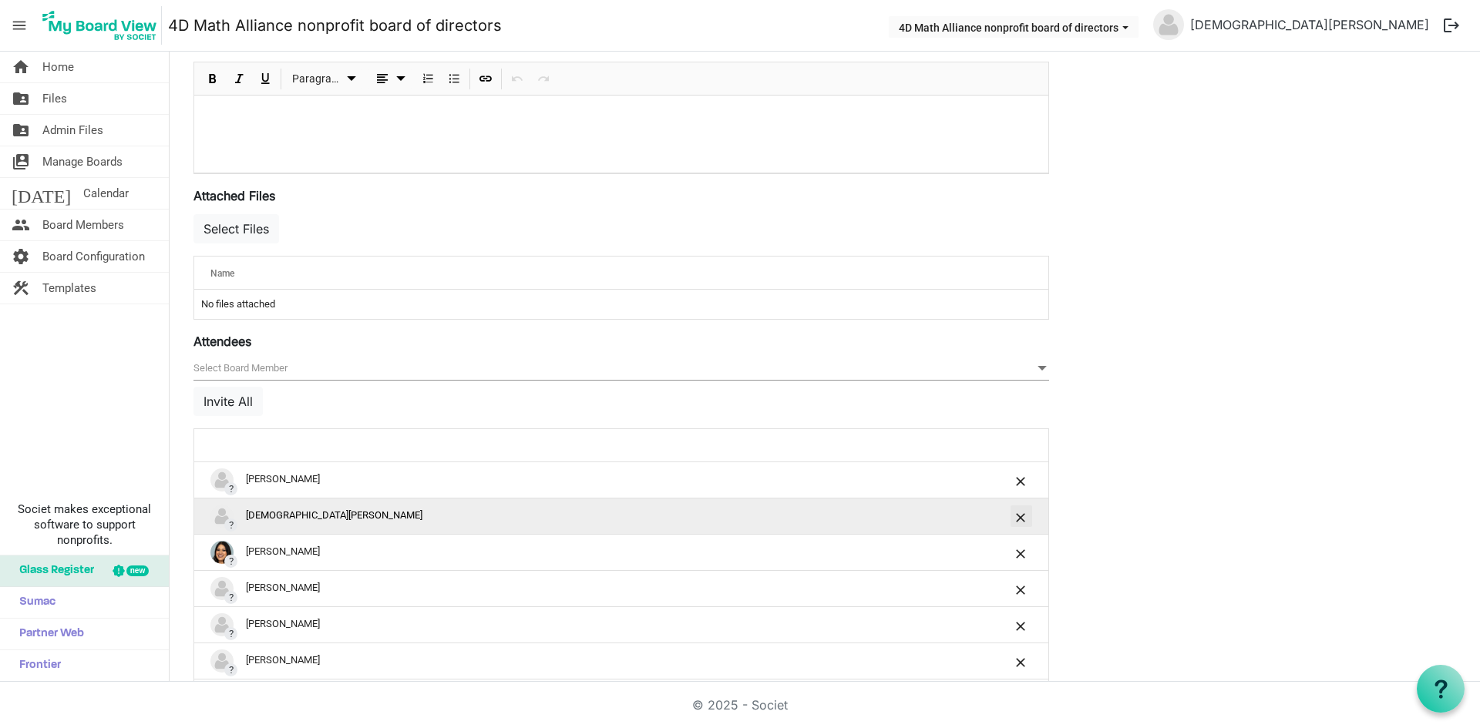
scroll to position [462, 0]
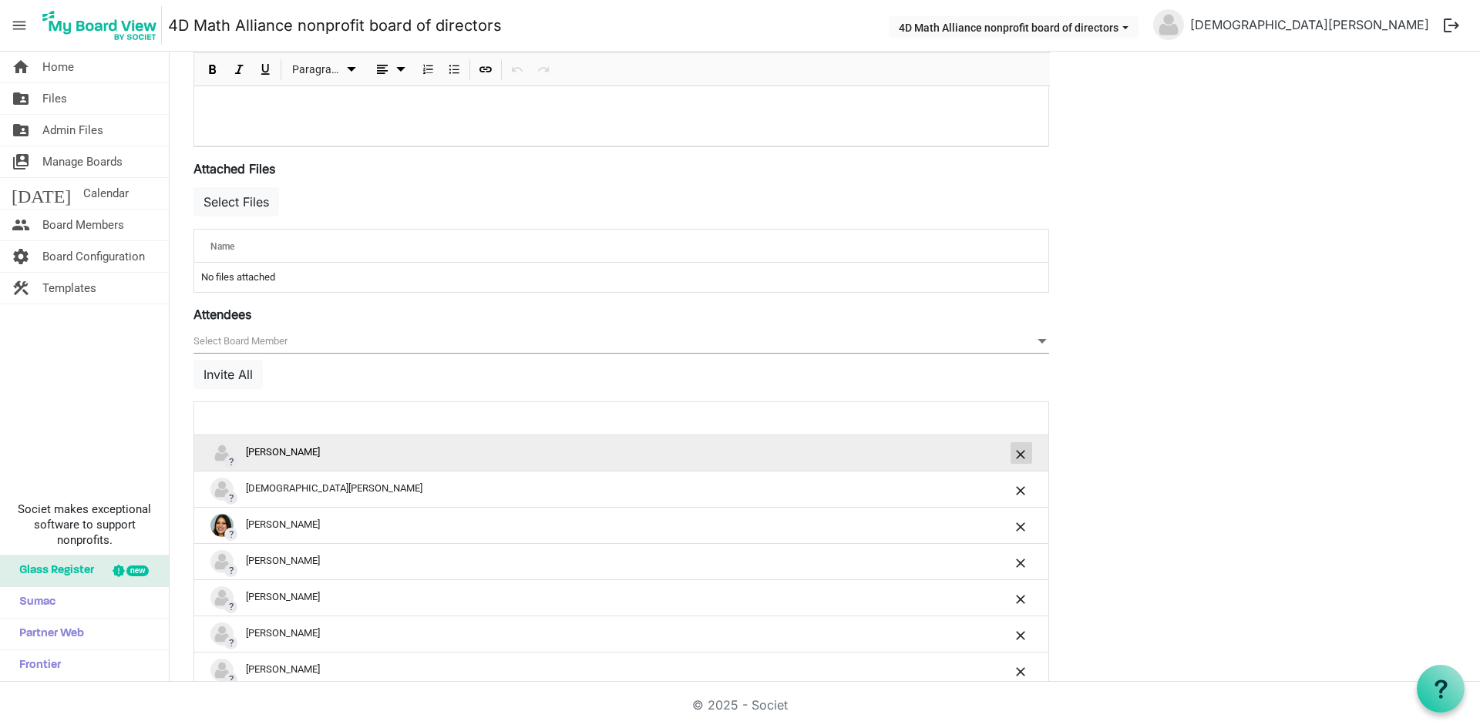
click at [1015, 459] on button "is Command column column header" at bounding box center [1021, 453] width 22 height 22
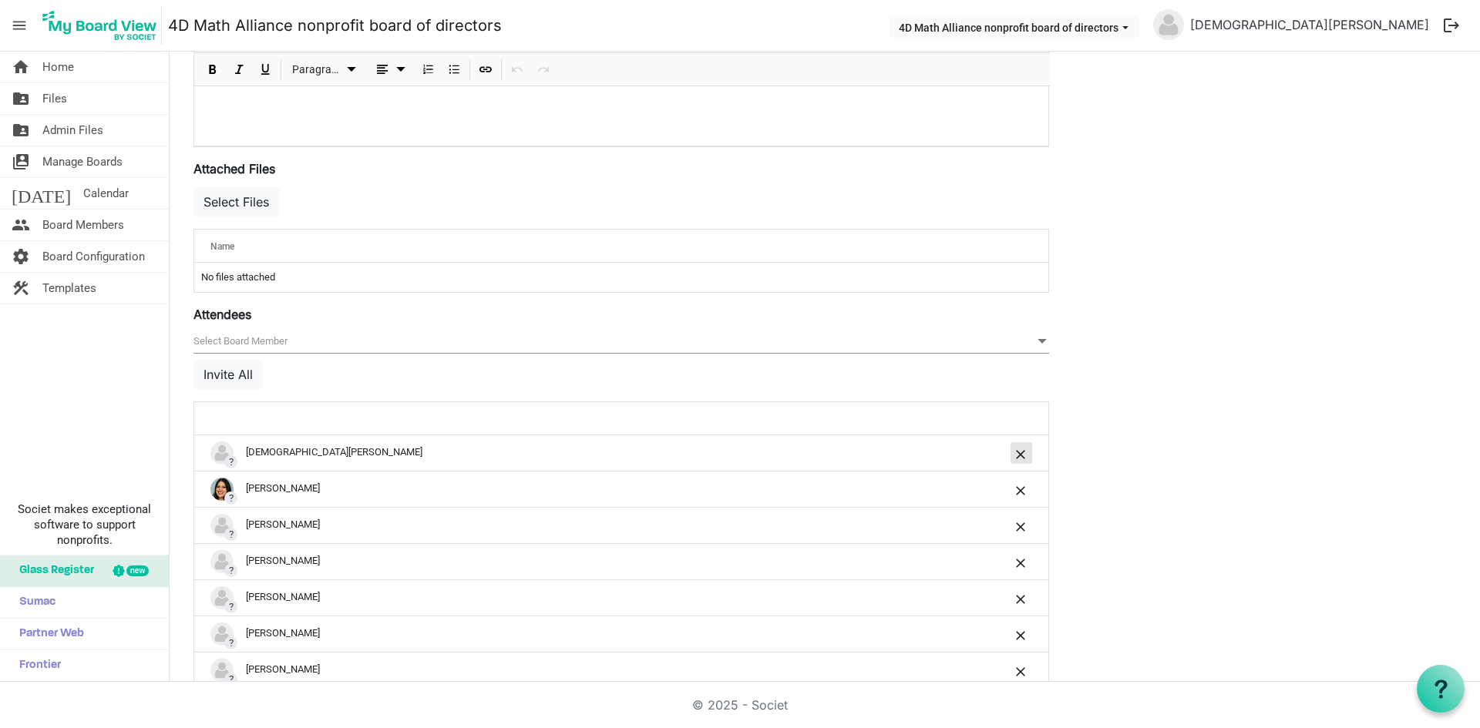
click at [1015, 459] on button "is Command column column header" at bounding box center [1021, 453] width 22 height 22
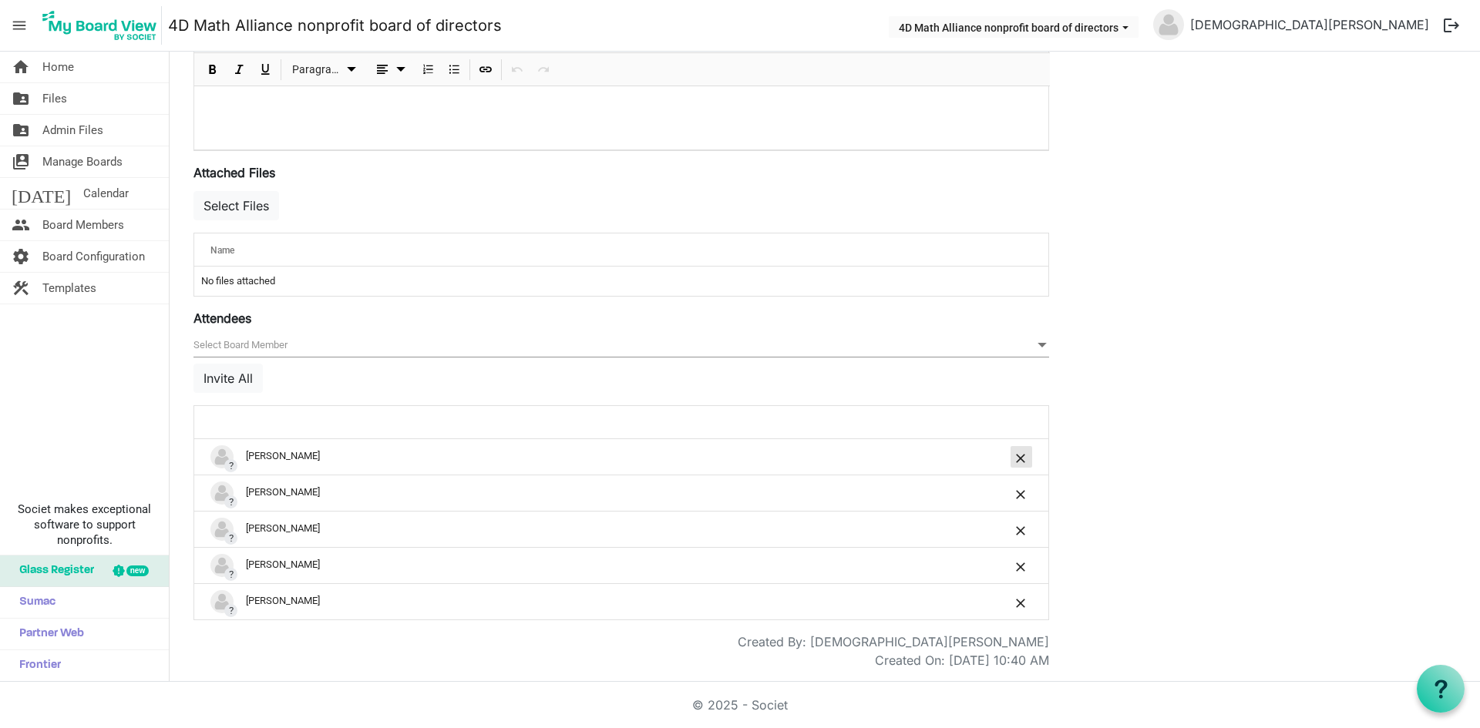
click at [1015, 459] on button "is Command column column header" at bounding box center [1021, 457] width 22 height 22
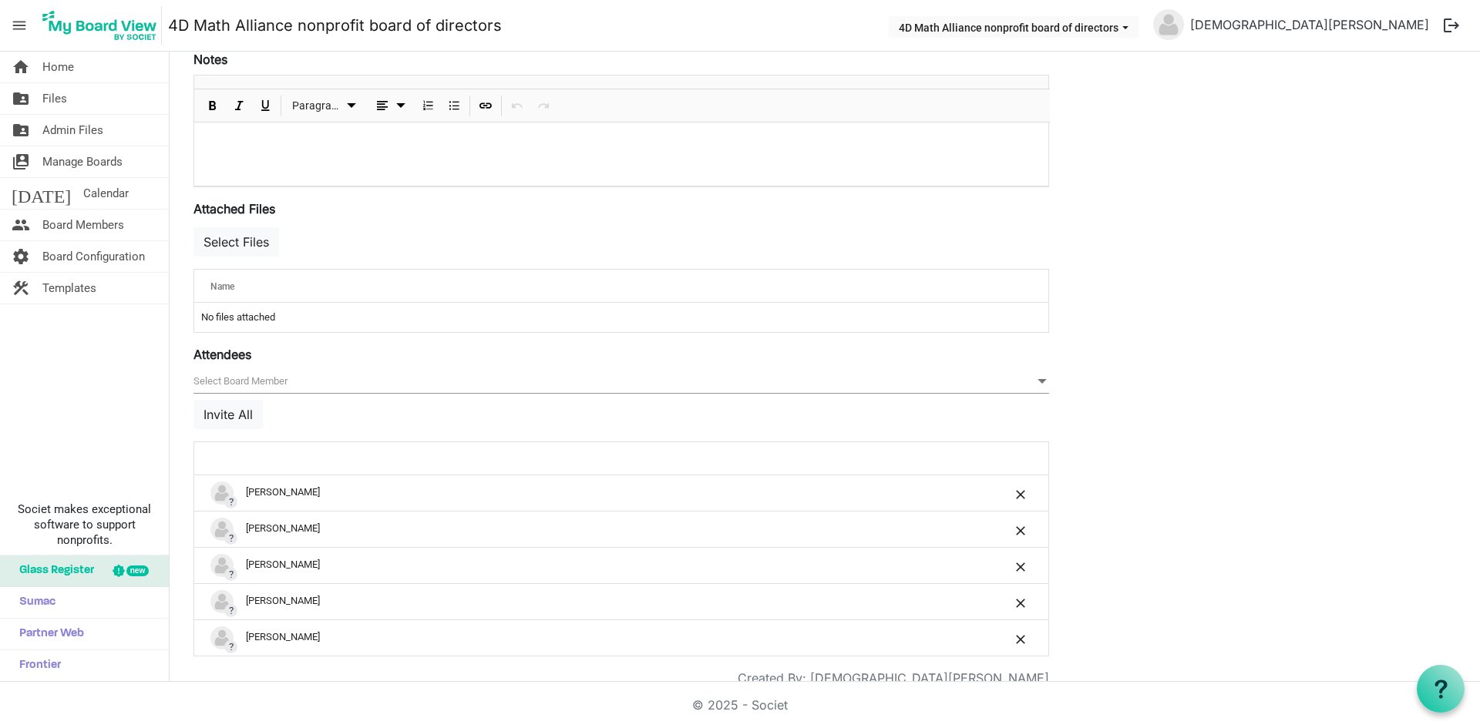
click at [1015, 459] on div at bounding box center [999, 459] width 75 height 22
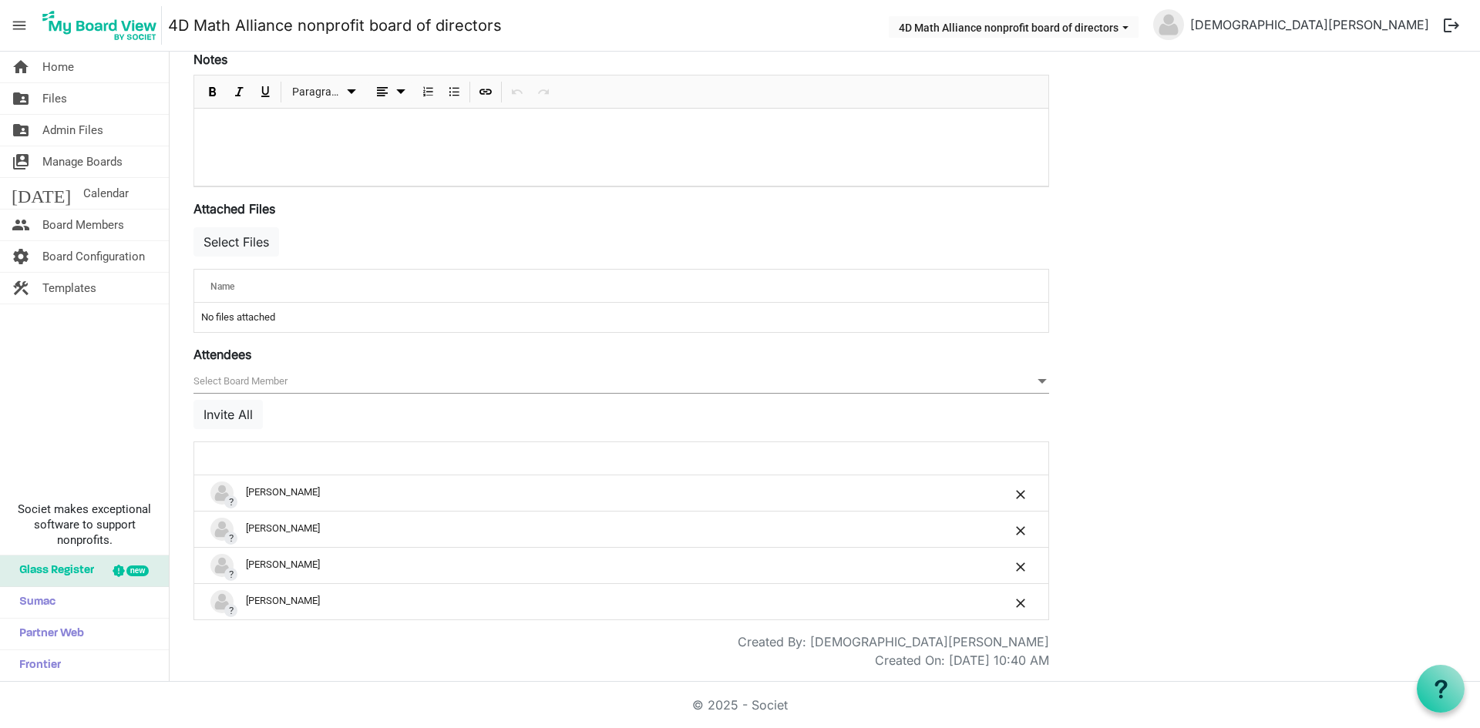
click at [1015, 459] on div at bounding box center [999, 459] width 75 height 22
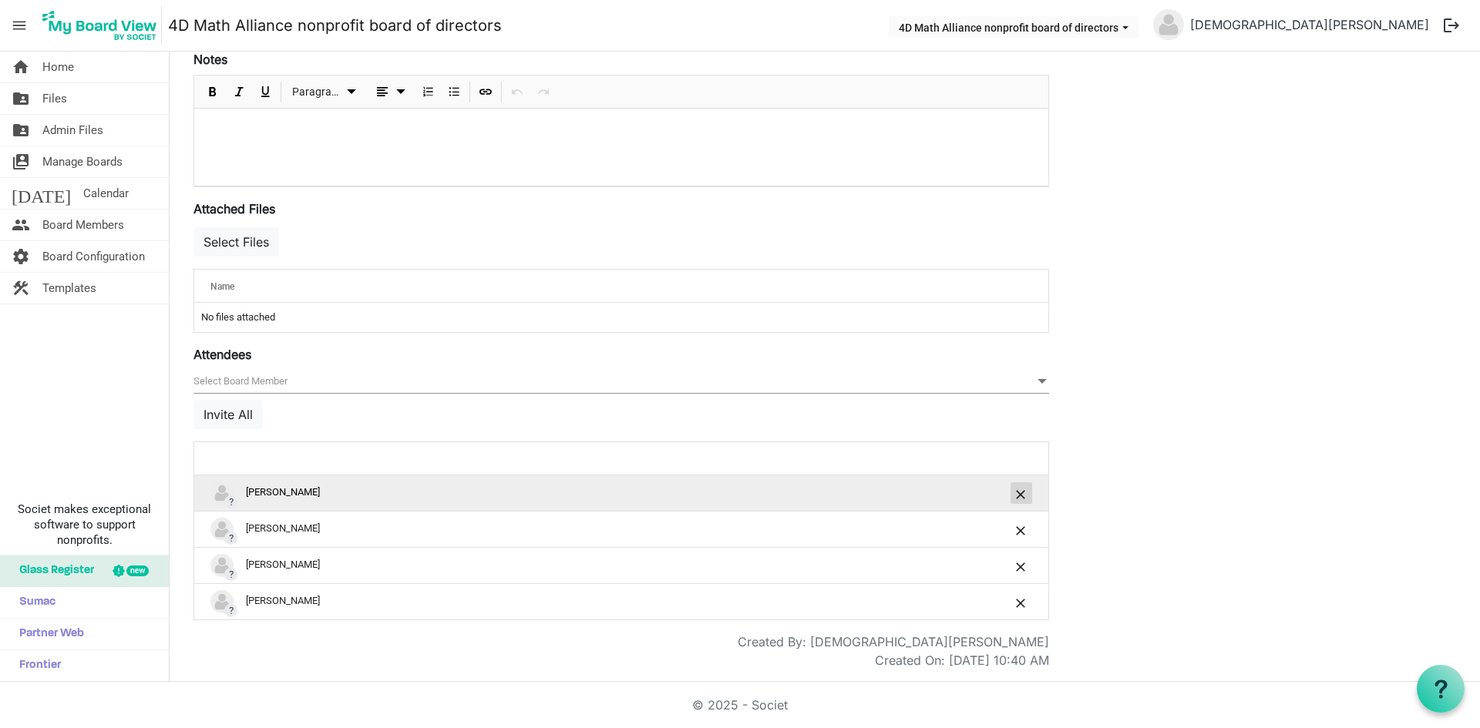
click at [1017, 492] on span "is Command column column header" at bounding box center [1020, 494] width 9 height 9
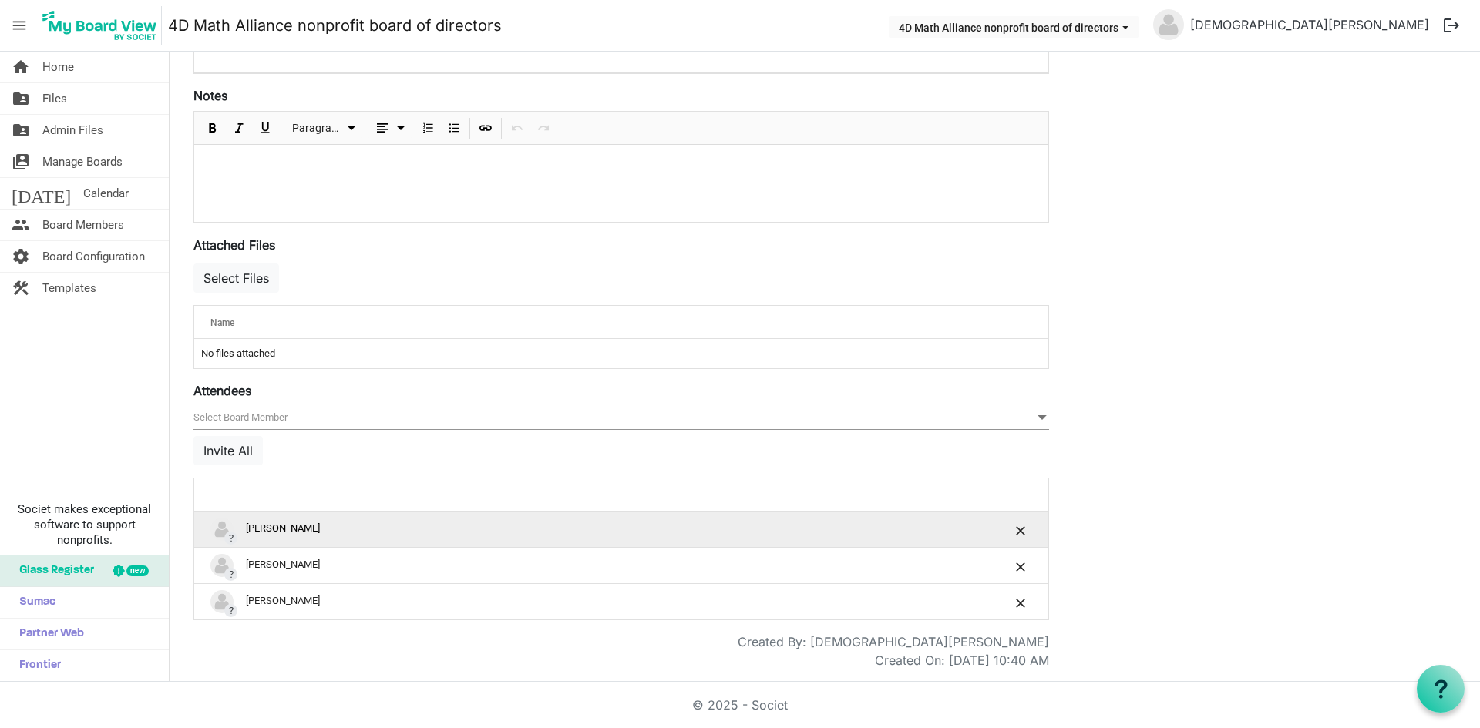
click at [1019, 512] on td "is Command column column header" at bounding box center [1000, 529] width 96 height 35
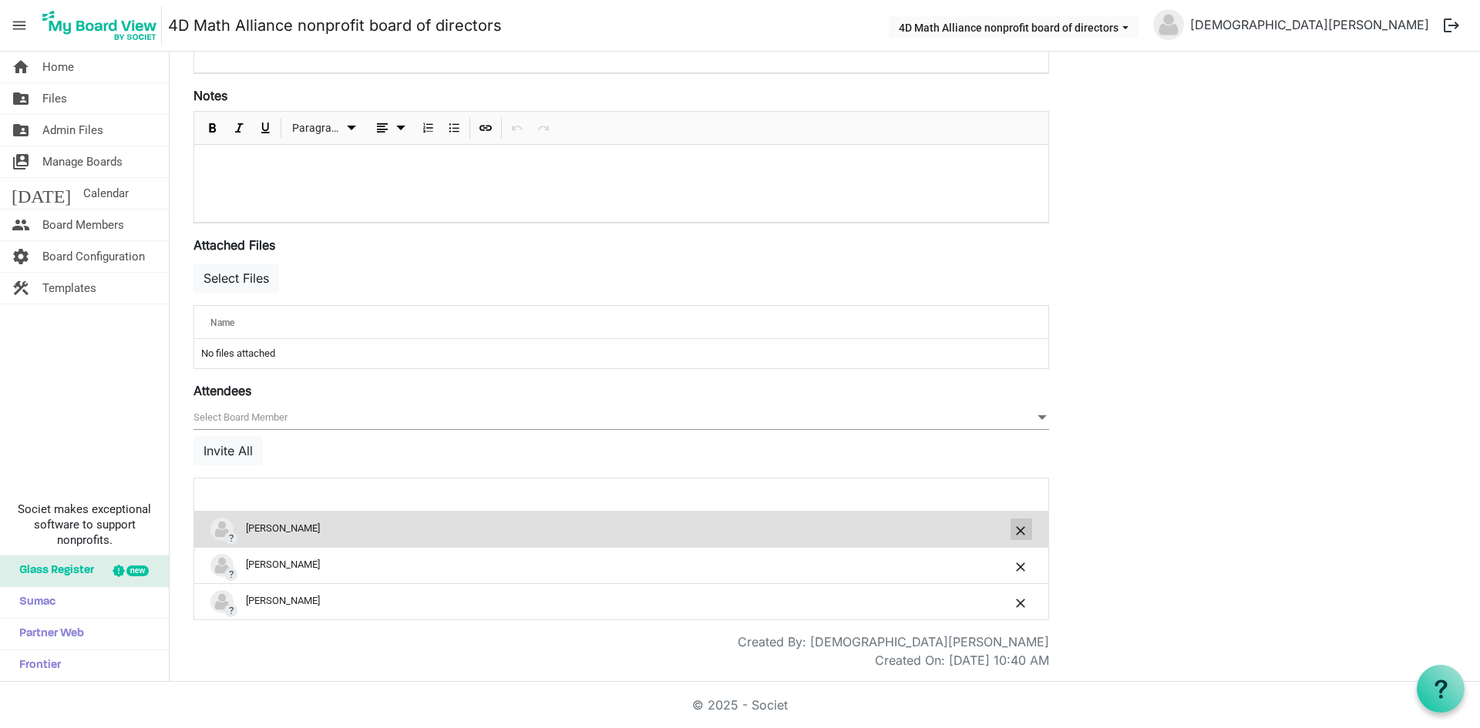
click at [1018, 528] on span "is Command column column header" at bounding box center [1020, 530] width 9 height 9
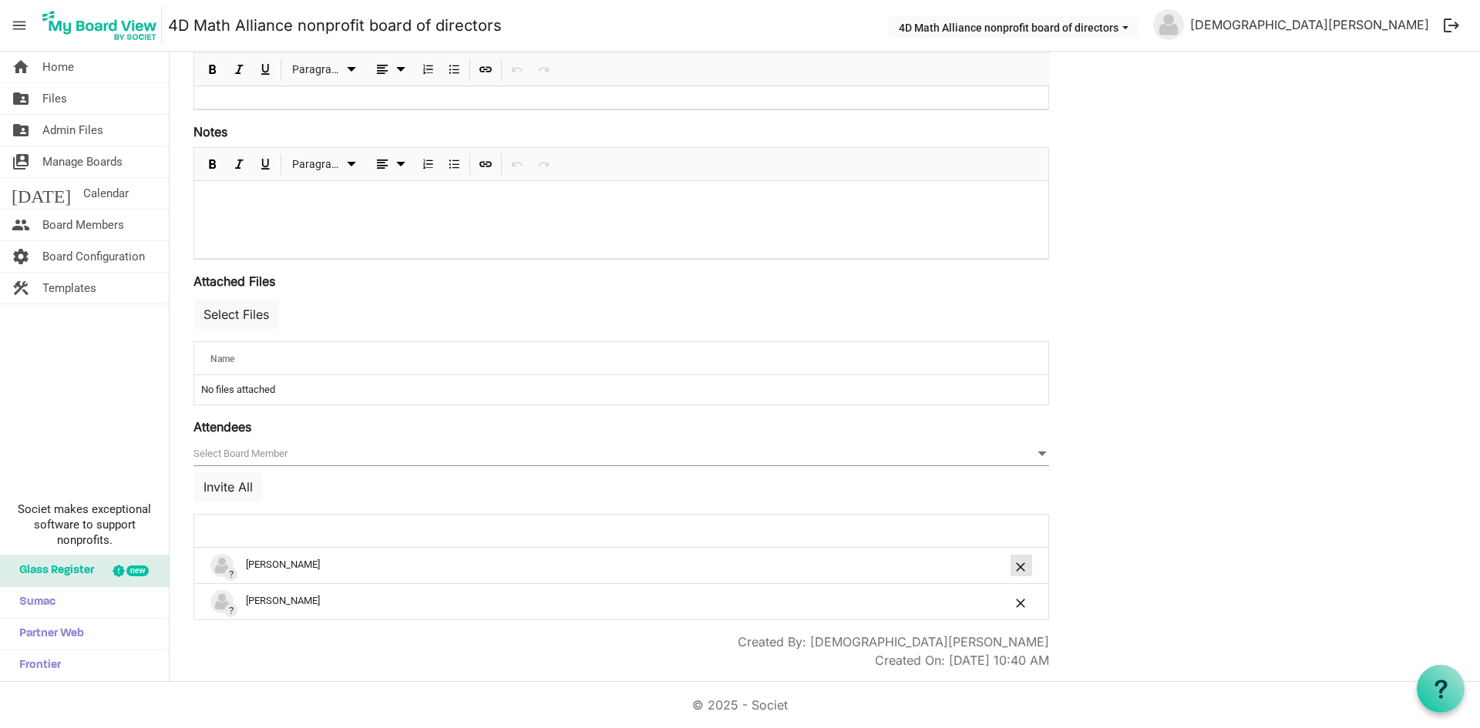
drag, startPoint x: 1019, startPoint y: 561, endPoint x: 1017, endPoint y: 582, distance: 20.9
click at [1019, 563] on span "is Command column column header" at bounding box center [1020, 567] width 9 height 9
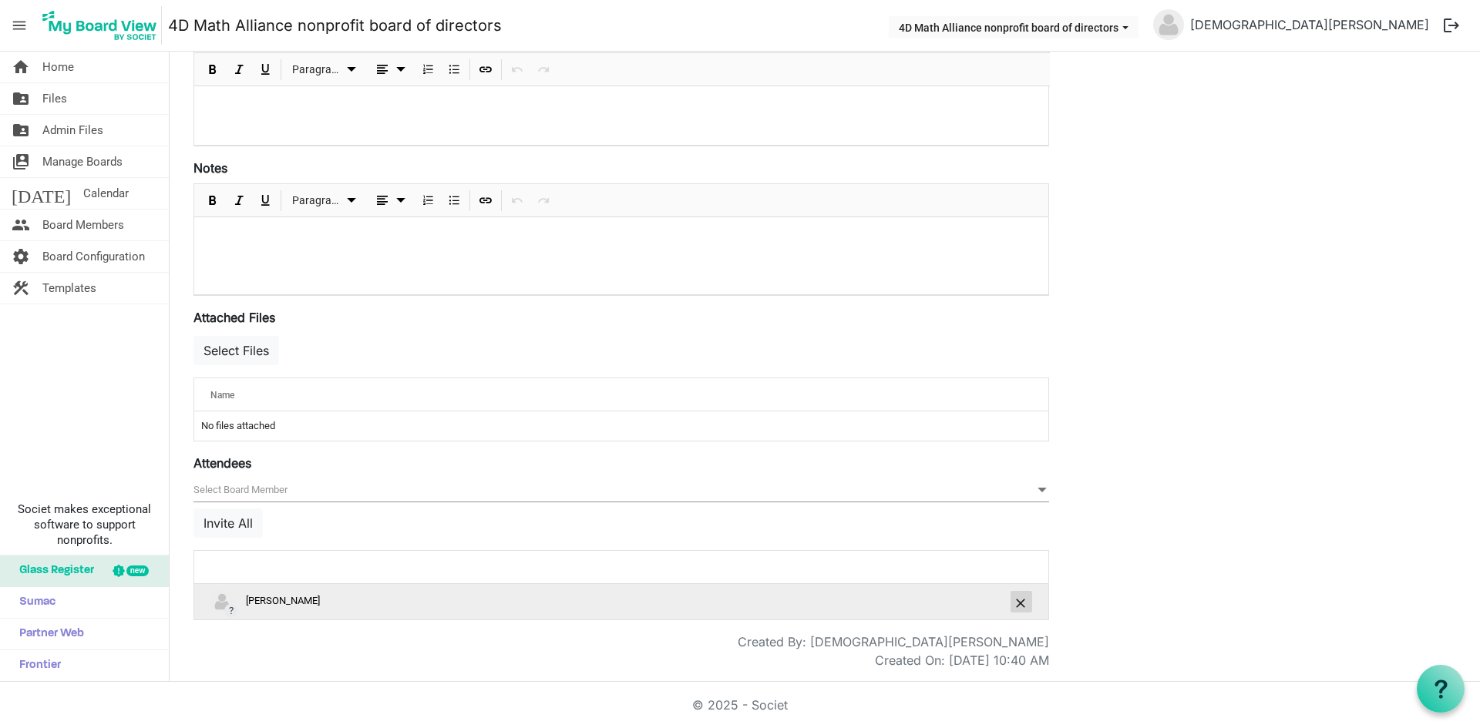
click at [1016, 599] on span "is Command column column header" at bounding box center [1020, 603] width 9 height 9
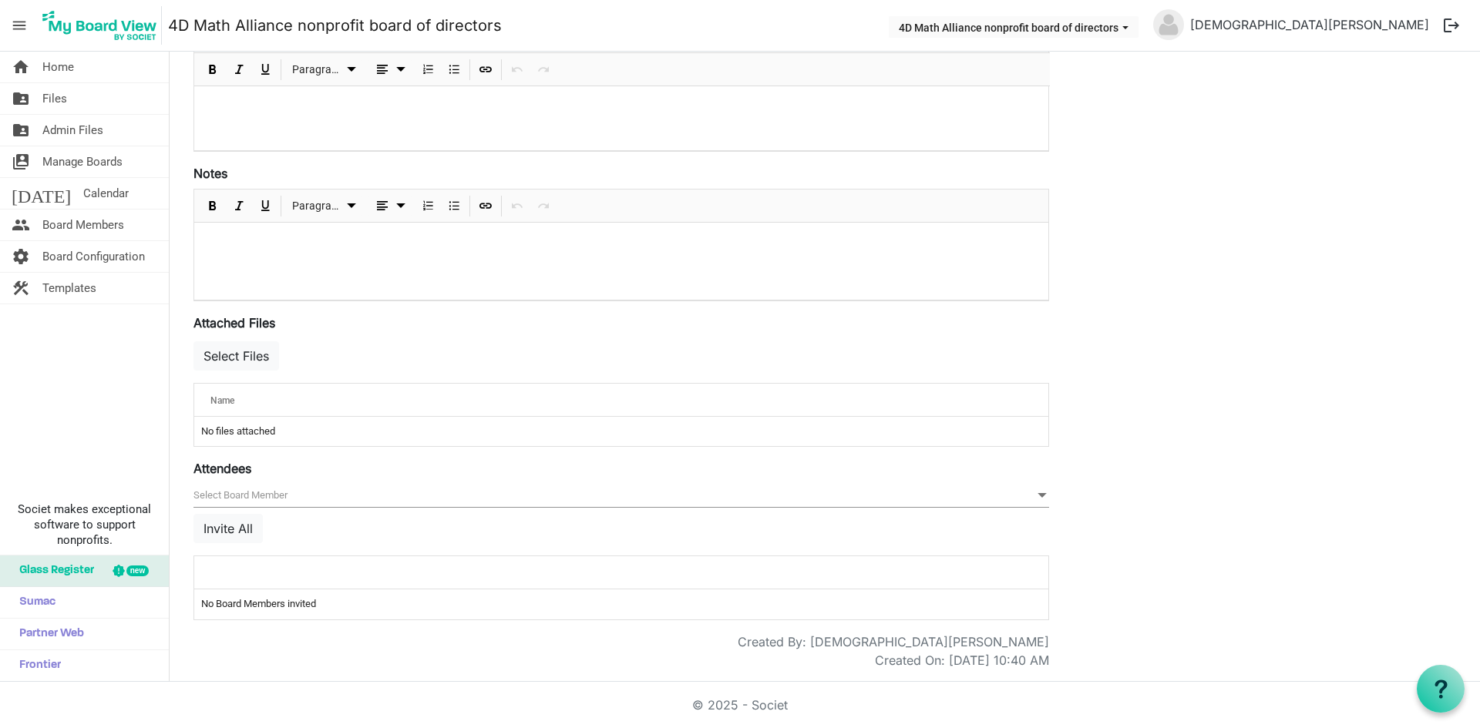
click at [1082, 550] on div "Save Cancel 4DMA Board Meeting Start Time 11/19/2025 2:00 PM End Time 11/19/202…" at bounding box center [824, 237] width 1285 height 865
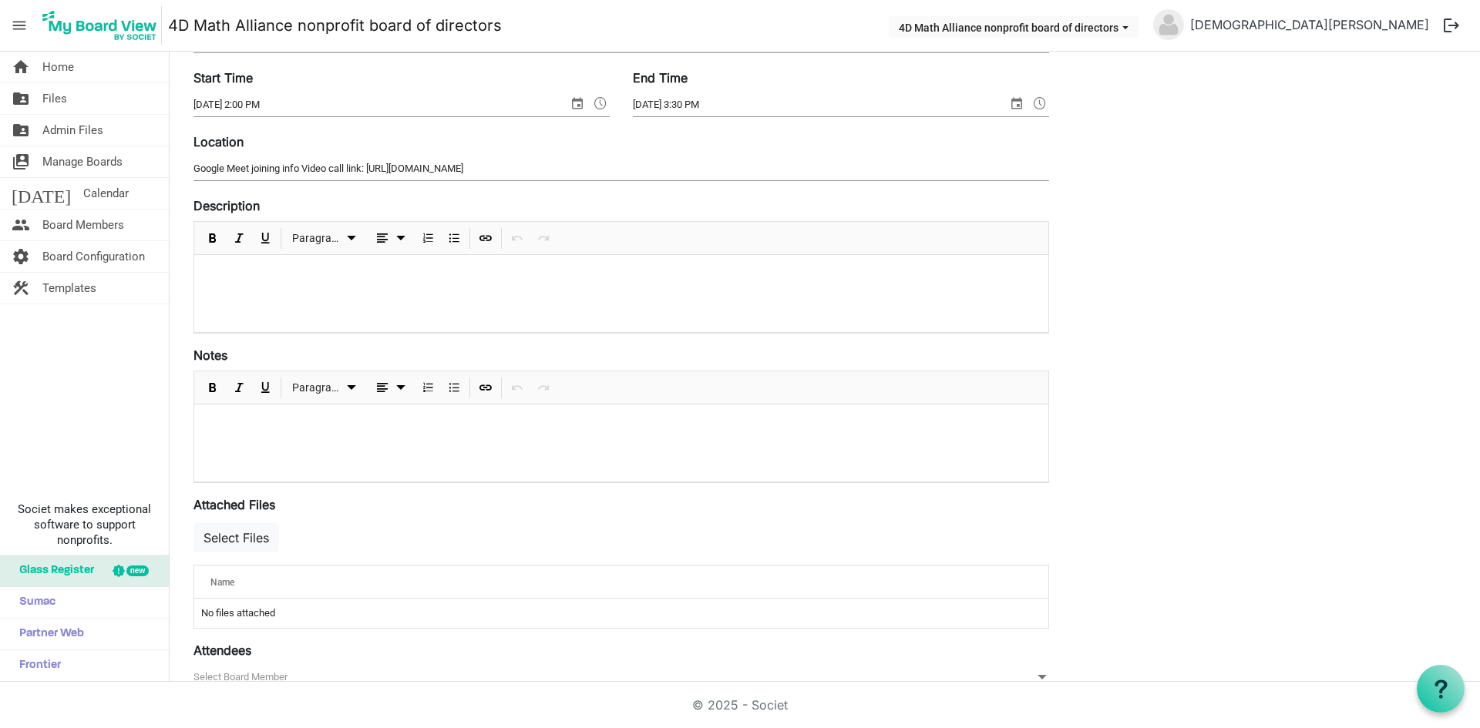
scroll to position [0, 0]
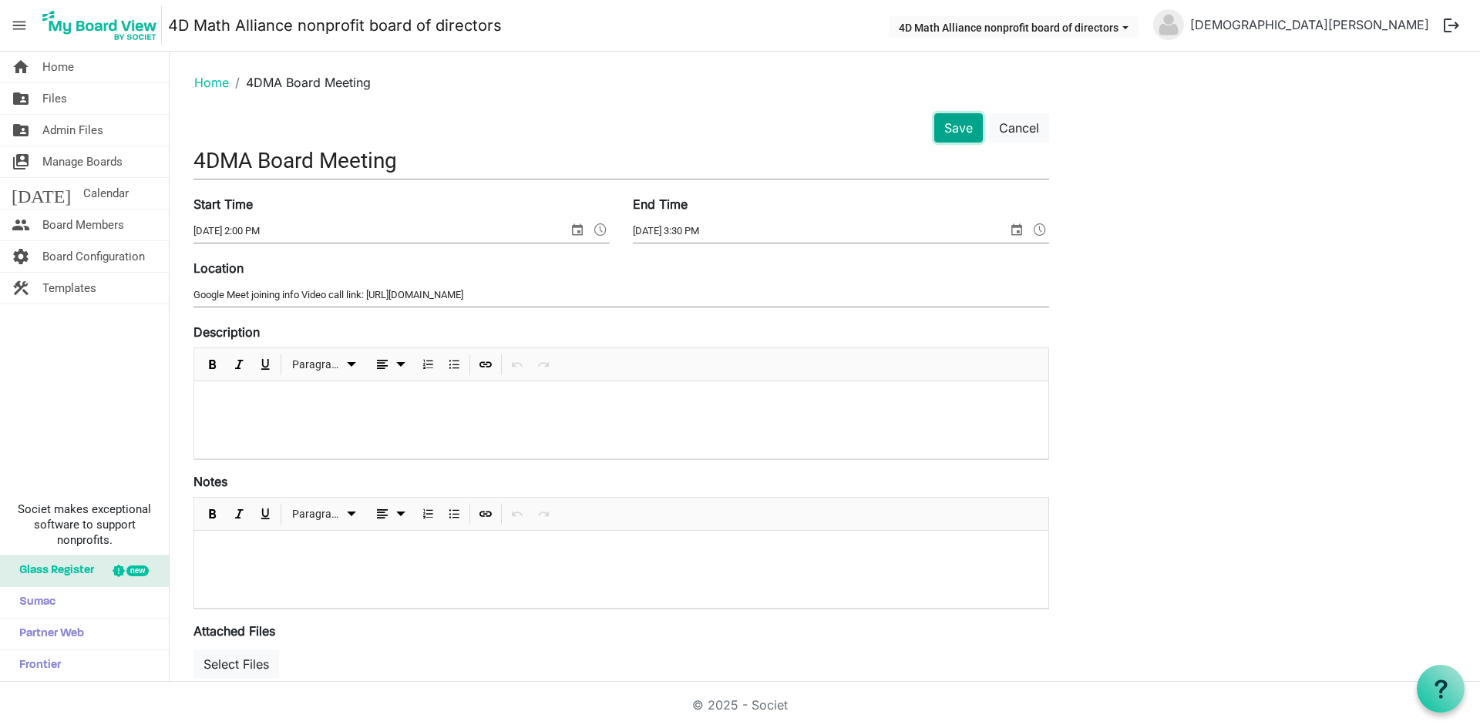
click at [952, 129] on button "Save" at bounding box center [958, 127] width 49 height 29
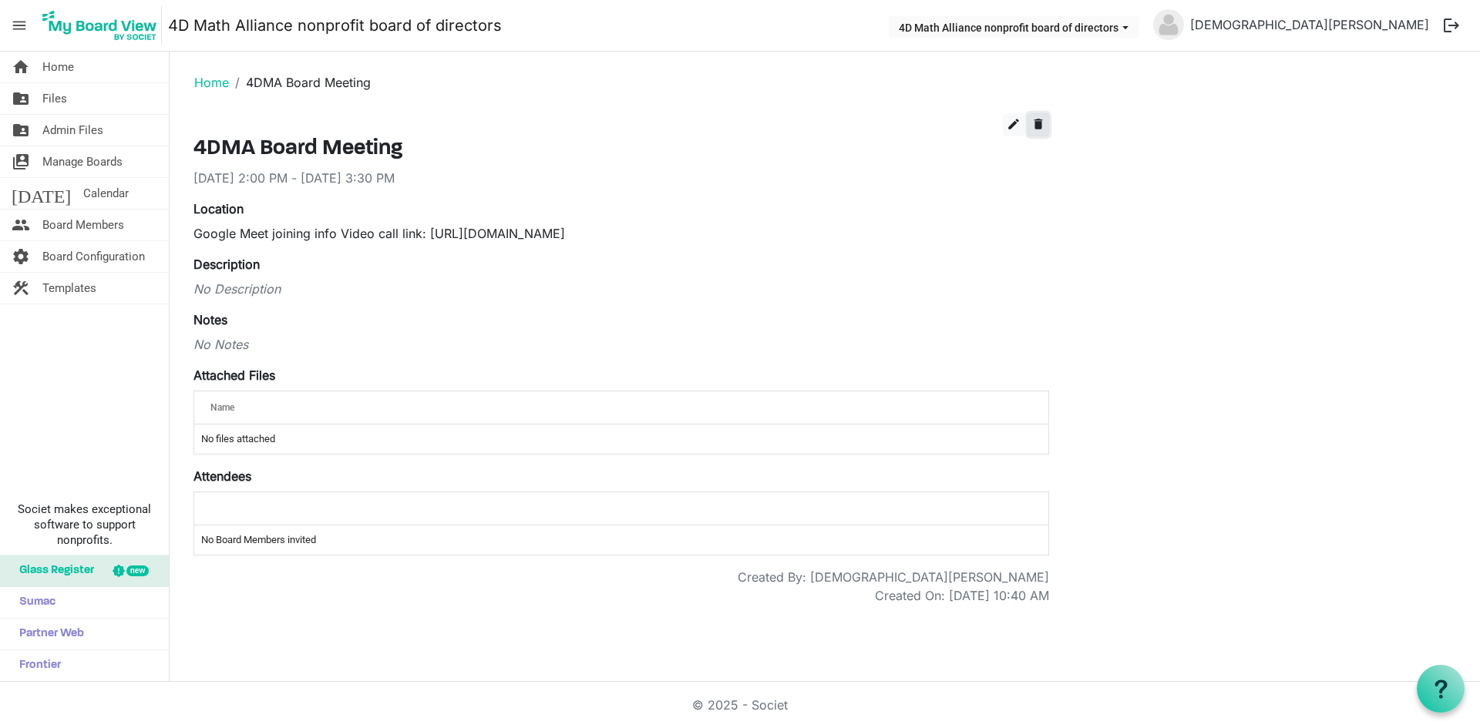
click at [1036, 128] on span "delete" at bounding box center [1038, 124] width 14 height 14
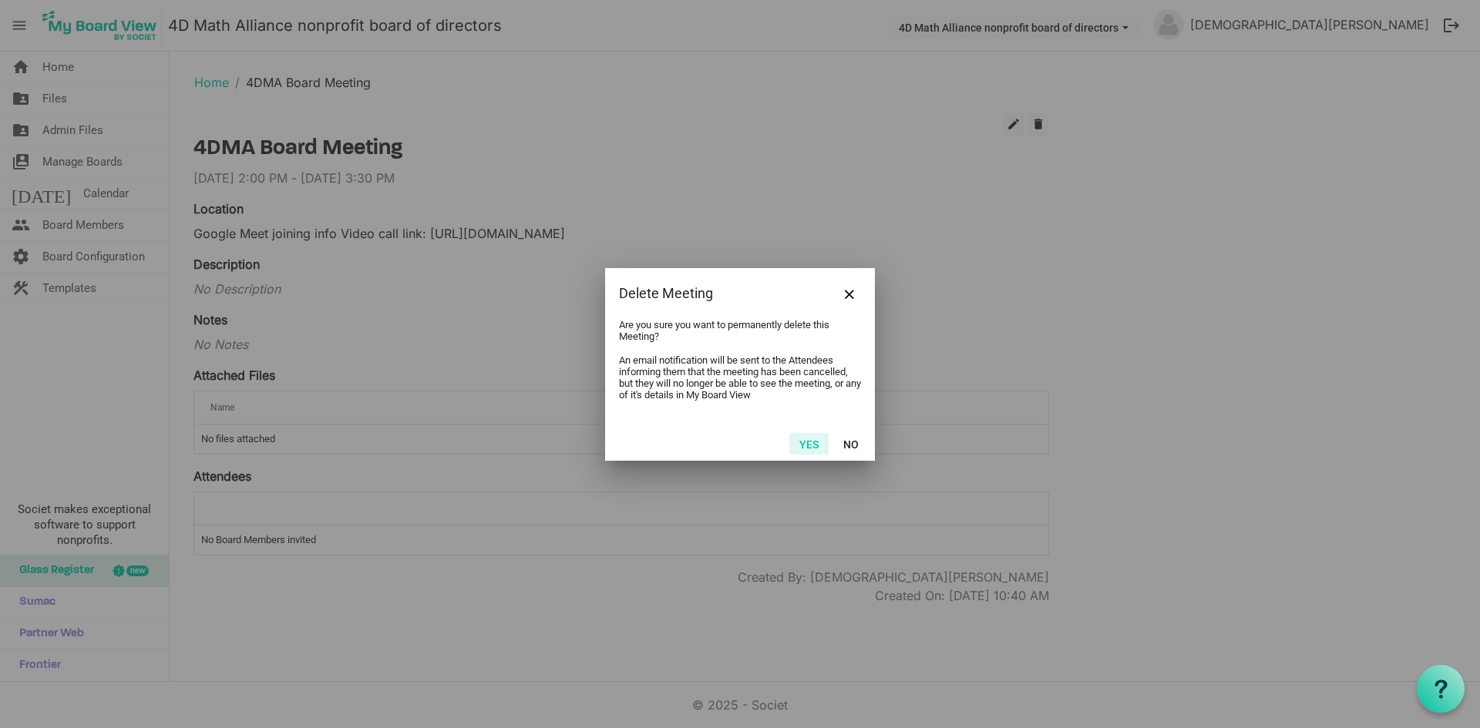
click at [802, 445] on button "Yes" at bounding box center [808, 444] width 39 height 22
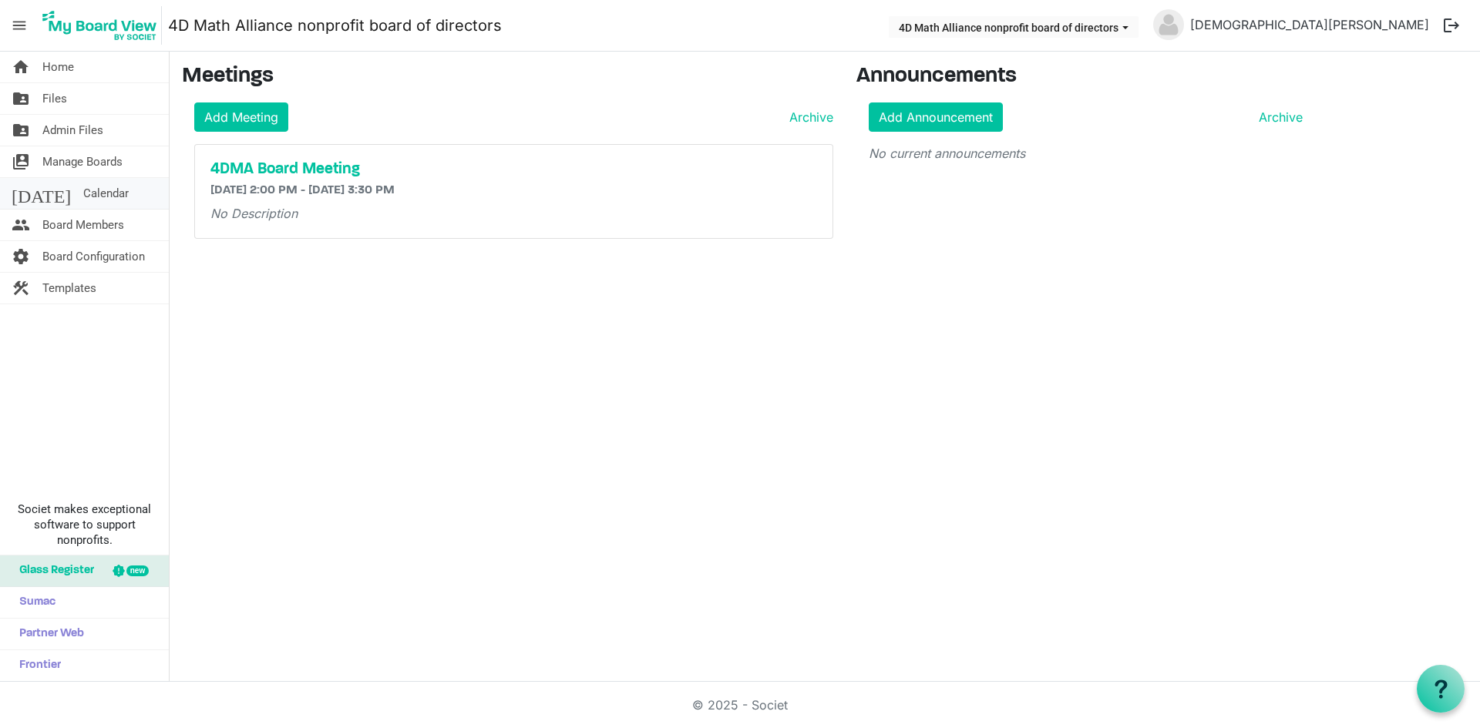
click at [83, 198] on span "Calendar" at bounding box center [105, 193] width 45 height 31
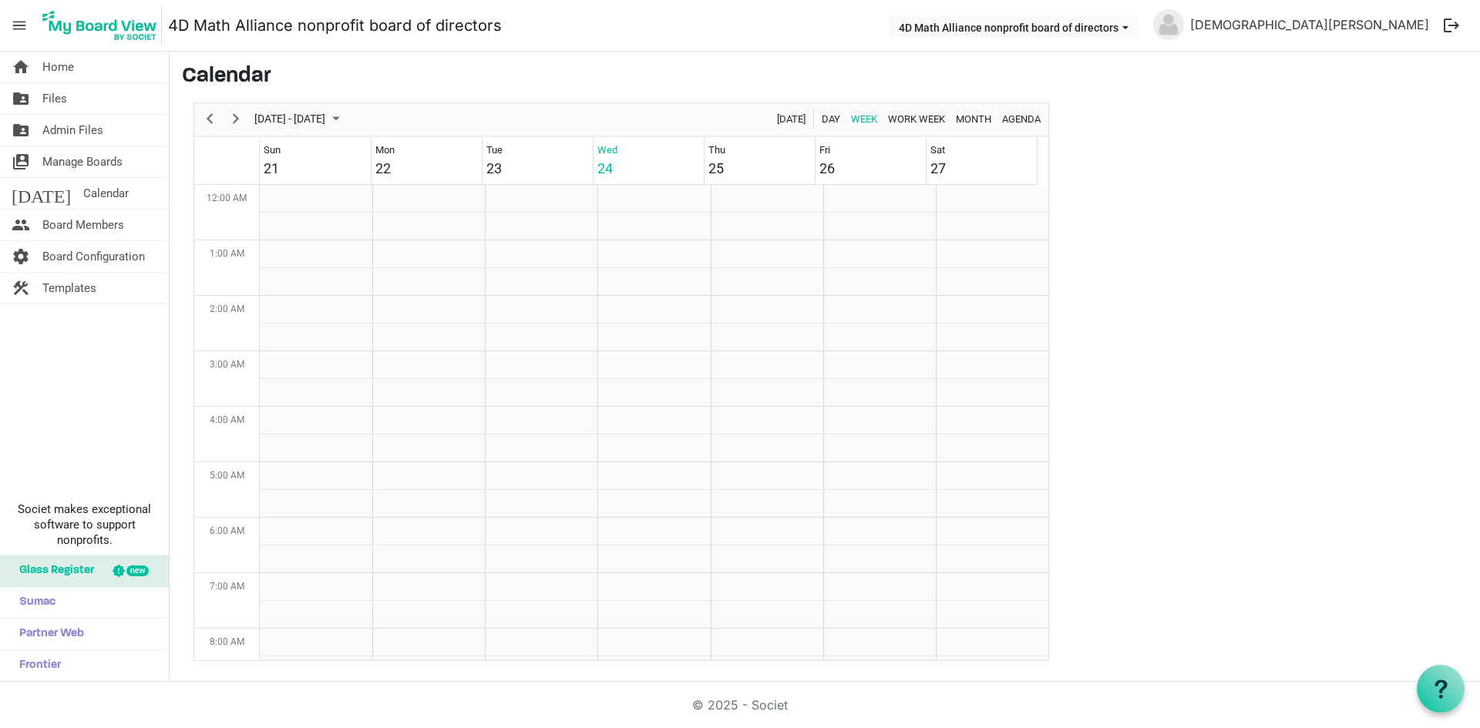
scroll to position [499, 0]
click at [317, 117] on span "September 21 - 27, 2025" at bounding box center [290, 118] width 74 height 19
click at [408, 153] on span "next month" at bounding box center [416, 158] width 27 height 28
click at [344, 288] on span "19" at bounding box center [344, 289] width 23 height 23
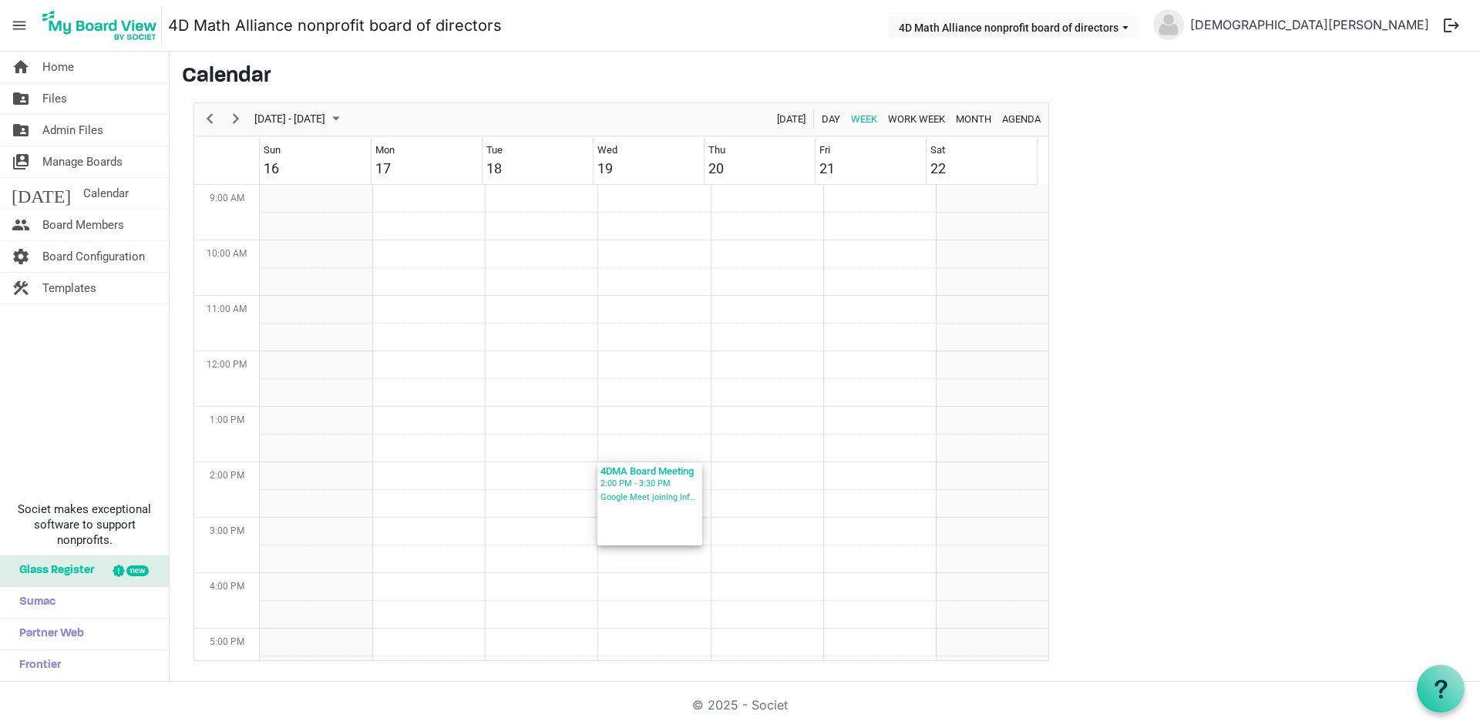
click at [644, 489] on div "2:00 PM - 3:30 PM" at bounding box center [649, 484] width 99 height 14
